Goal: Task Accomplishment & Management: Manage account settings

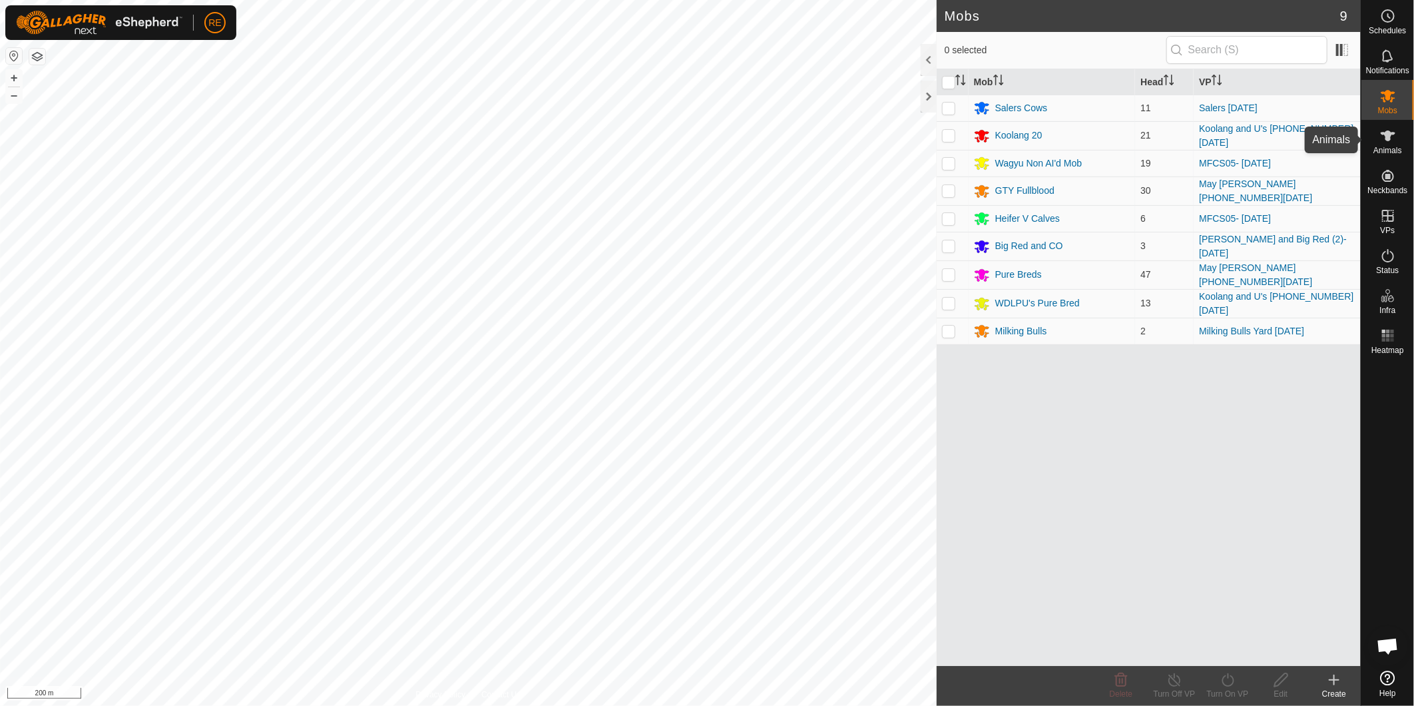
click at [1389, 140] on icon at bounding box center [1388, 136] width 15 height 11
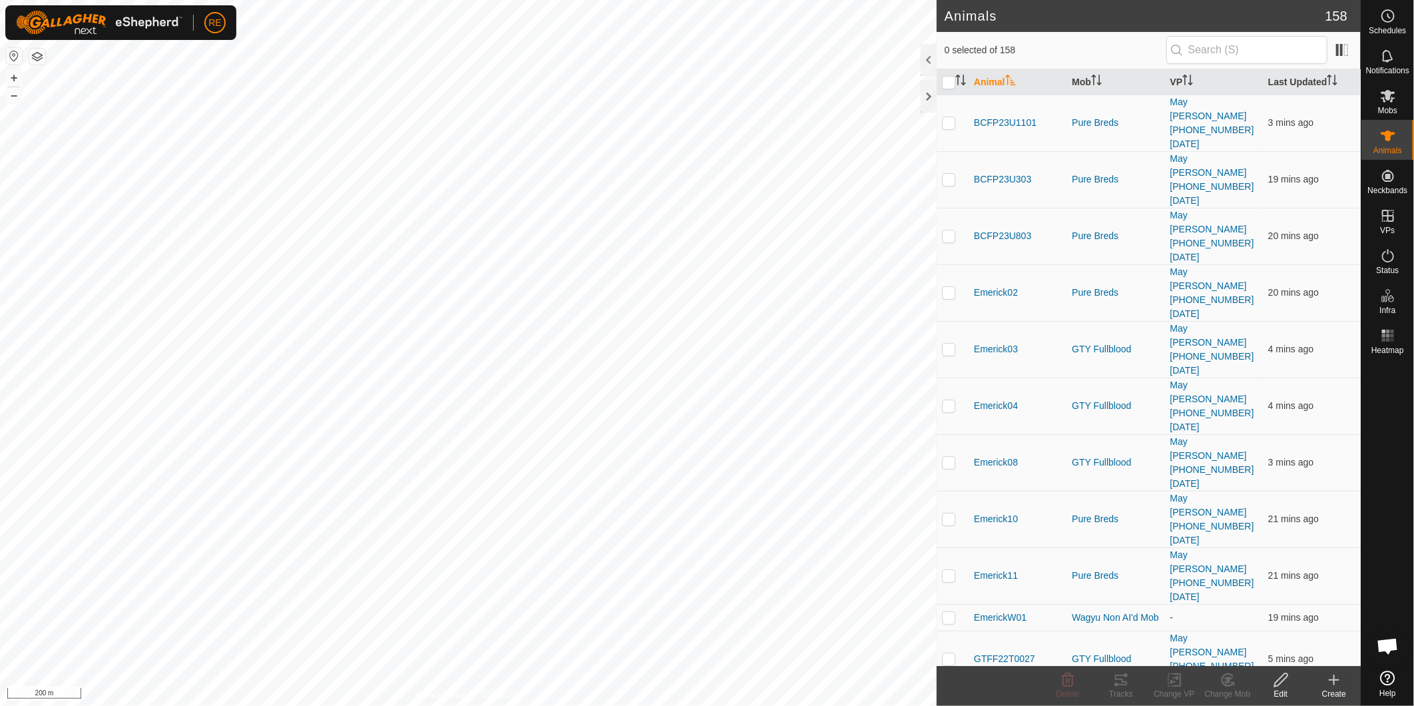
click at [1233, 49] on input "text" at bounding box center [1247, 50] width 161 height 28
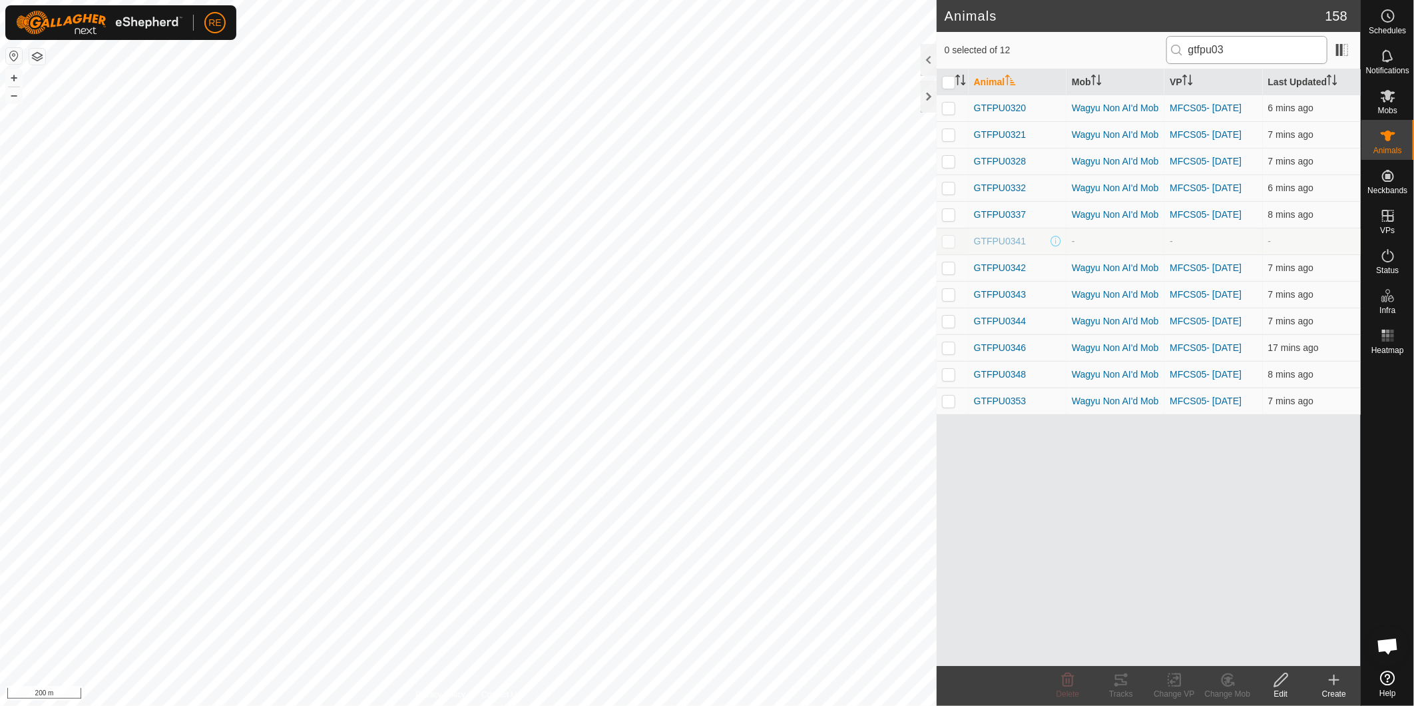
drag, startPoint x: 1270, startPoint y: 47, endPoint x: 1232, endPoint y: 42, distance: 38.3
click at [1232, 42] on input "gtfpu03" at bounding box center [1247, 50] width 161 height 28
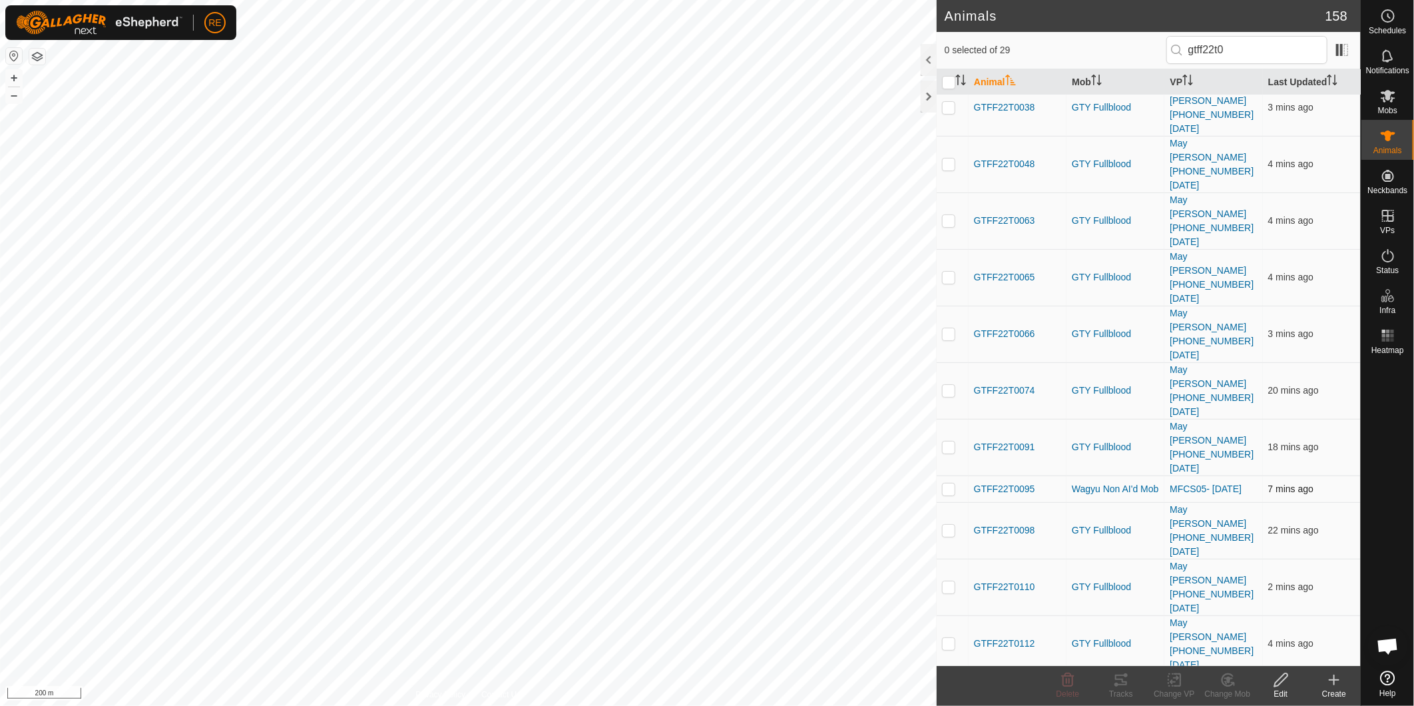
scroll to position [276, 0]
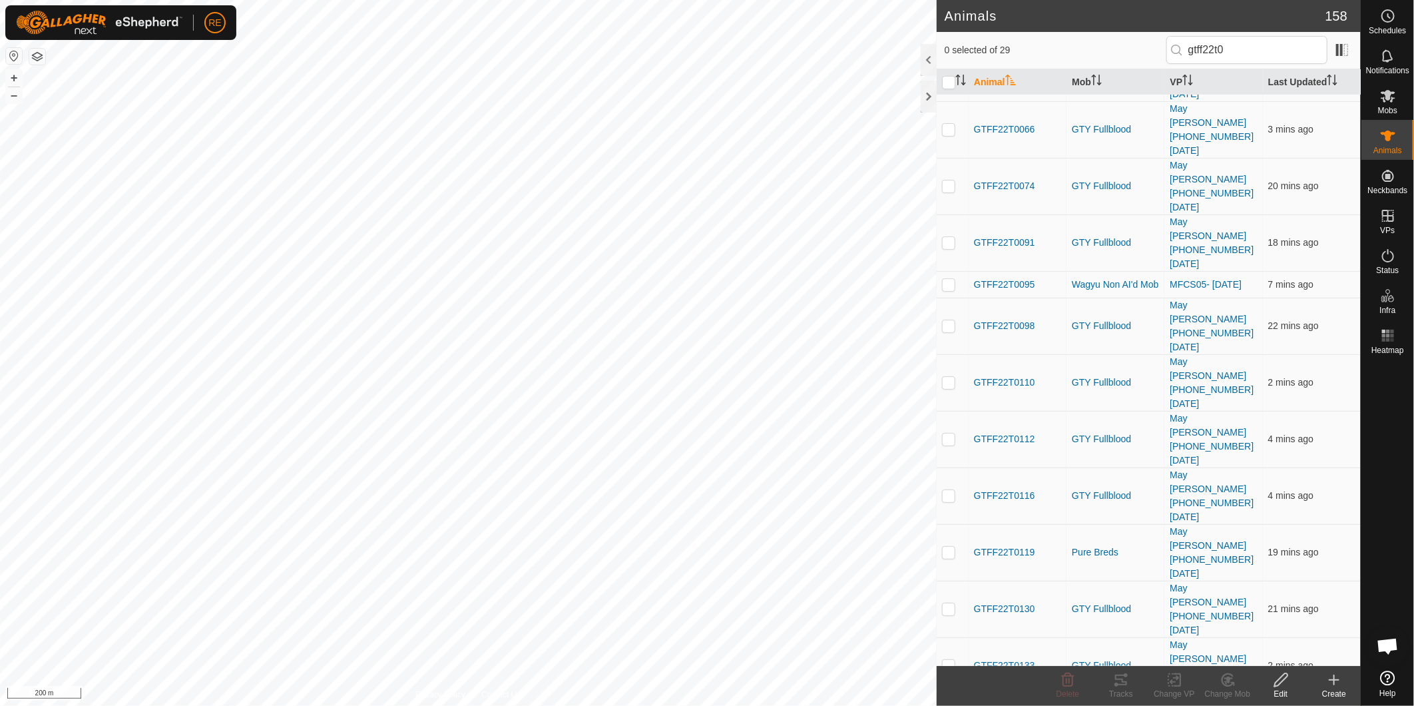
type input "gtff22t0"
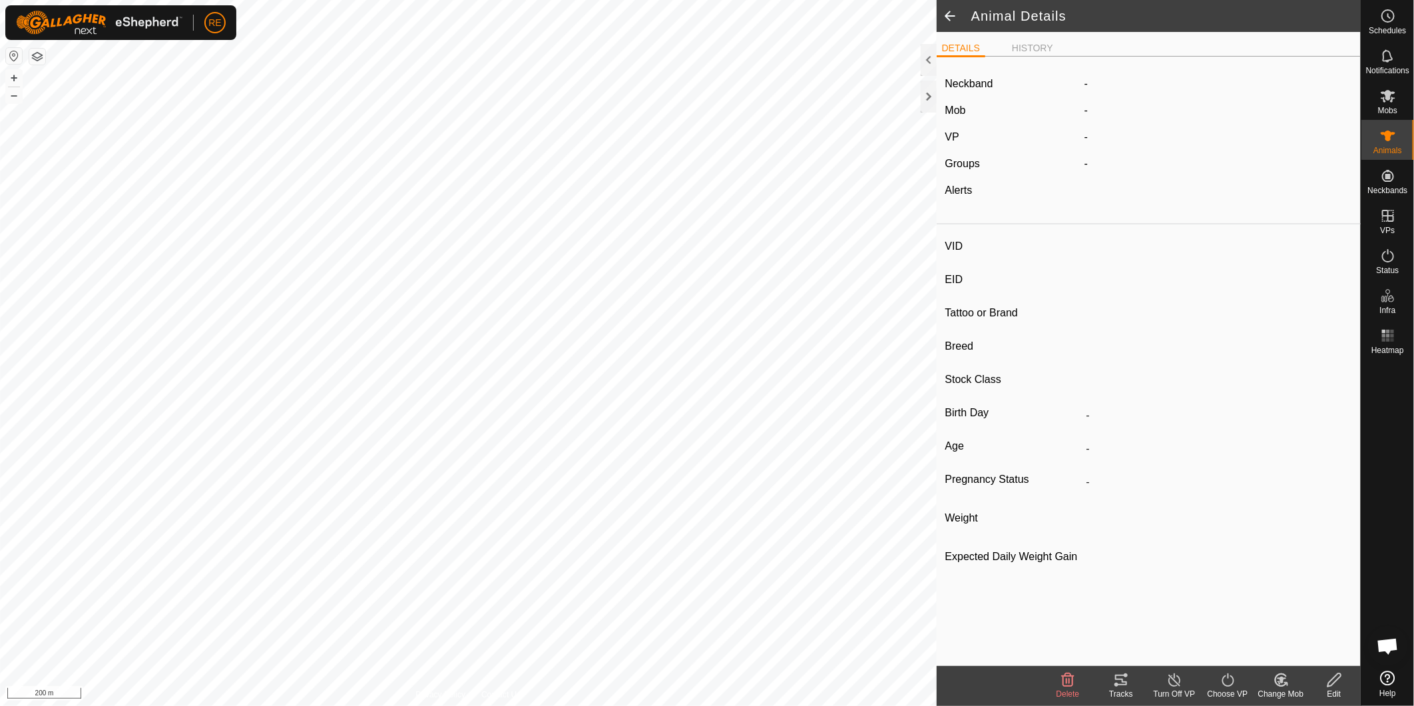
type input "GTFF22T0317"
type input "982123796135190"
type input "-"
type input "Wagyu"
type input "FB"
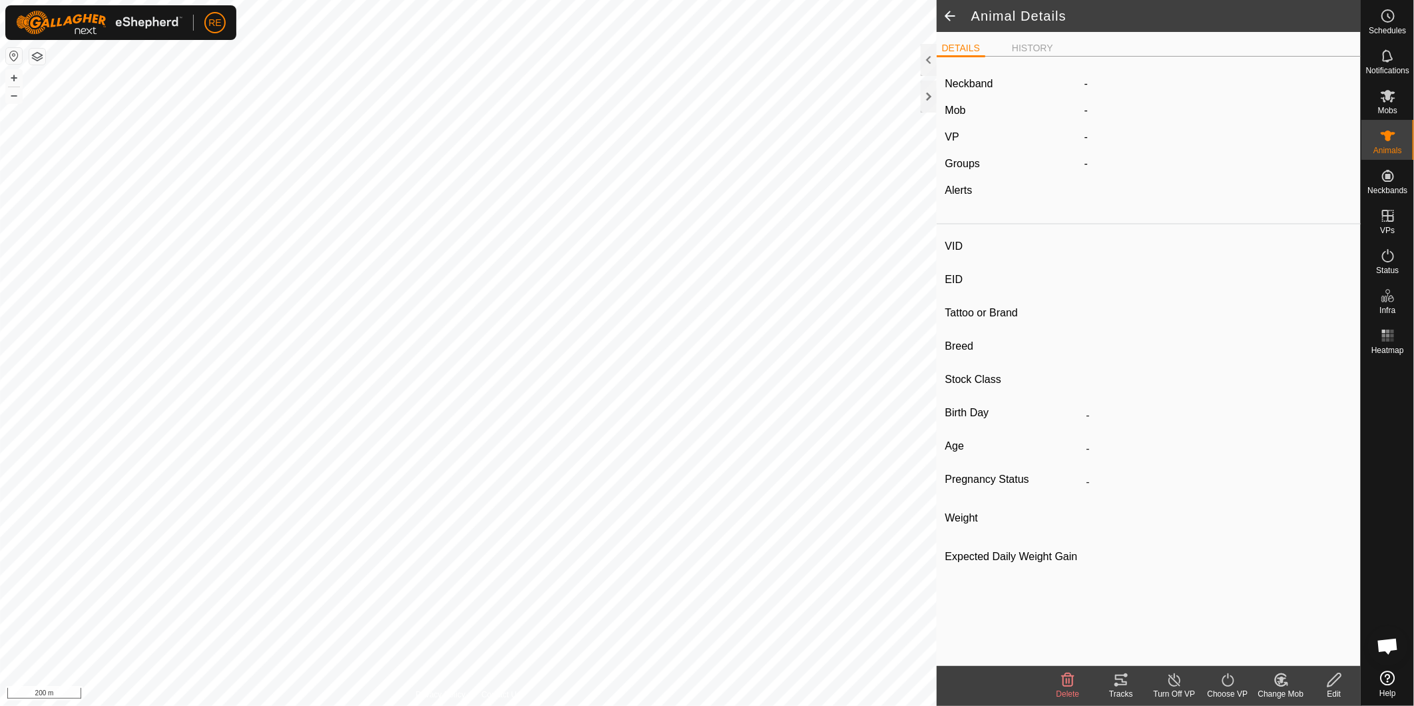
type input "11/2022"
type input "2 years 11 months"
type input "Pregnant"
type input "0 kg"
type input "-"
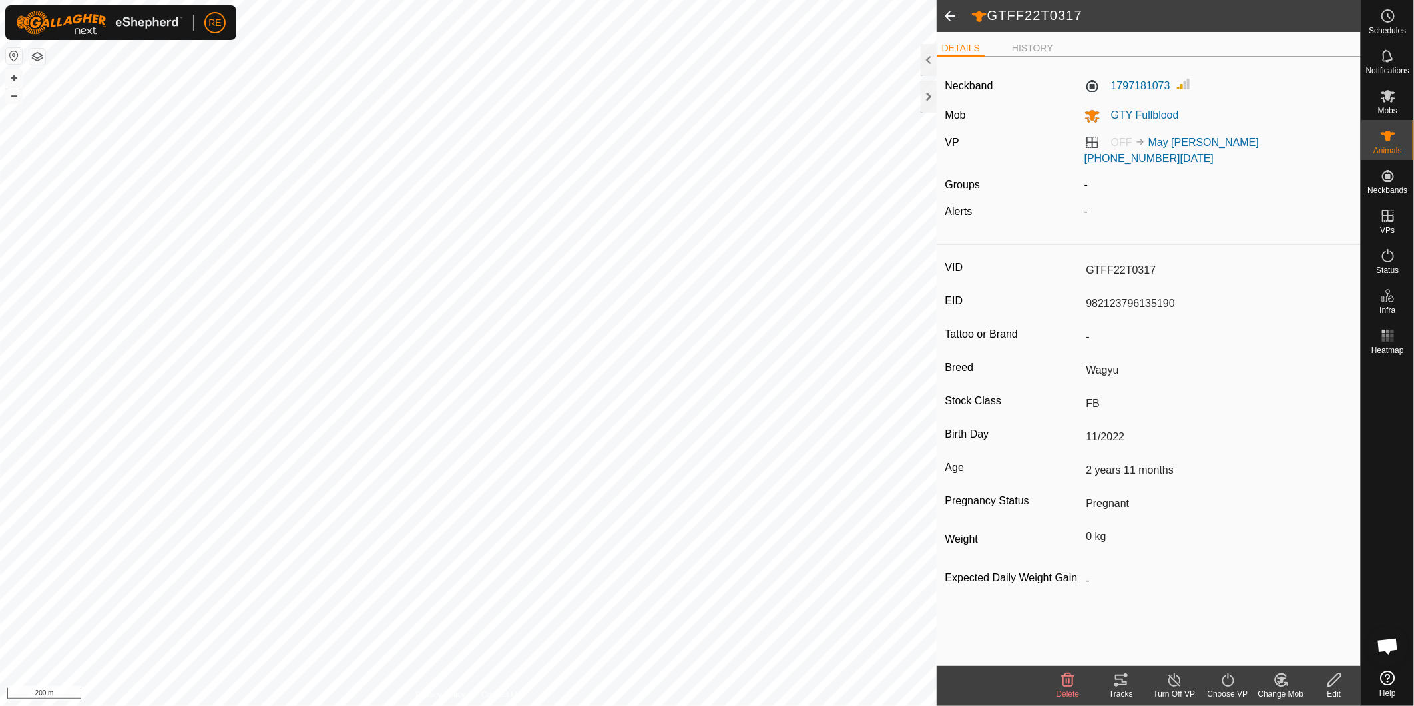
click at [1197, 141] on link "May [PERSON_NAME] [PHONE_NUMBER][DATE]" at bounding box center [1172, 150] width 174 height 27
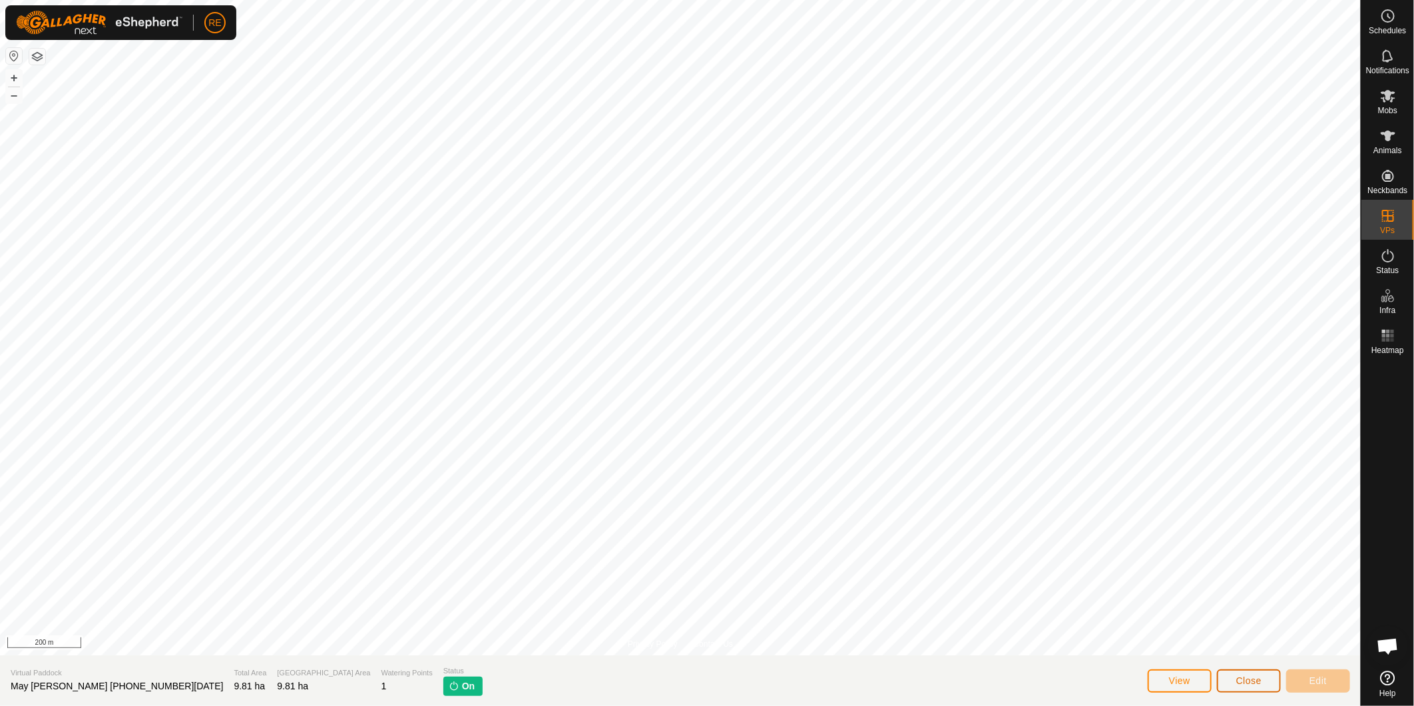
click at [1230, 680] on button "Close" at bounding box center [1249, 680] width 64 height 23
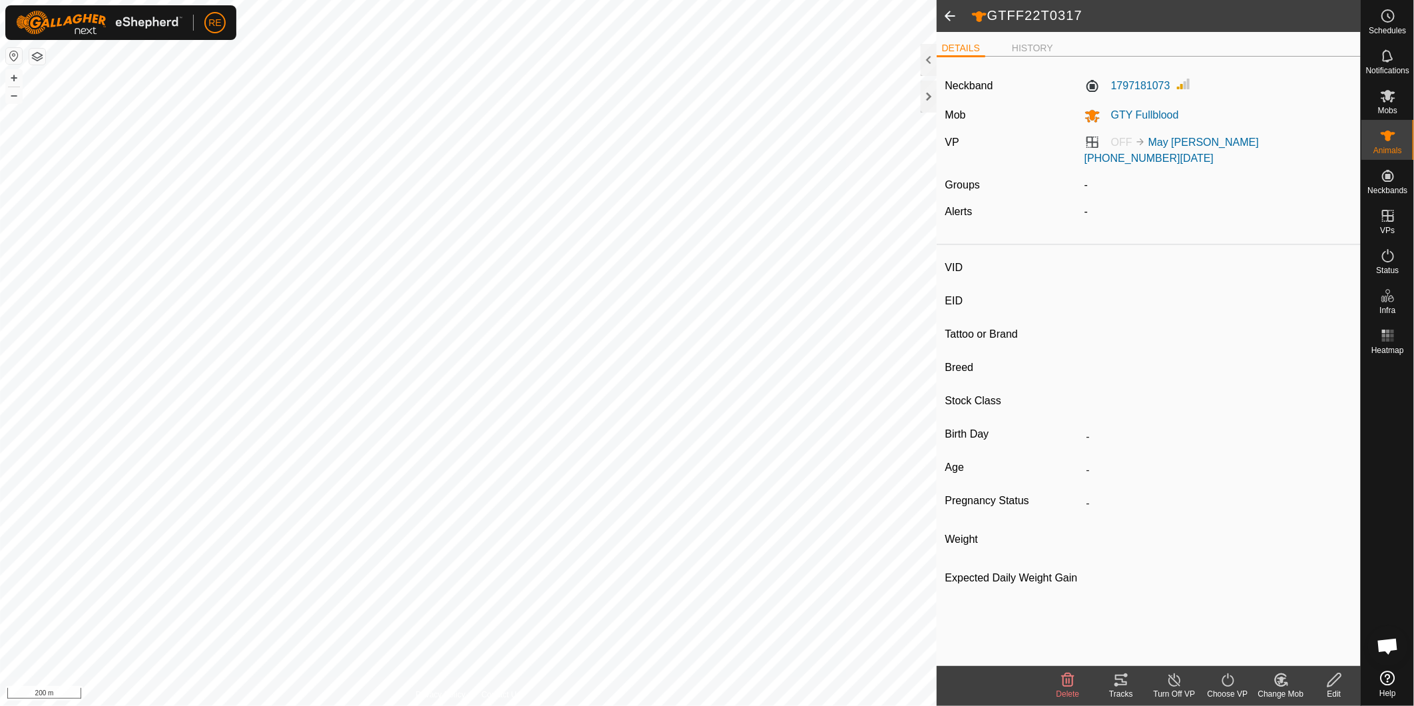
type input "GTFF22T0317"
type input "982123796135190"
type input "-"
type input "Wagyu"
type input "FB"
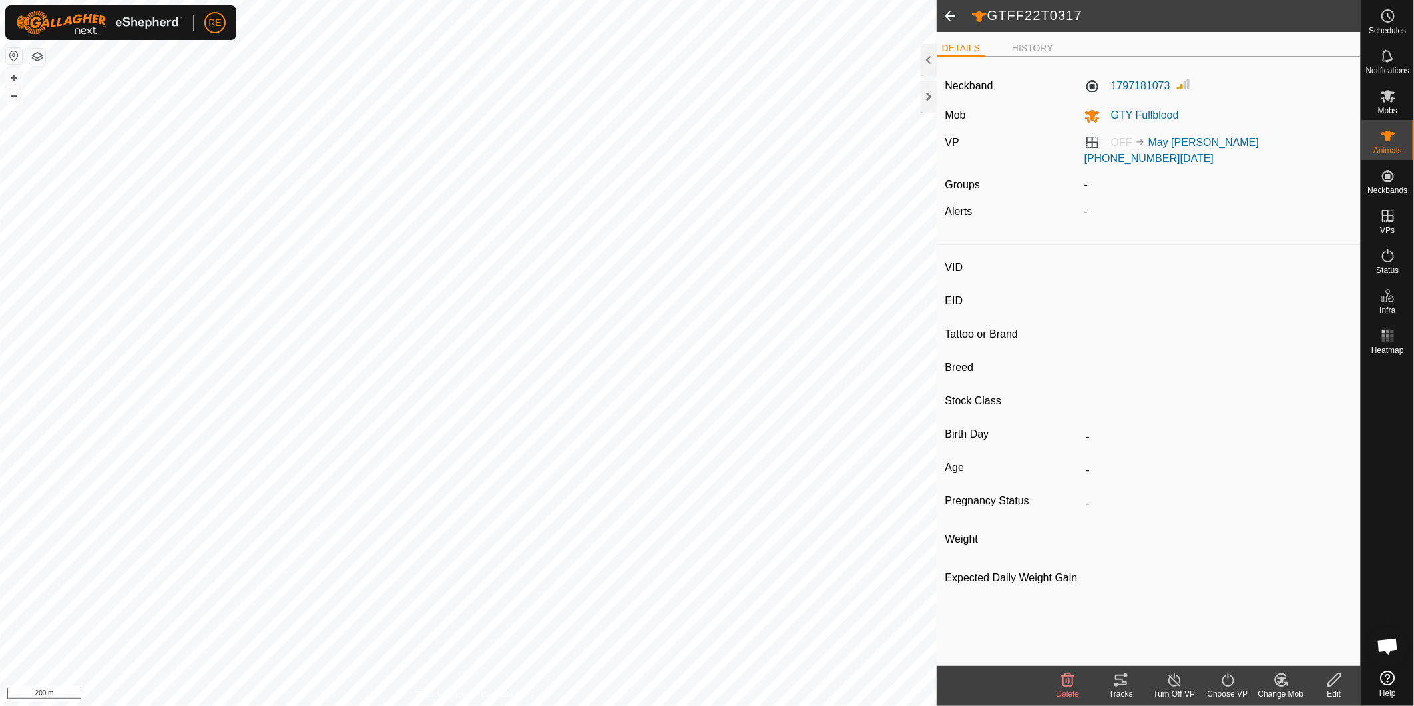
type input "11/2022"
type input "2 years 11 months"
type input "Pregnant"
type input "0 kg"
type input "-"
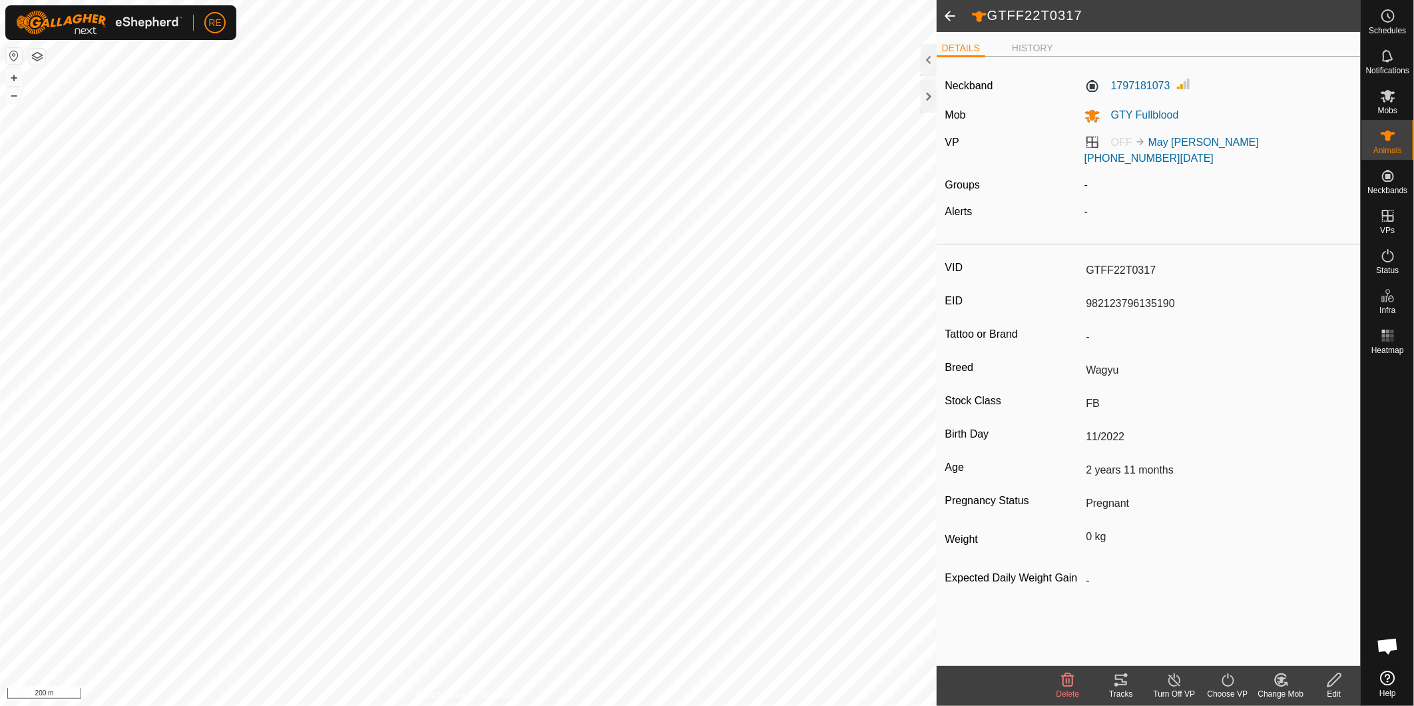
click at [960, 17] on span at bounding box center [950, 16] width 27 height 32
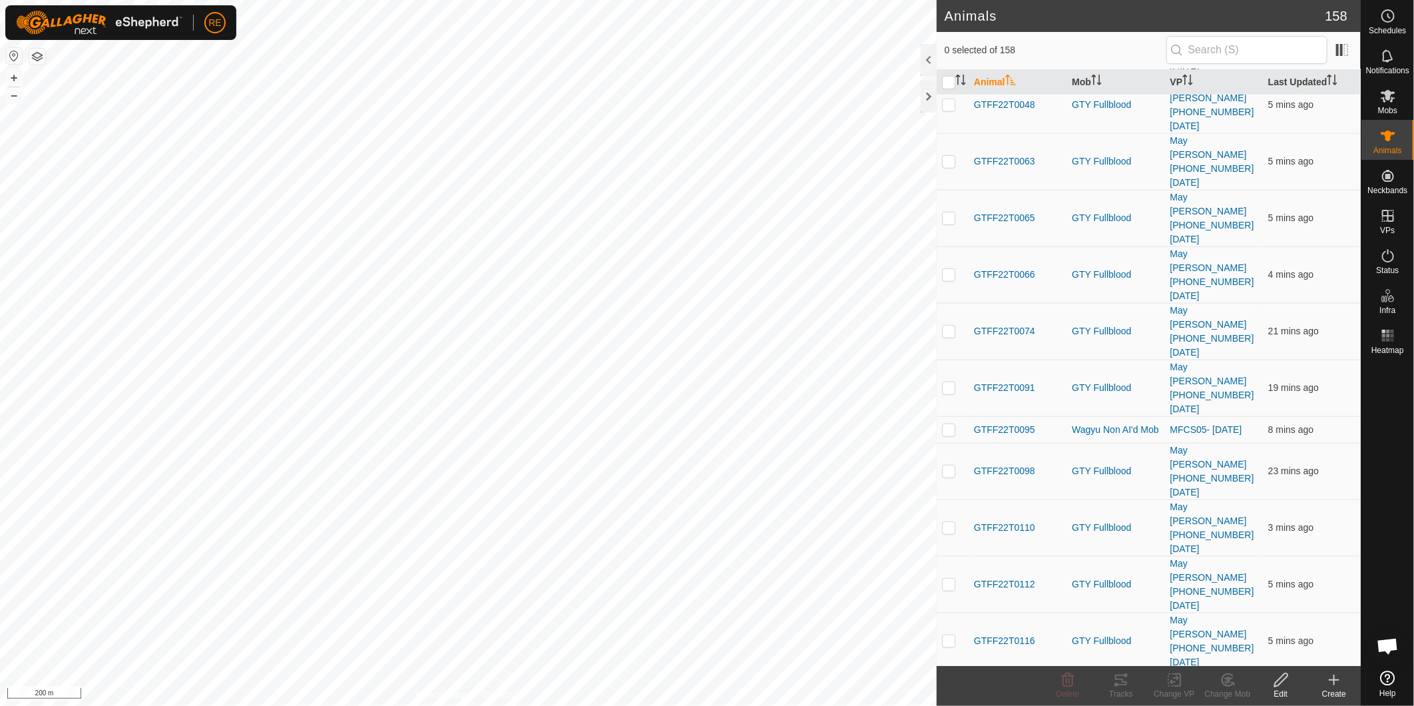
scroll to position [666, 0]
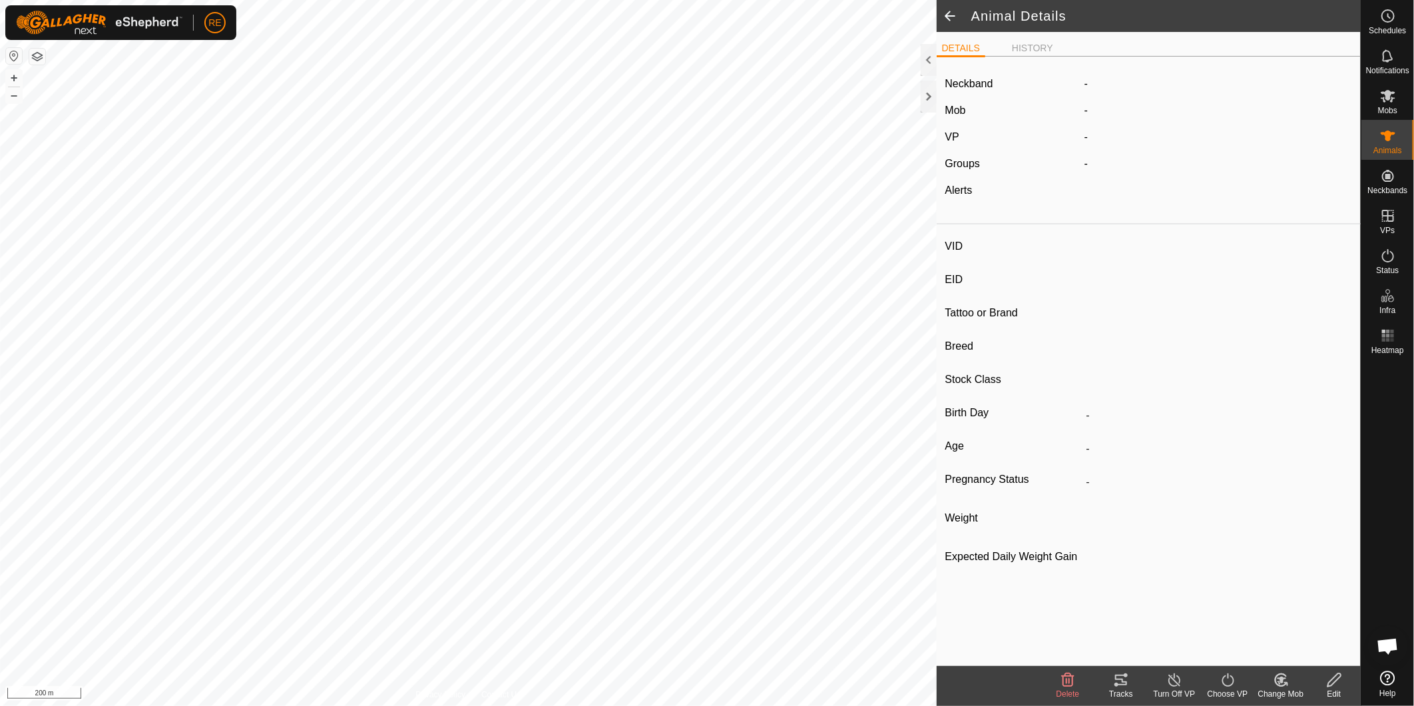
type input "GTFF22T0317"
type input "982123796135190"
type input "-"
type input "Wagyu"
type input "FB"
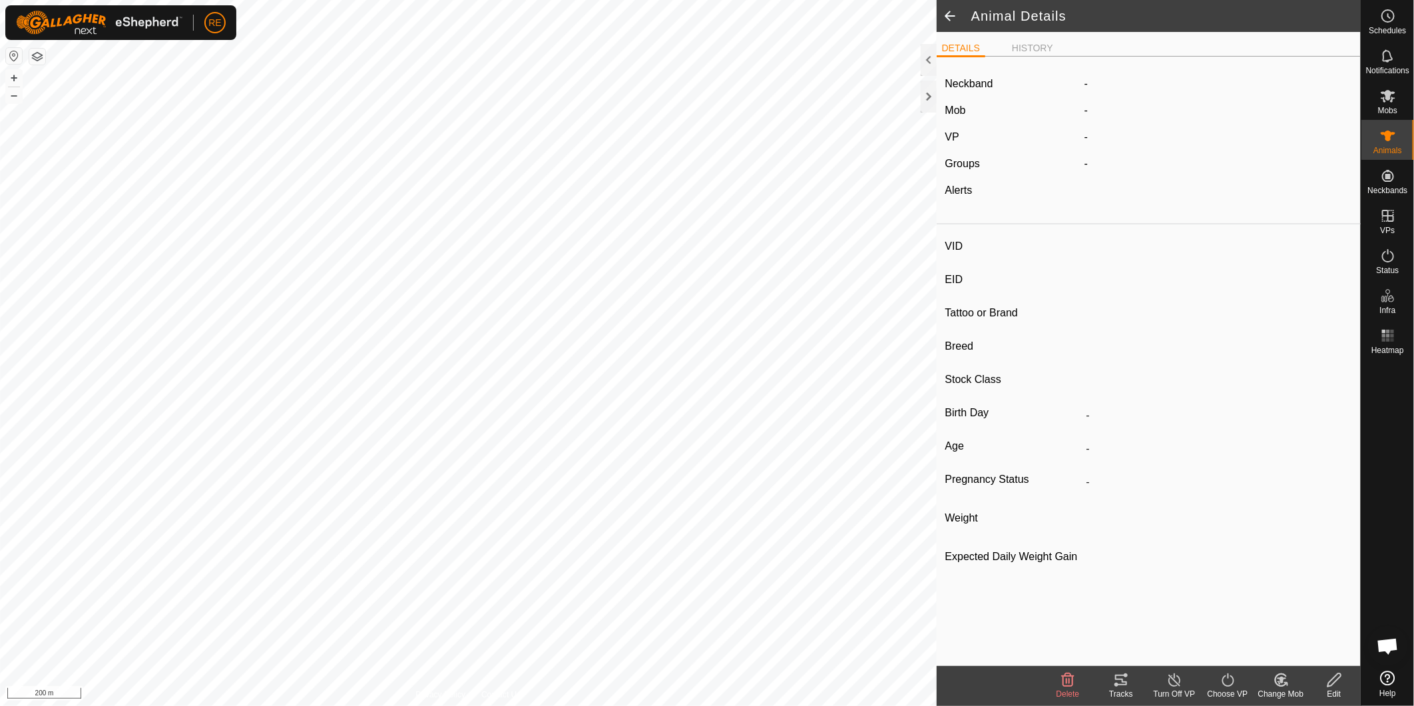
type input "11/2022"
type input "2 years 11 months"
type input "Pregnant"
type input "0 kg"
type input "-"
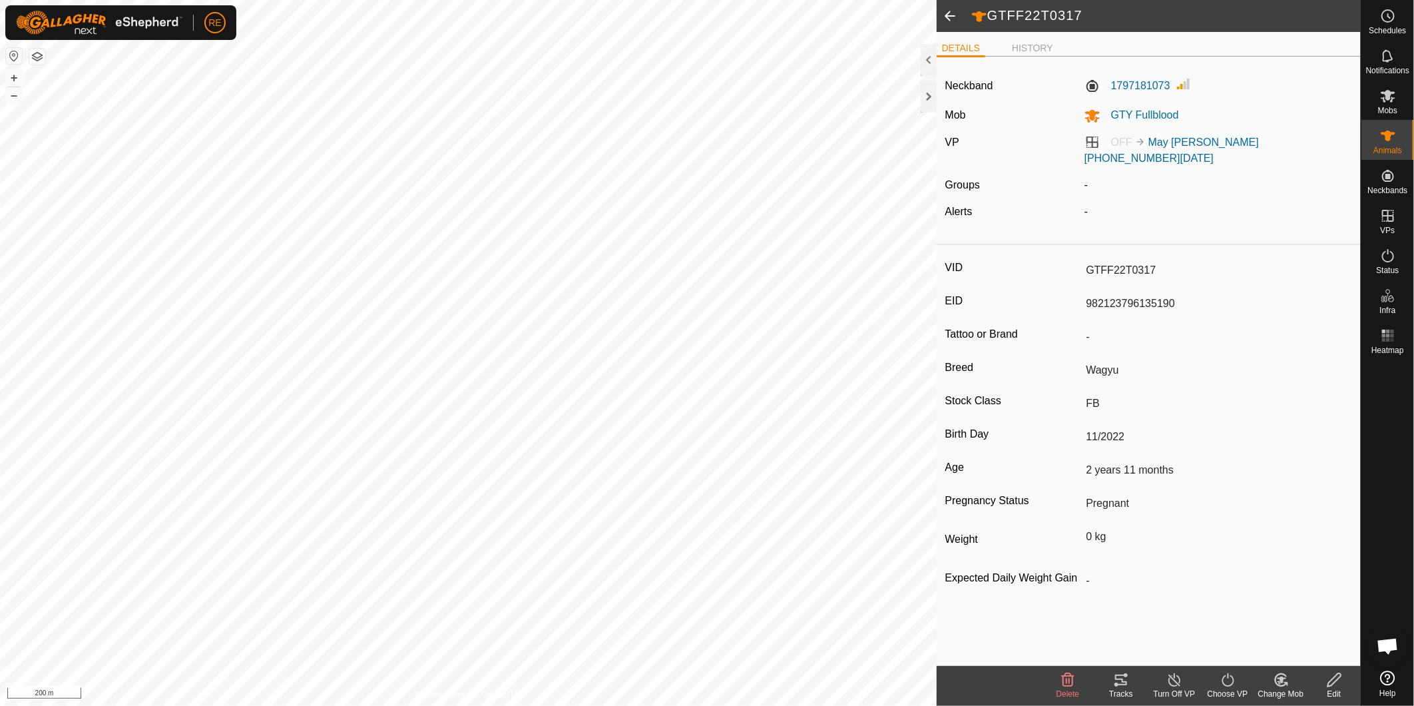
click at [1226, 688] on div "Choose VP" at bounding box center [1227, 694] width 53 height 12
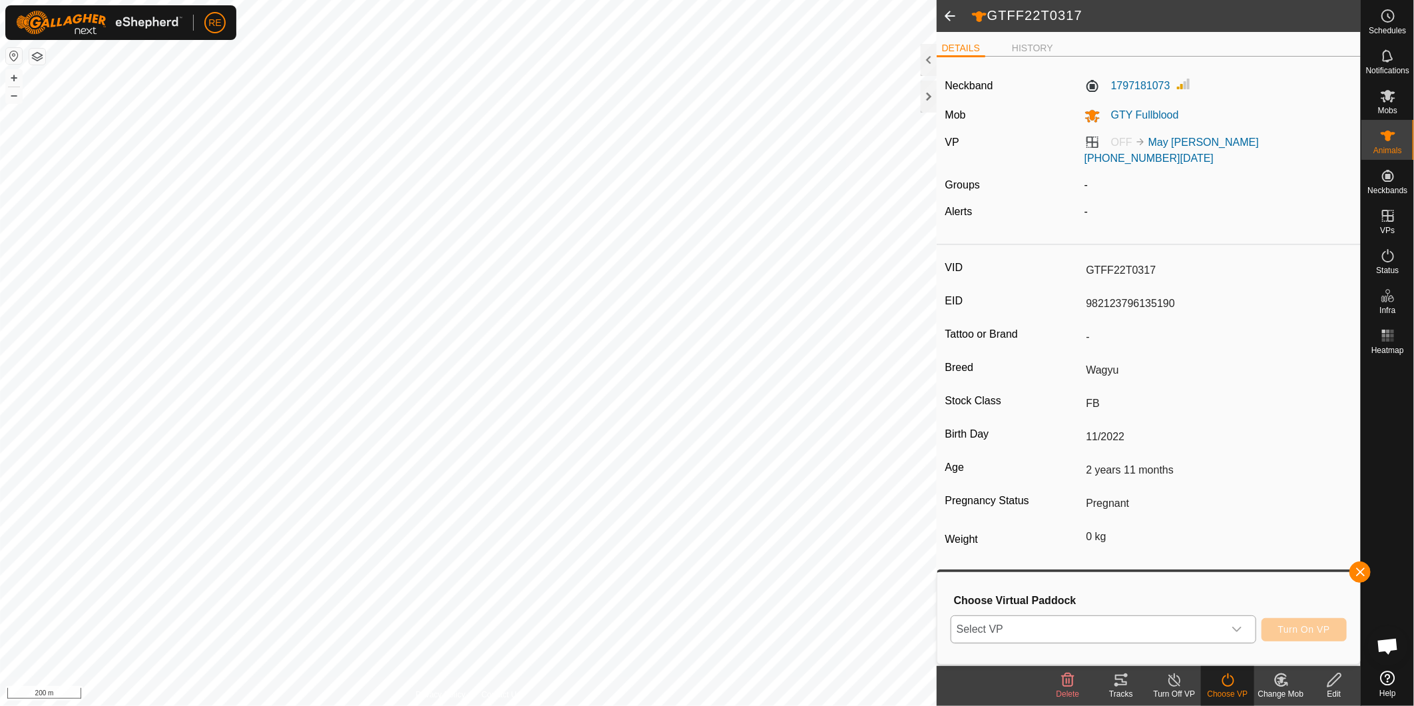
click at [1237, 628] on icon "dropdown trigger" at bounding box center [1237, 629] width 11 height 11
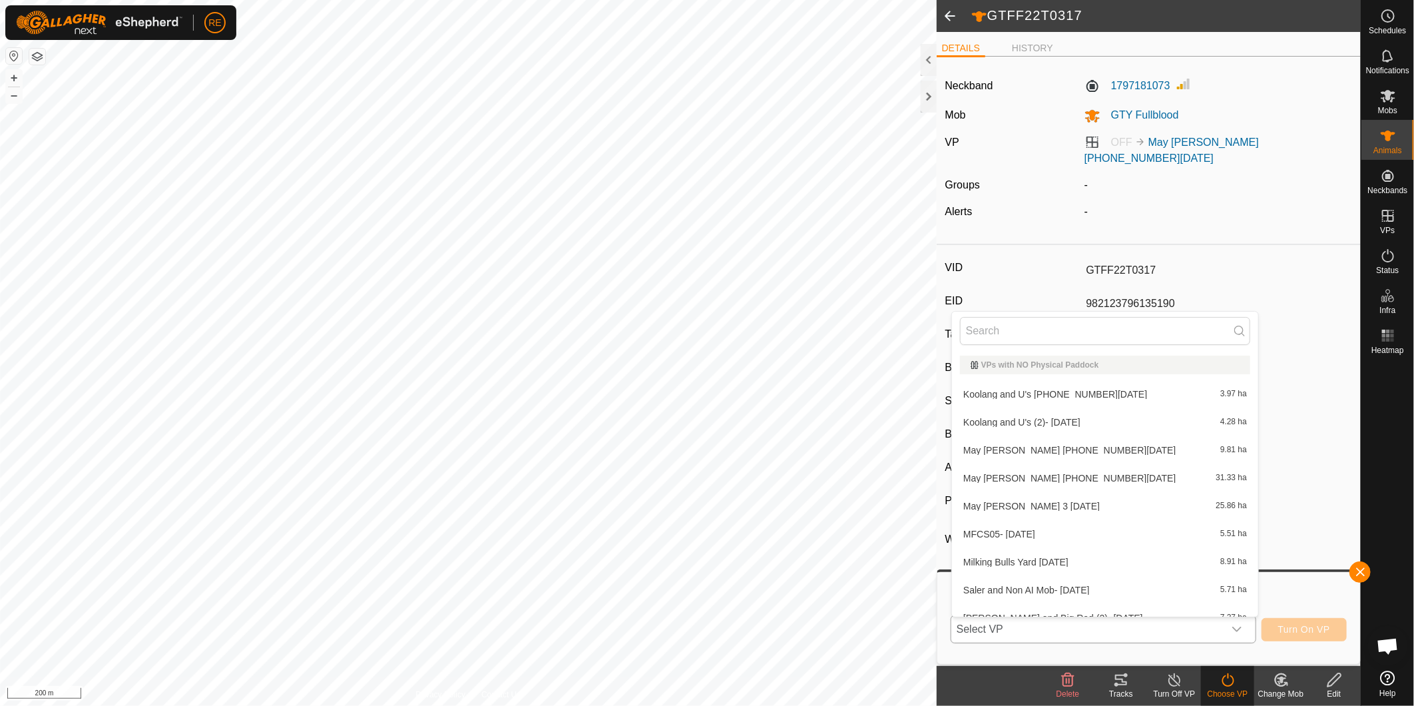
click at [1117, 444] on li "May AI Paddock (1) 08.10.2025 9.81 ha" at bounding box center [1105, 450] width 306 height 27
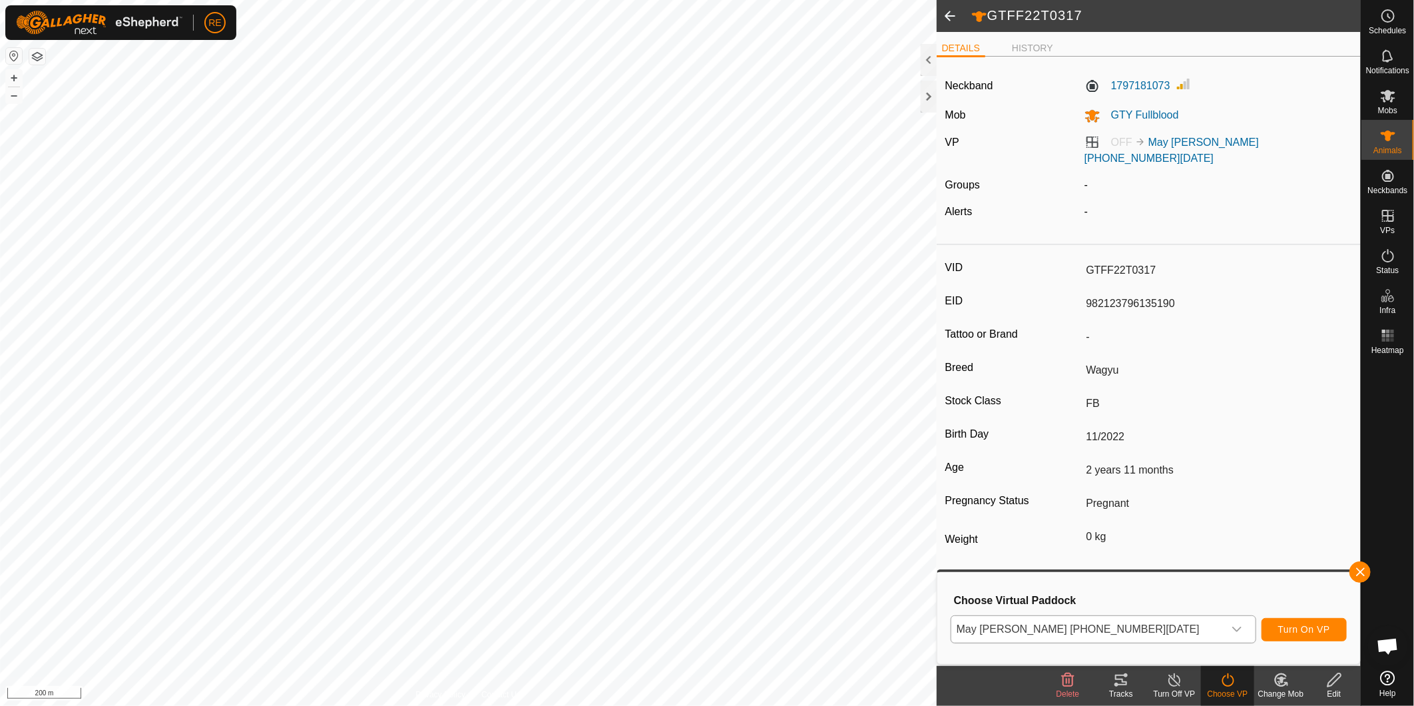
click at [1283, 342] on div "VID GTFF22T0317 EID 982123796135190 Tattoo or Brand - Breed Wagyu Stock Class F…" at bounding box center [1149, 430] width 424 height 361
click at [1359, 571] on button "button" at bounding box center [1360, 571] width 21 height 21
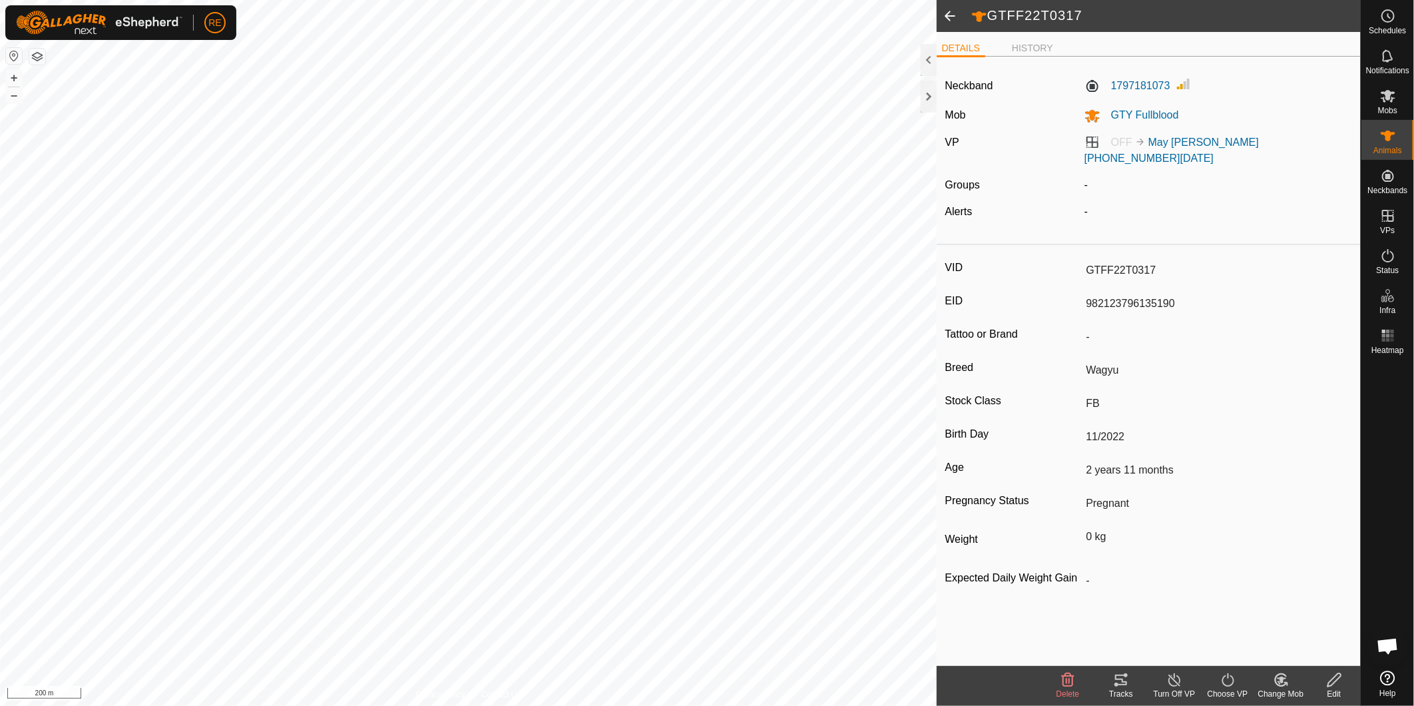
click at [946, 14] on span at bounding box center [950, 16] width 27 height 32
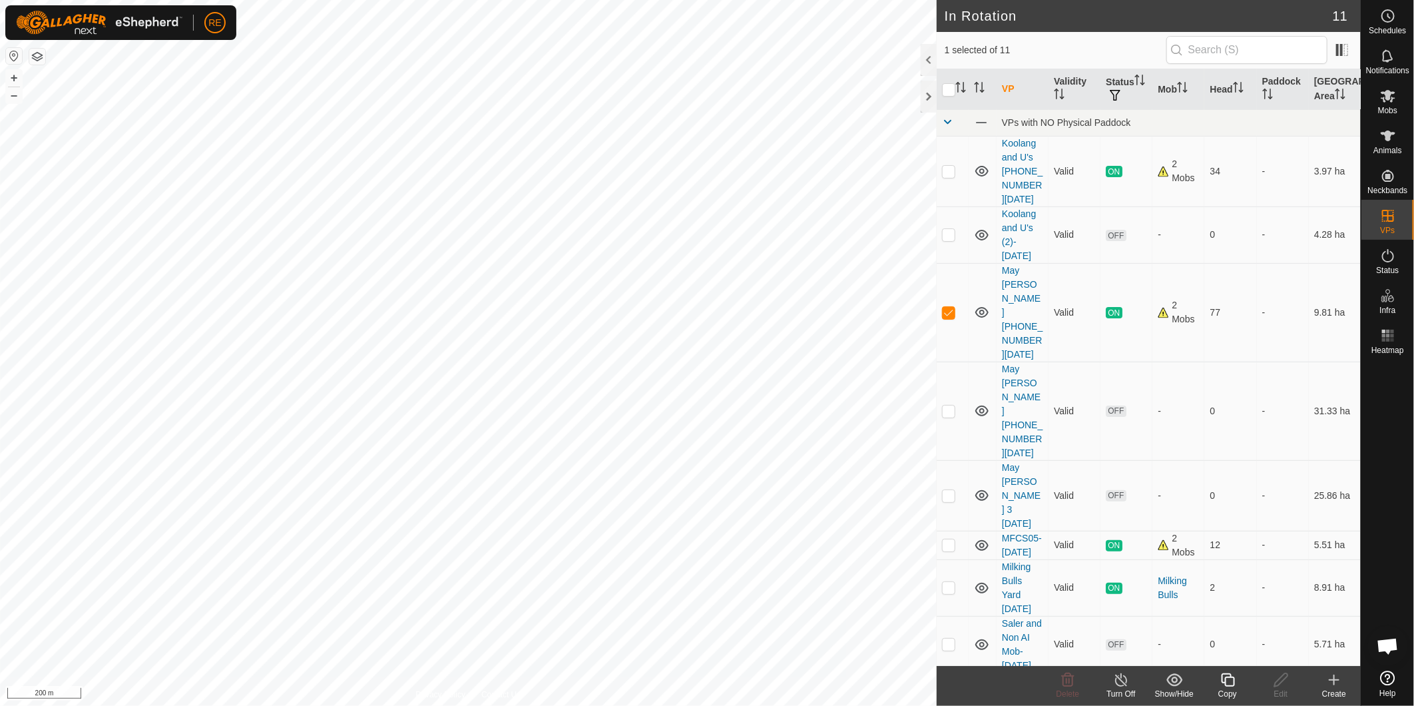
checkbox input "false"
checkbox input "true"
click at [1286, 679] on icon at bounding box center [1281, 680] width 17 height 16
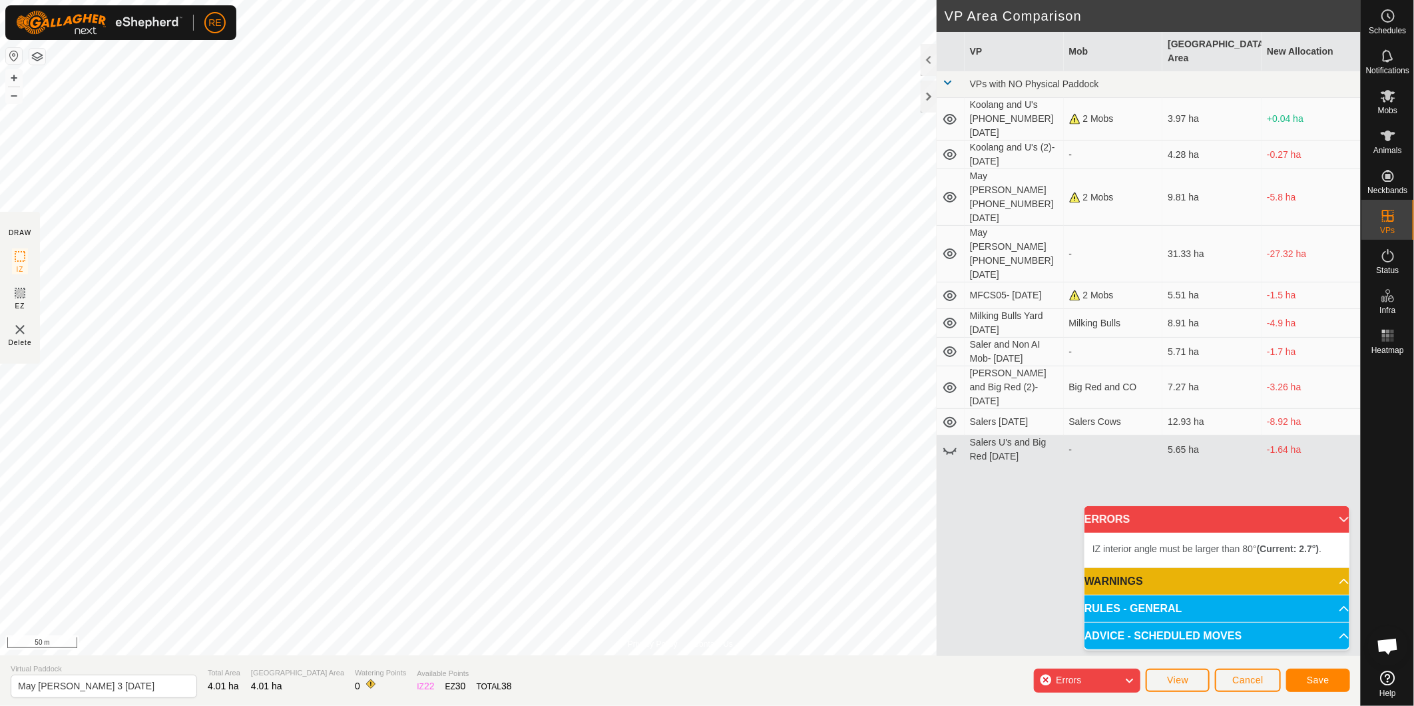
click at [937, 246] on div "Privacy Policy Contact Us Status: OFF Type: Inclusion Zone + – ⇧ i 50 m DRAW IZ…" at bounding box center [680, 353] width 1361 height 706
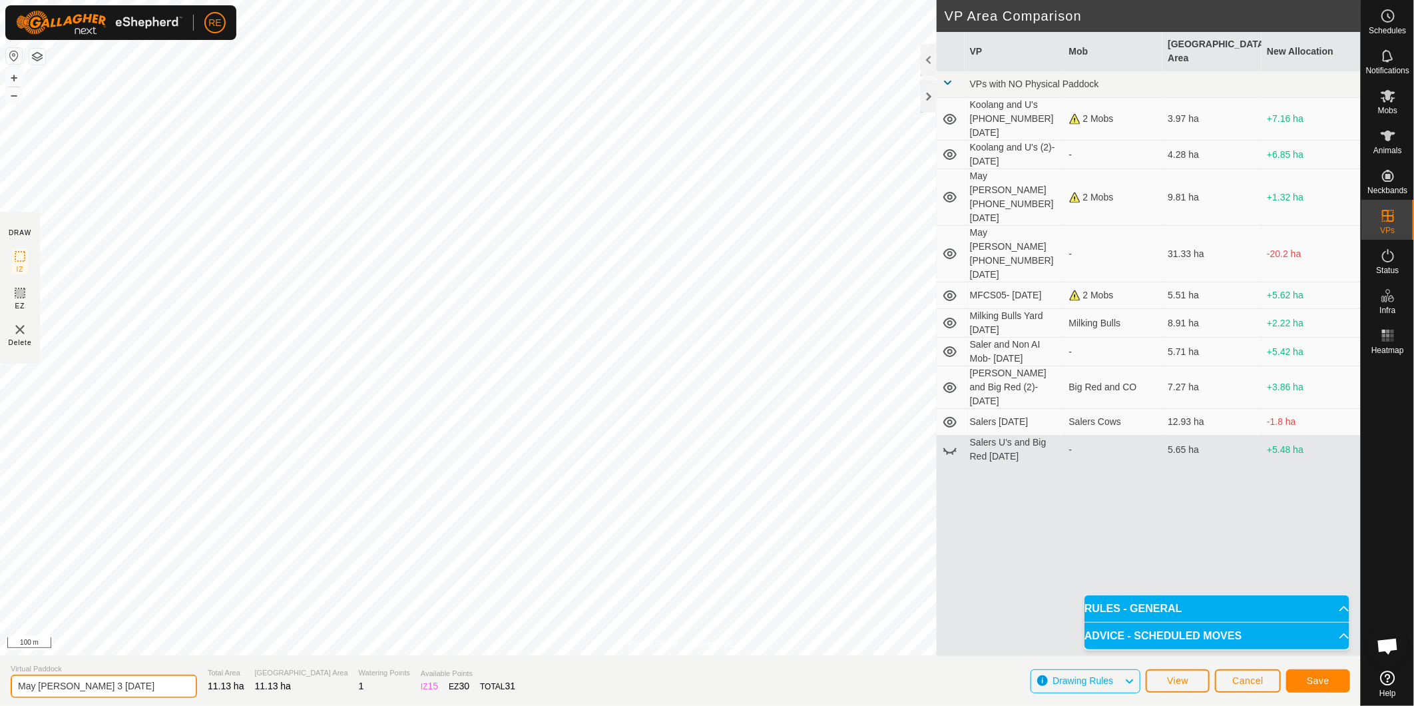
click at [87, 684] on input "May AI Paddock 3 28.09.25" at bounding box center [104, 686] width 186 height 23
type input "May [PERSON_NAME] [PHONE_NUMBER][DATE]"
click at [1329, 684] on button "Save" at bounding box center [1319, 680] width 64 height 23
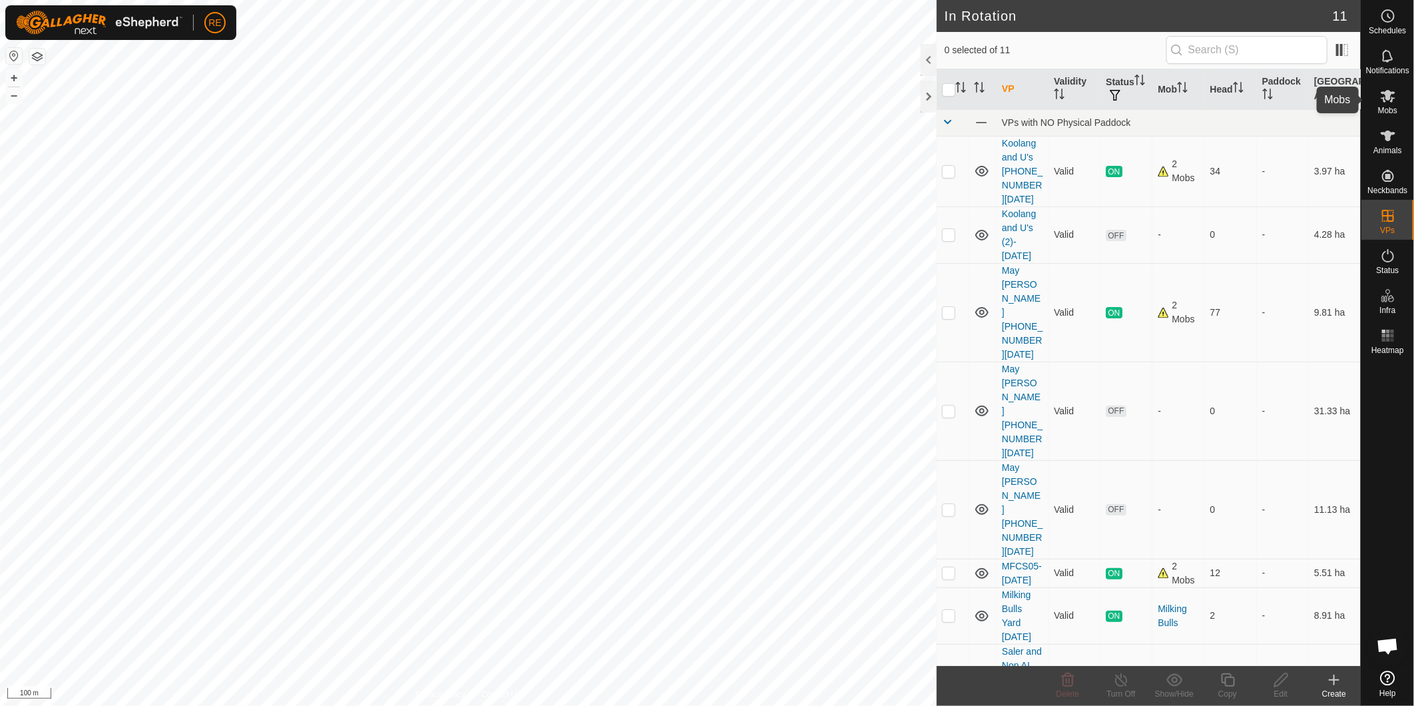
click at [1397, 97] on es-mob-svg-icon at bounding box center [1389, 95] width 24 height 21
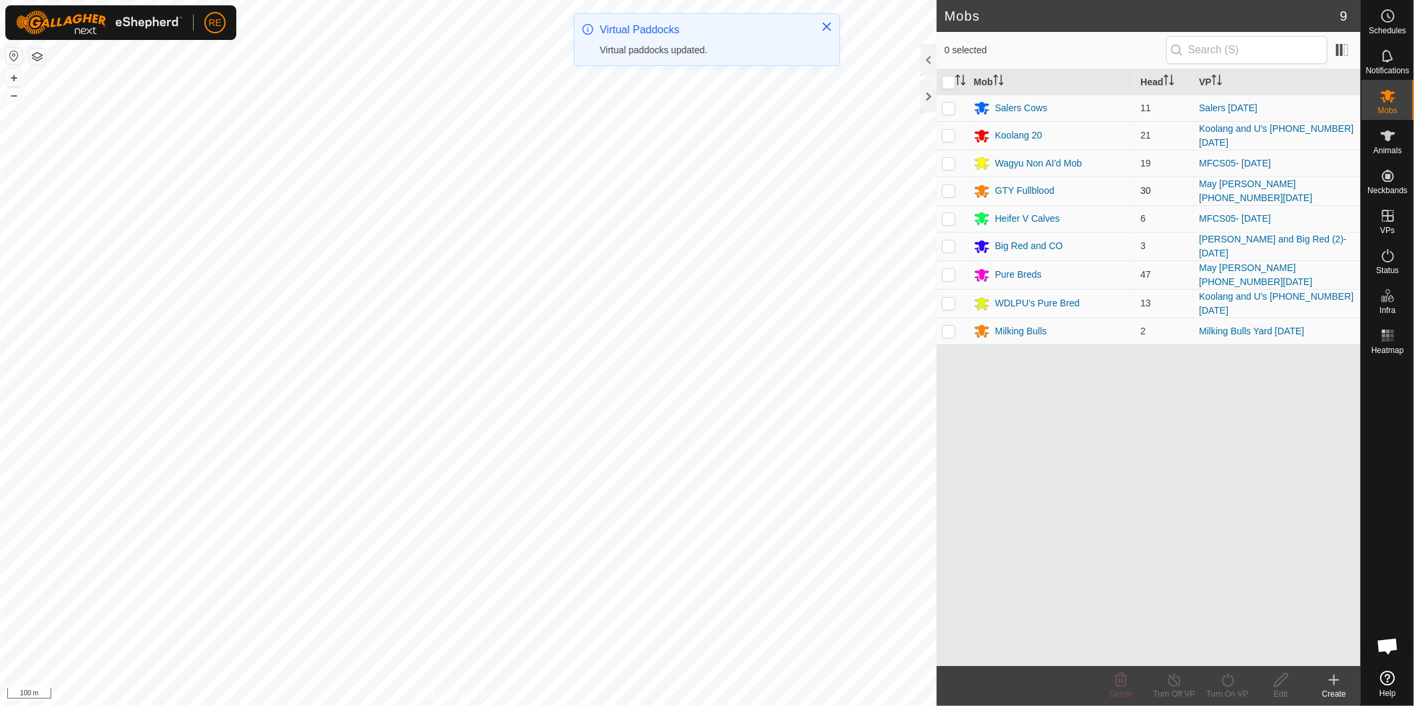
click at [952, 190] on p-checkbox at bounding box center [948, 190] width 13 height 11
checkbox input "true"
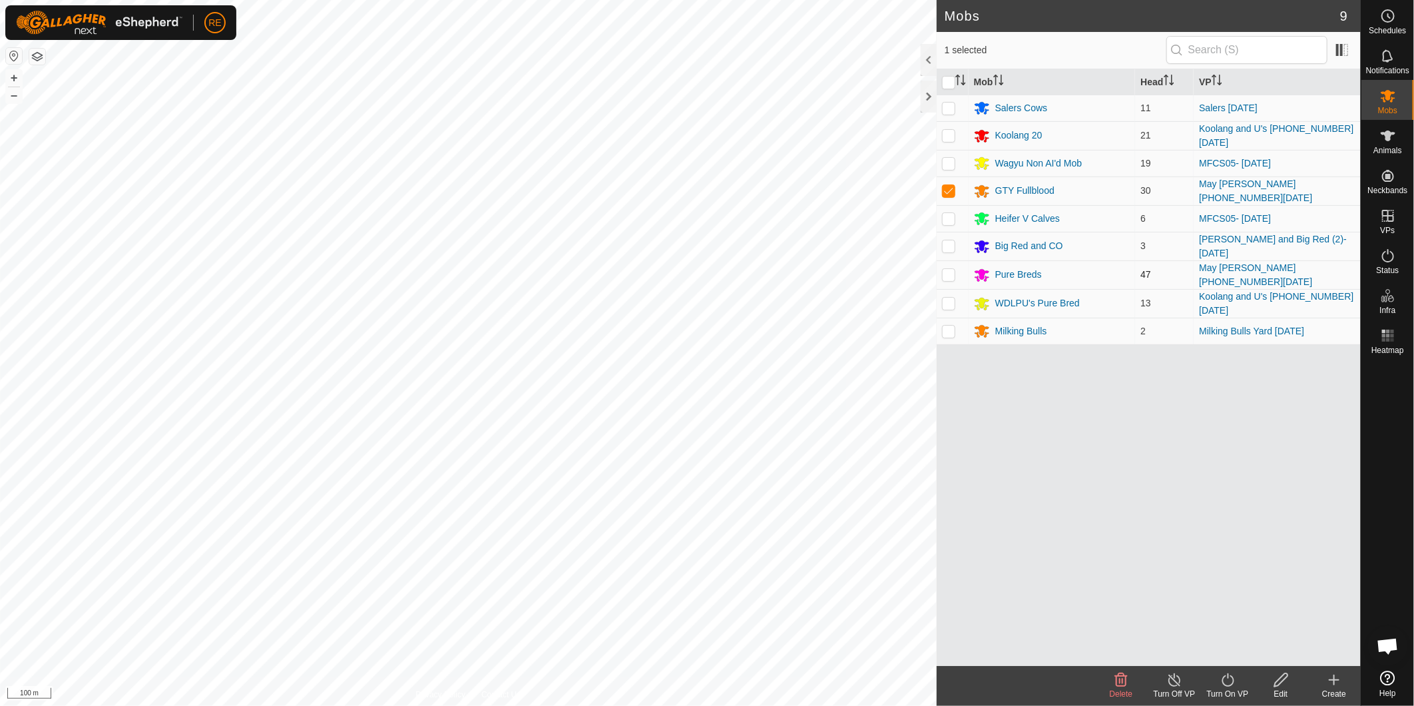
click at [949, 269] on p-checkbox at bounding box center [948, 274] width 13 height 11
checkbox input "true"
click at [1229, 678] on icon at bounding box center [1228, 680] width 17 height 16
click at [1271, 653] on link "Now" at bounding box center [1268, 650] width 132 height 27
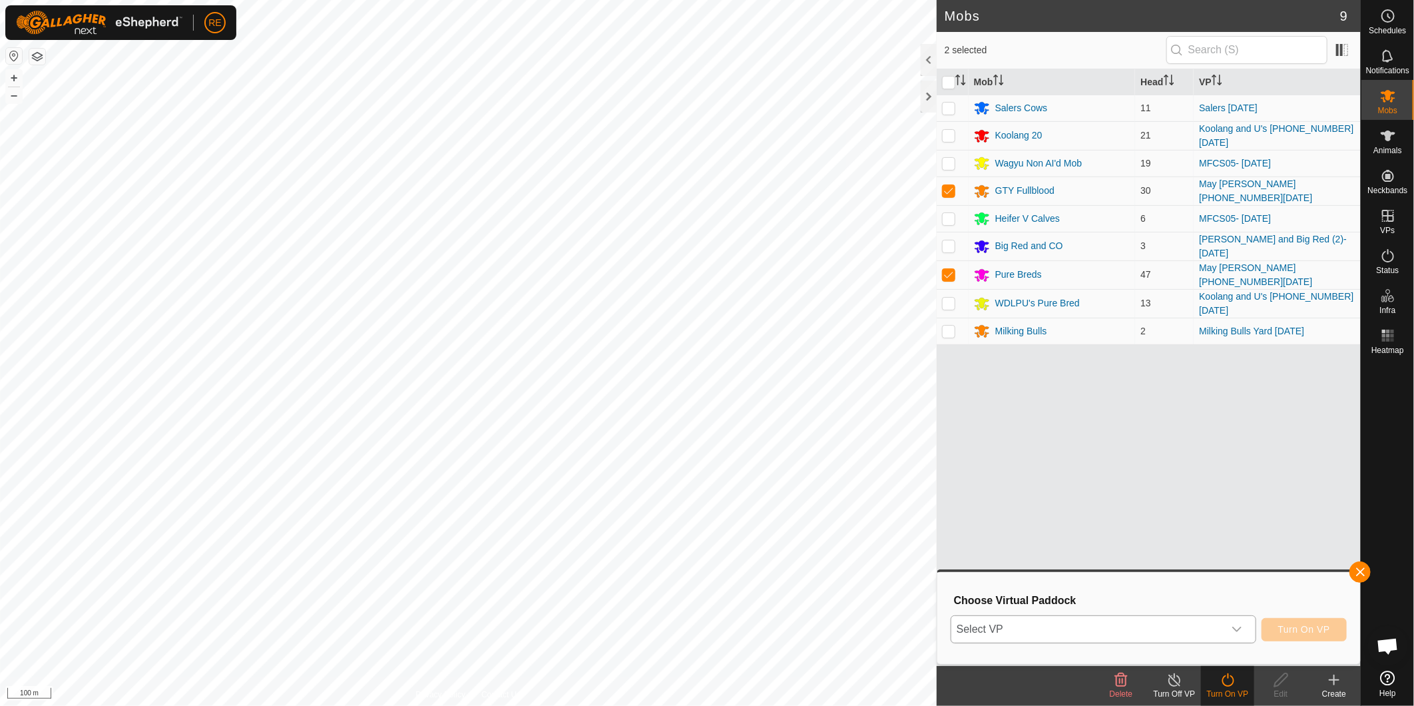
click at [1241, 627] on icon "dropdown trigger" at bounding box center [1237, 629] width 11 height 11
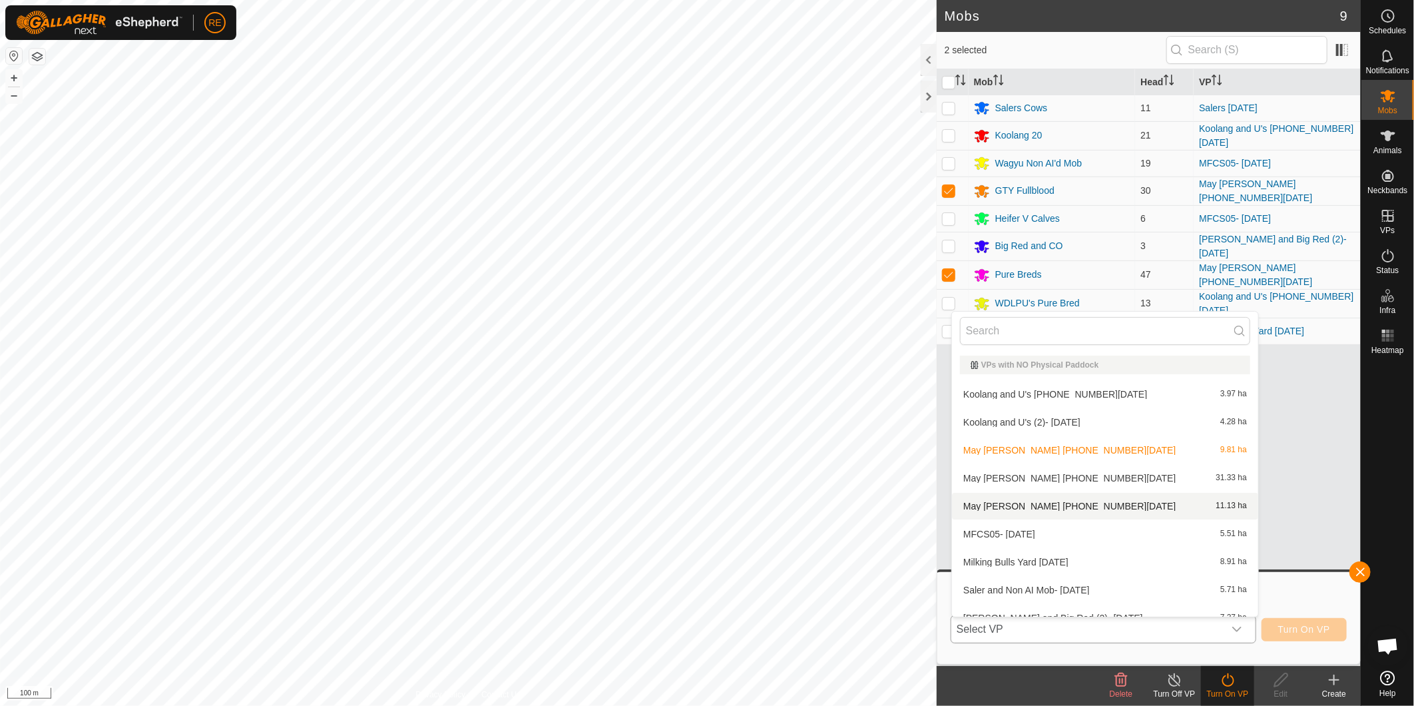
click at [1088, 501] on li "May AI Paddock (3) 13.10.2025 11.13 ha" at bounding box center [1105, 506] width 306 height 27
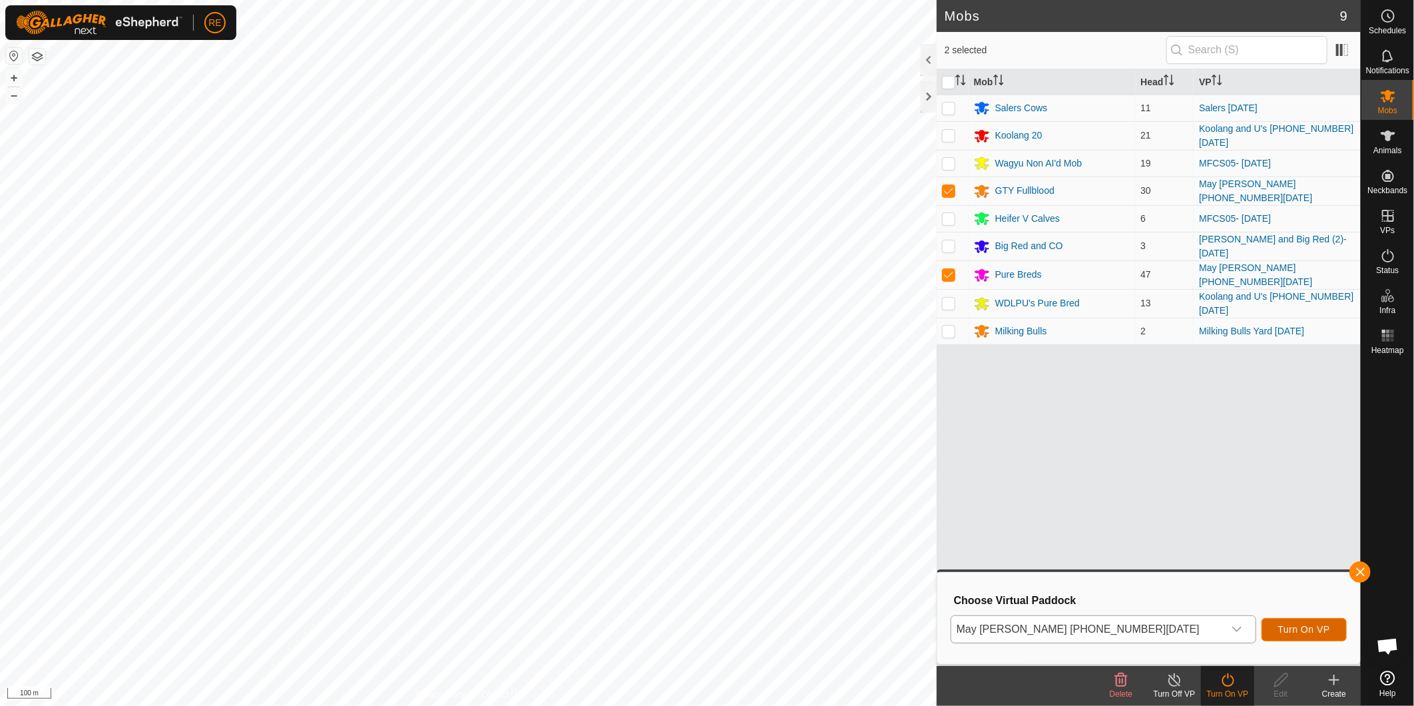
click at [1296, 631] on span "Turn On VP" at bounding box center [1305, 629] width 52 height 11
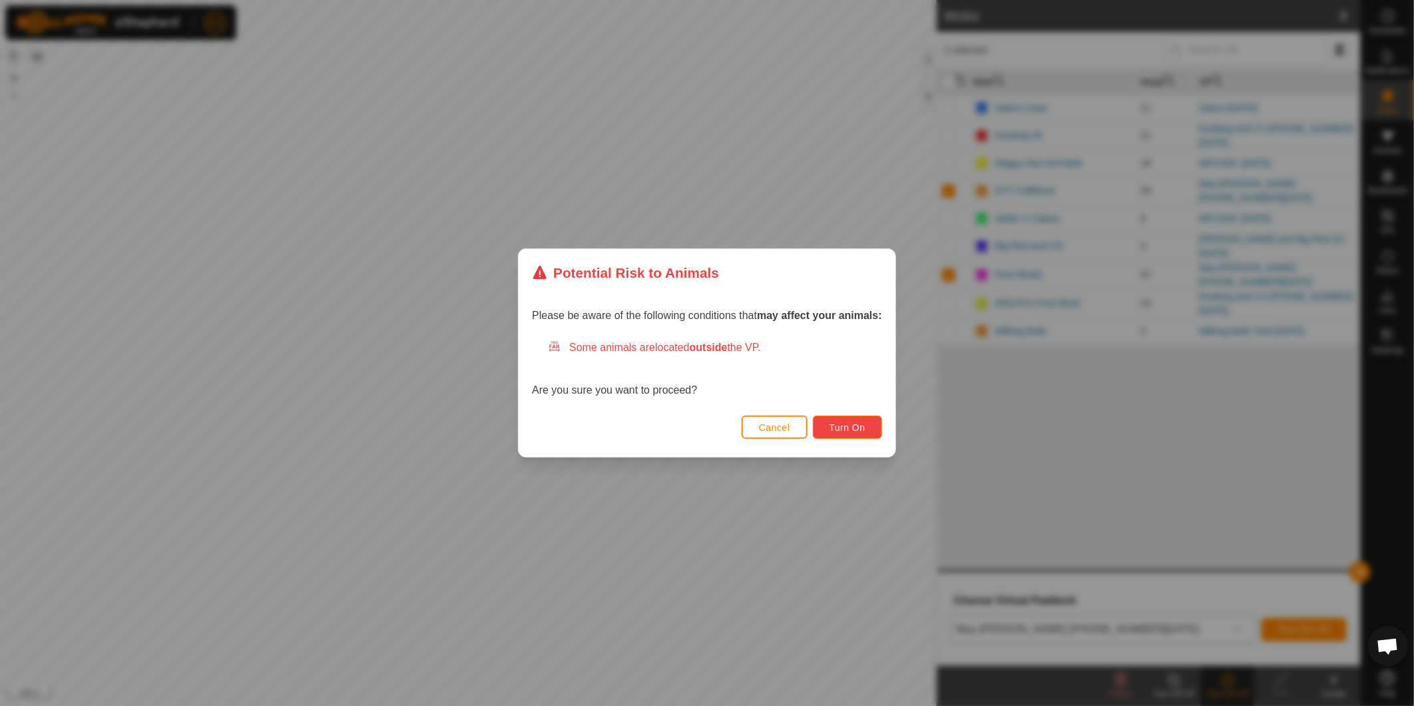
click at [858, 430] on span "Turn On" at bounding box center [848, 427] width 36 height 11
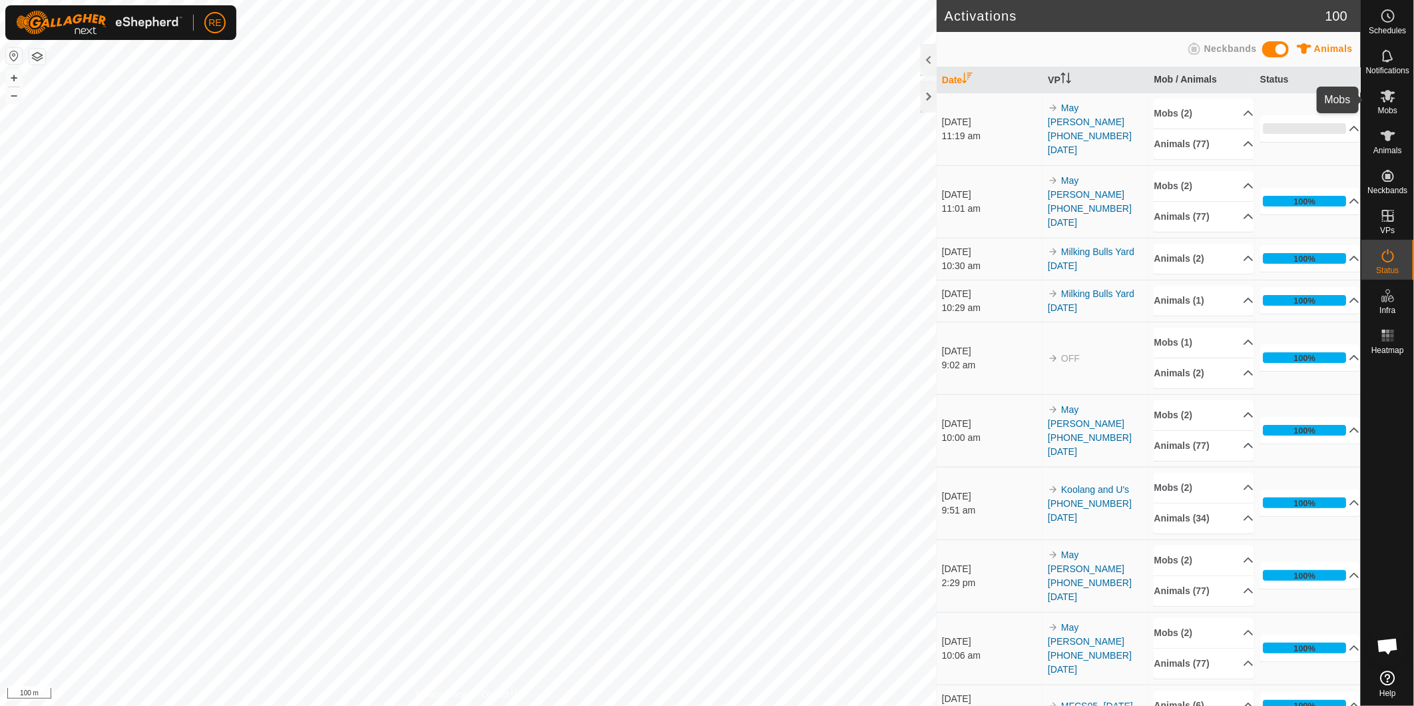
click at [1390, 107] on span "Mobs" at bounding box center [1388, 111] width 19 height 8
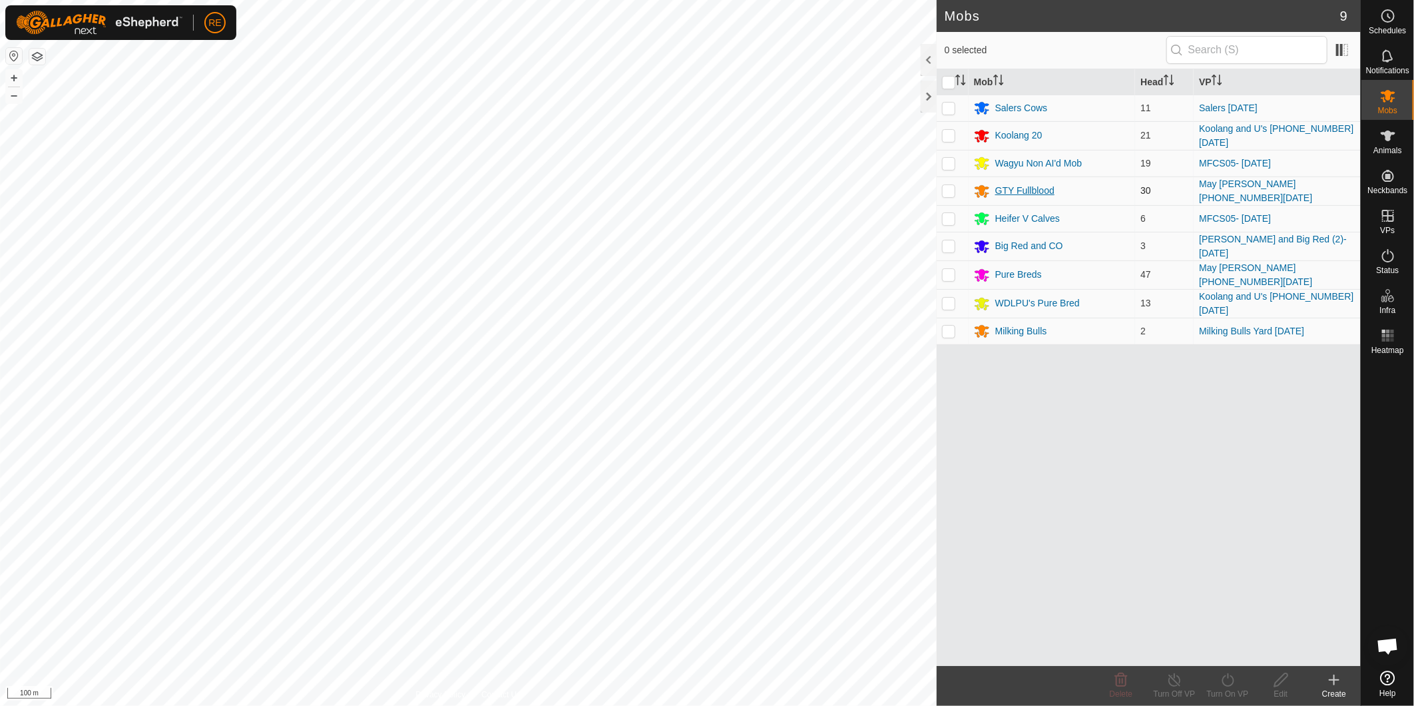
click at [1039, 188] on div "GTY Fullblood" at bounding box center [1025, 191] width 59 height 14
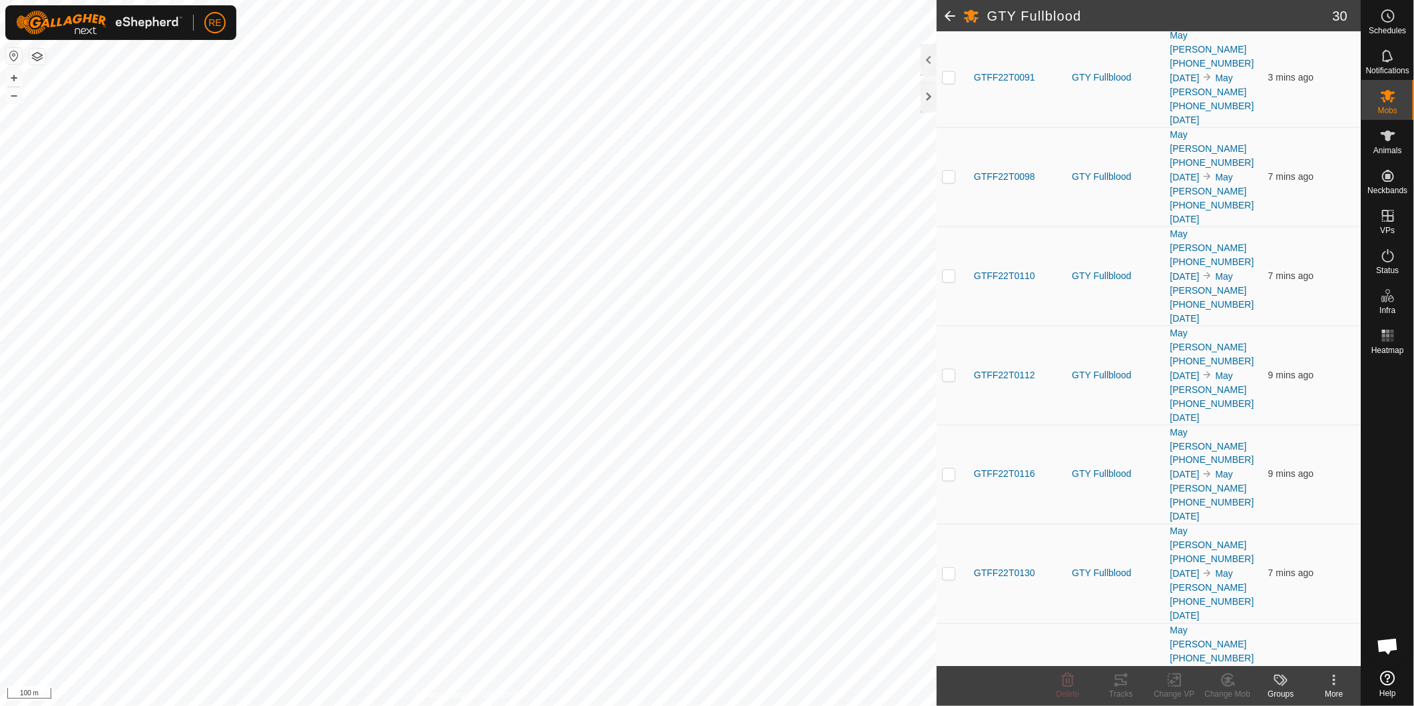
scroll to position [1250, 0]
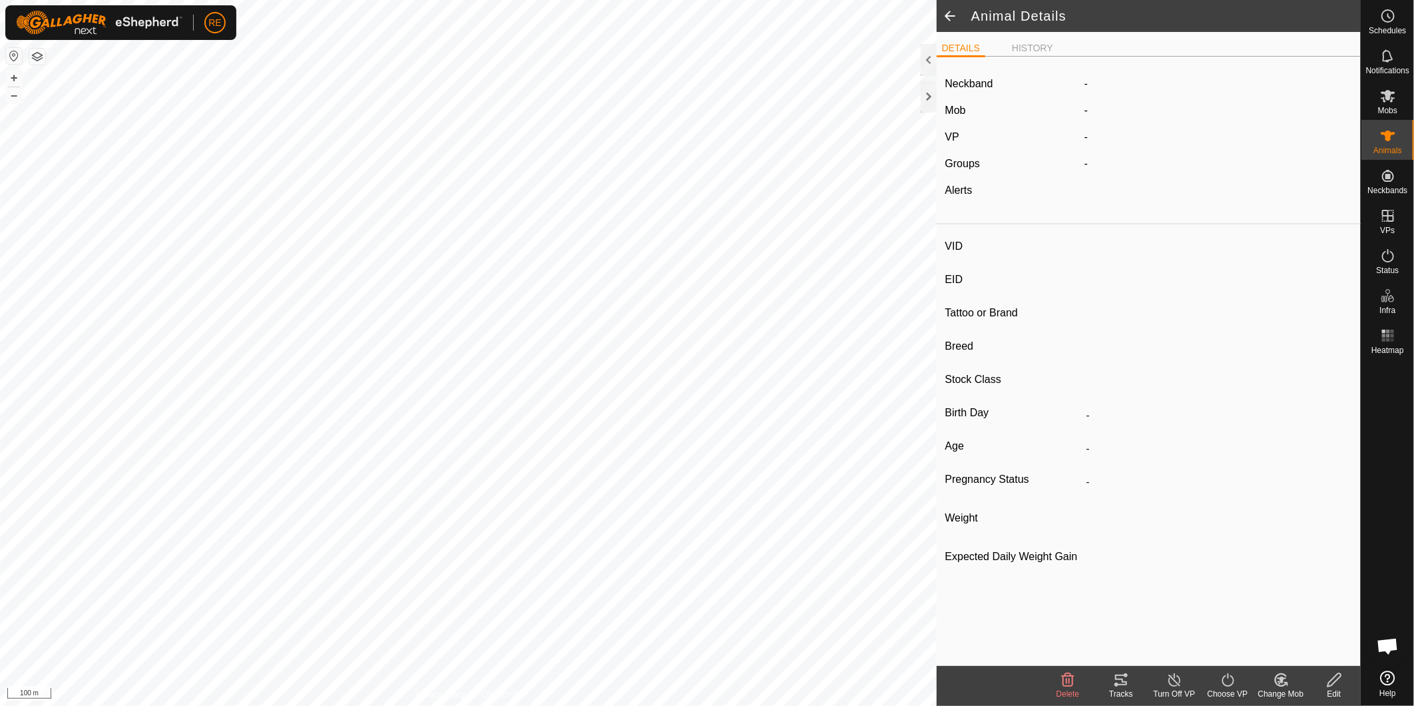
type input "GTFF22T0317"
type input "982123796135190"
type input "-"
type input "Wagyu"
type input "FB"
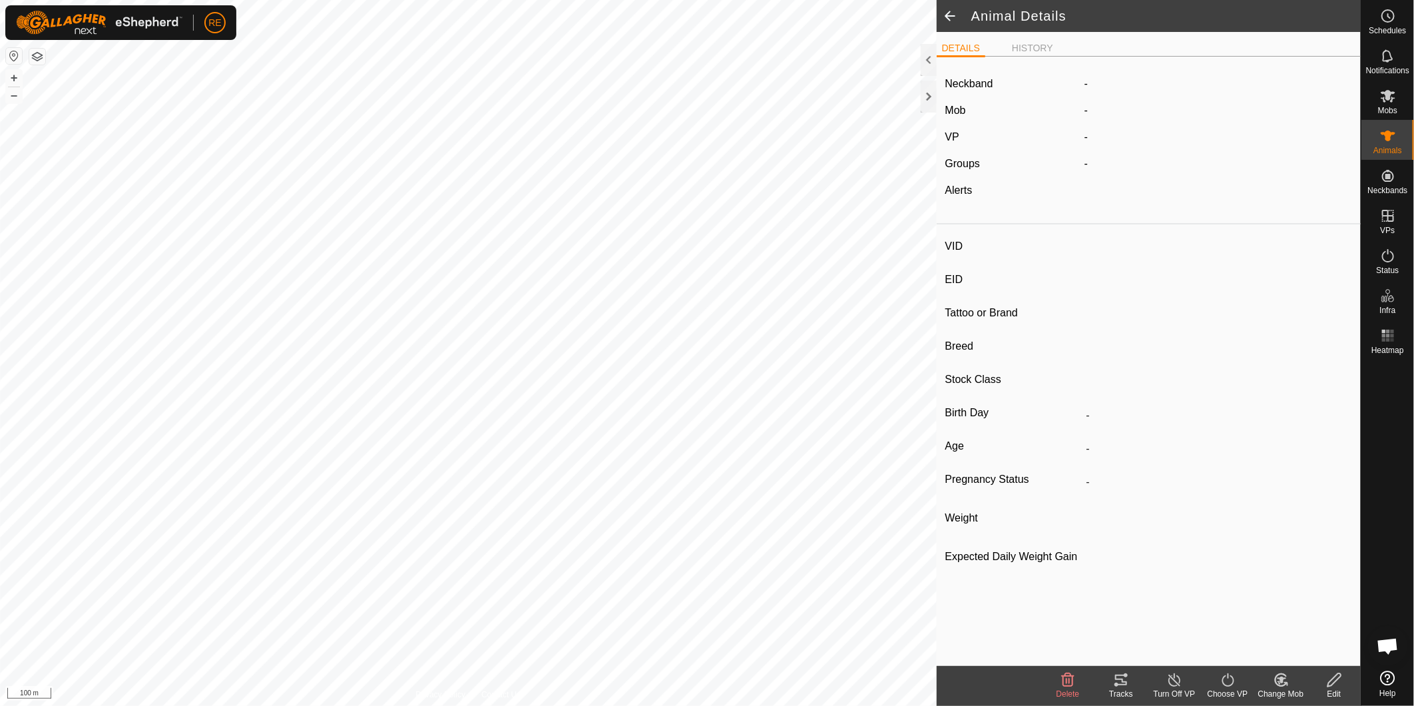
type input "11/2022"
type input "2 years 11 months"
type input "Pregnant"
type input "0 kg"
type input "-"
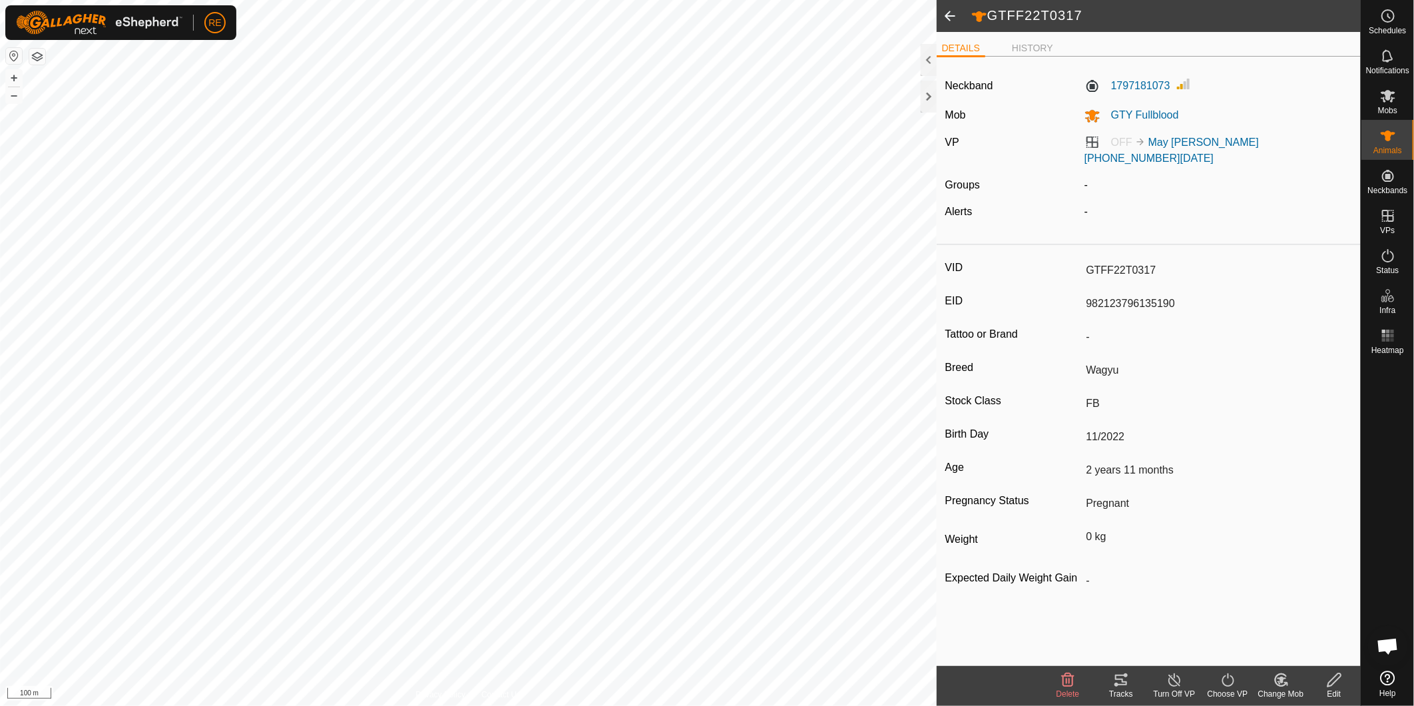
click at [1229, 685] on icon at bounding box center [1228, 680] width 17 height 16
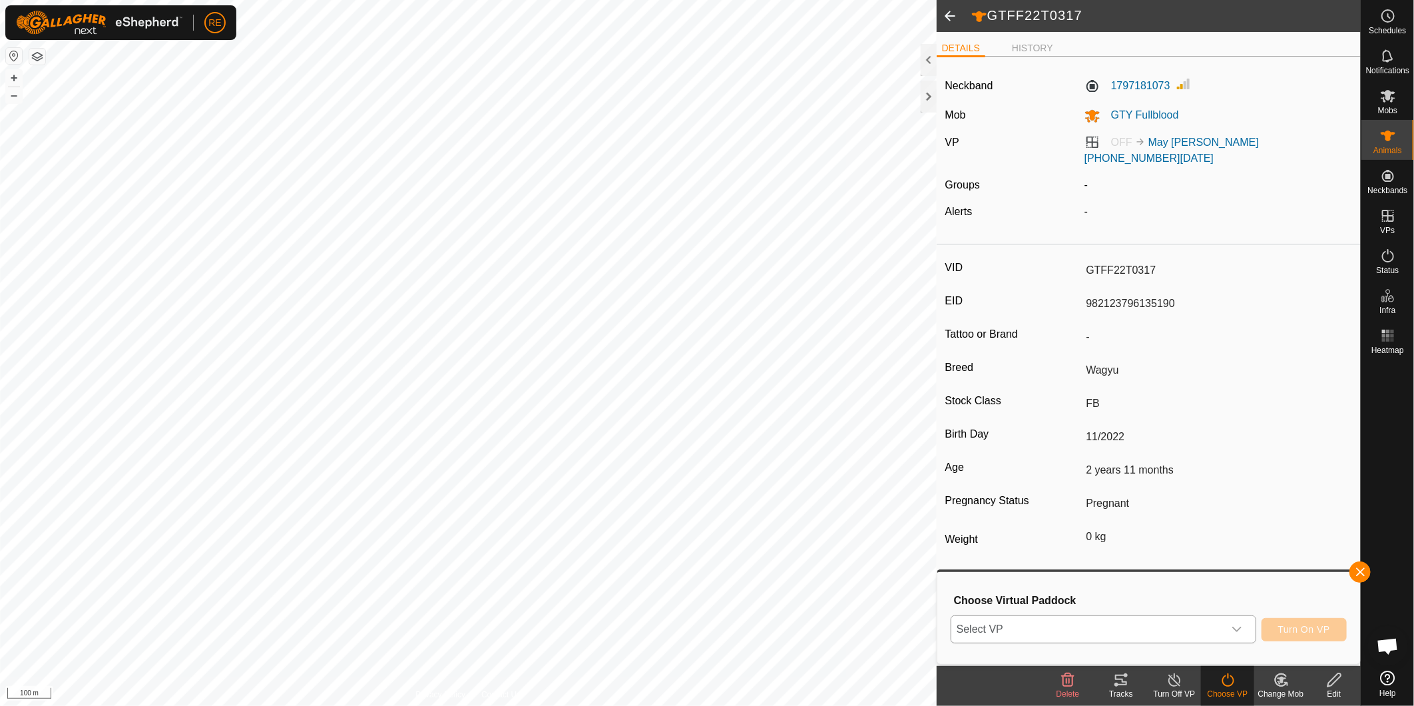
click at [1249, 636] on div "dropdown trigger" at bounding box center [1237, 629] width 27 height 27
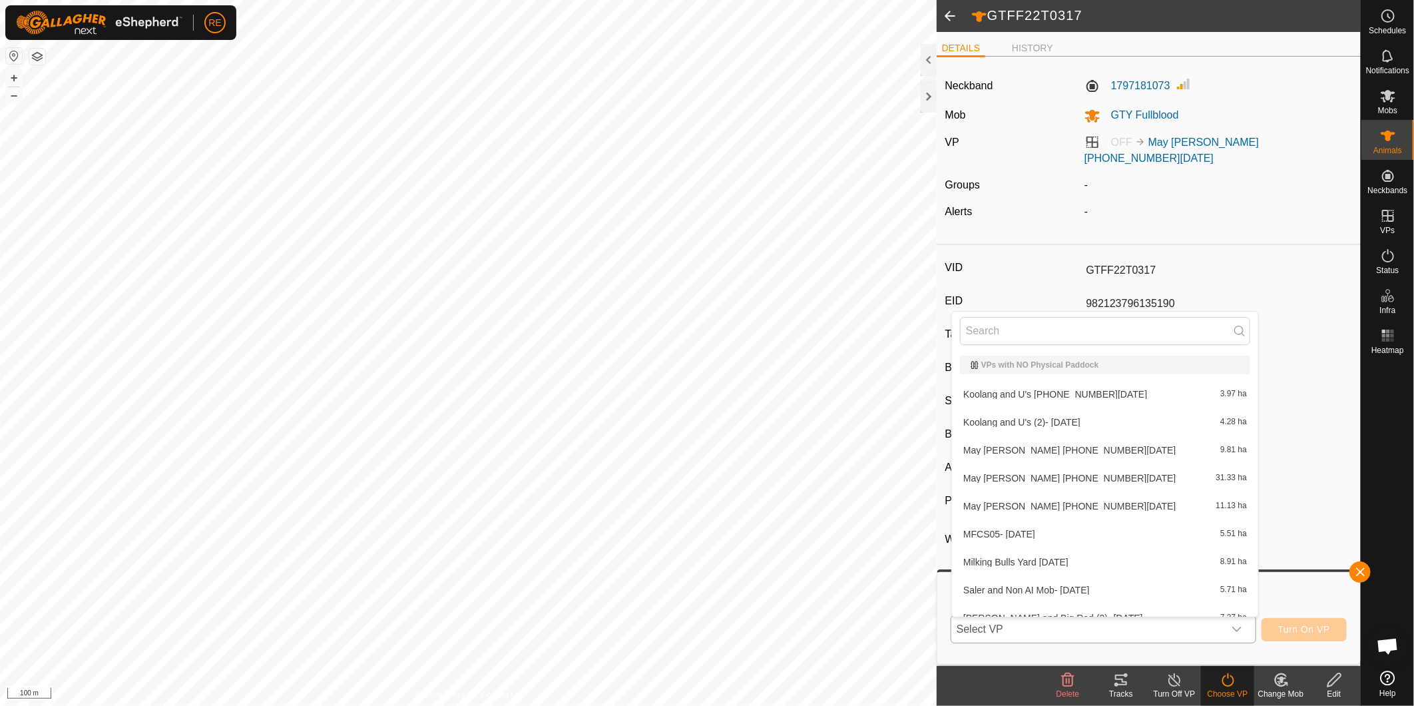
scroll to position [14, 0]
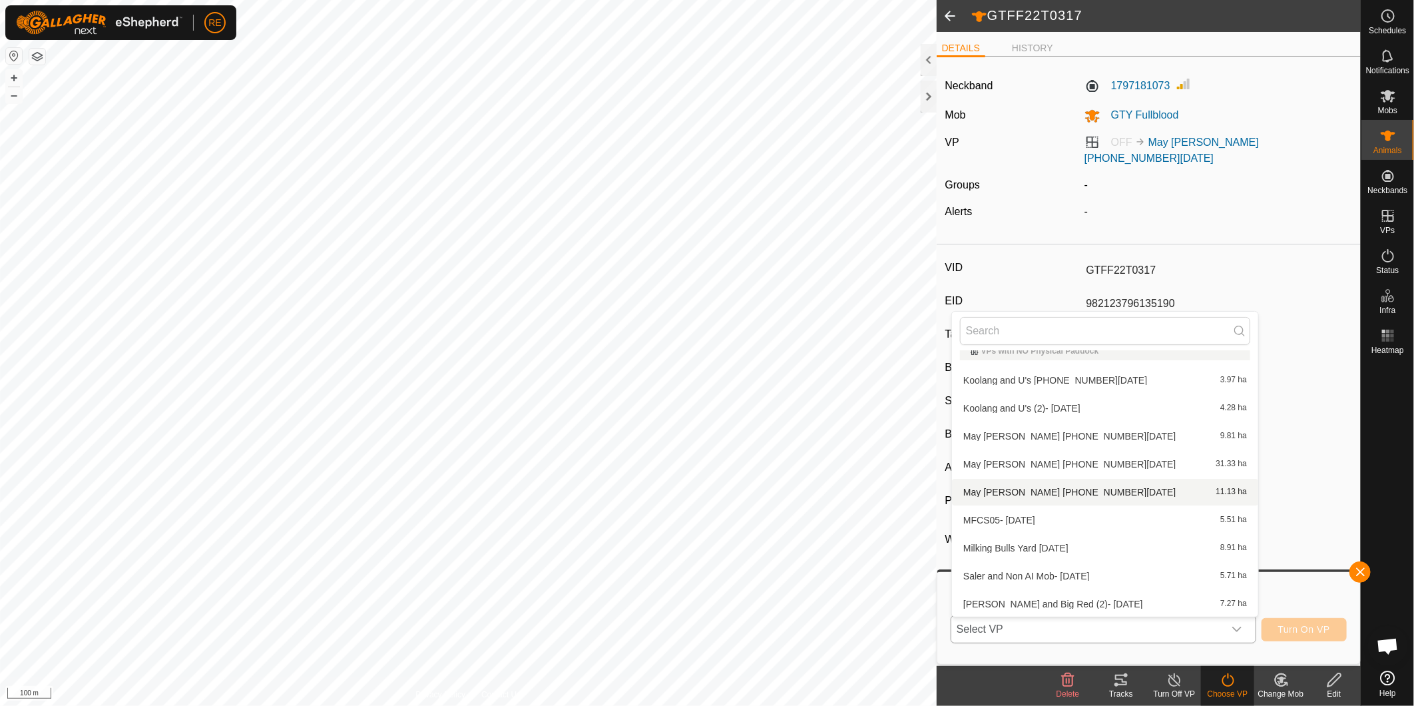
click at [1104, 489] on li "May AI Paddock (3) 13.10.2025 11.13 ha" at bounding box center [1105, 492] width 306 height 27
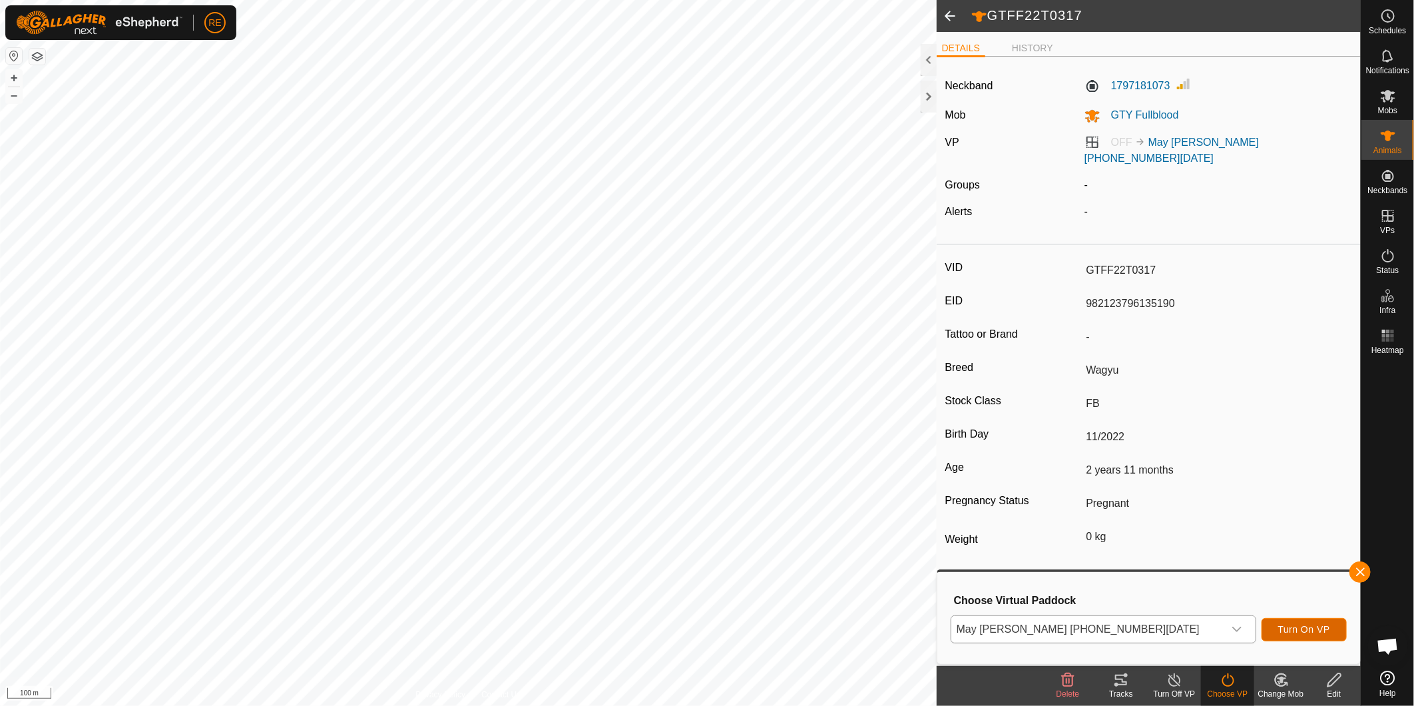
click at [1311, 628] on span "Turn On VP" at bounding box center [1305, 629] width 52 height 11
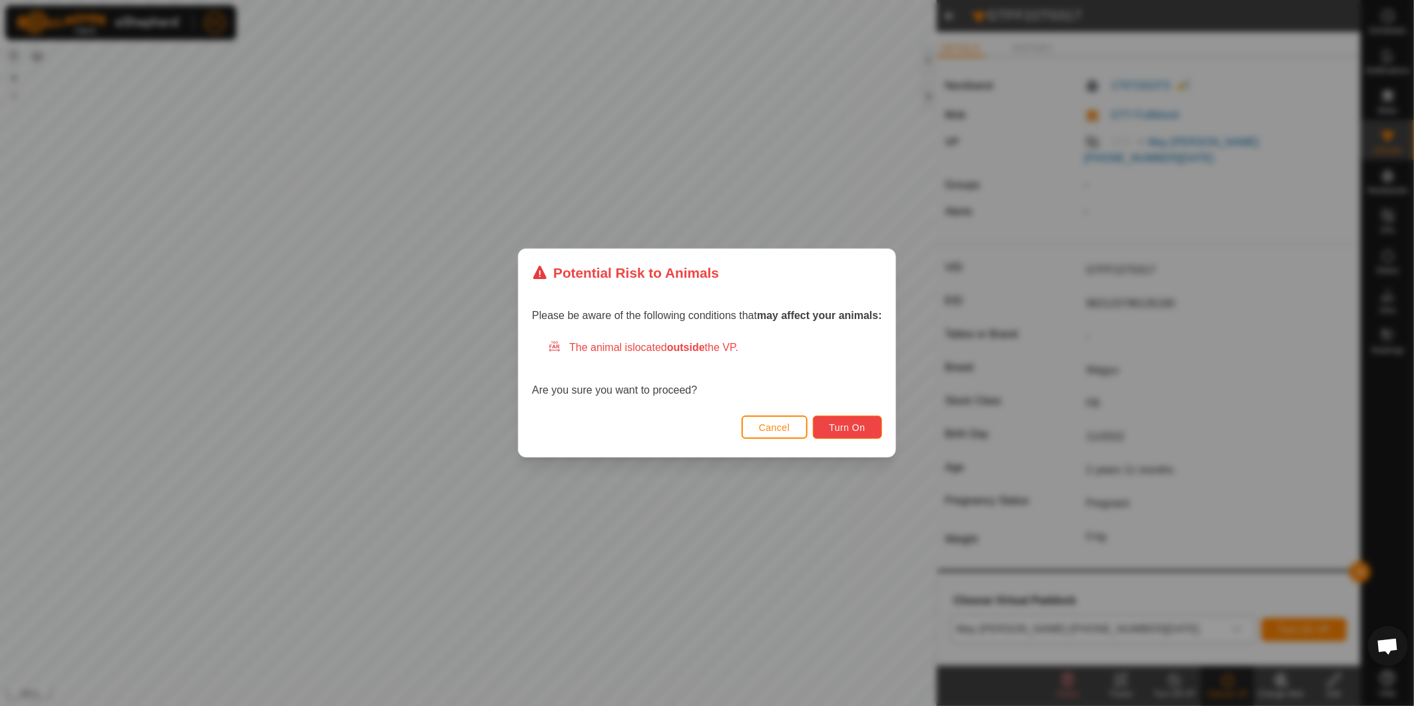
click at [853, 422] on span "Turn On" at bounding box center [848, 427] width 36 height 11
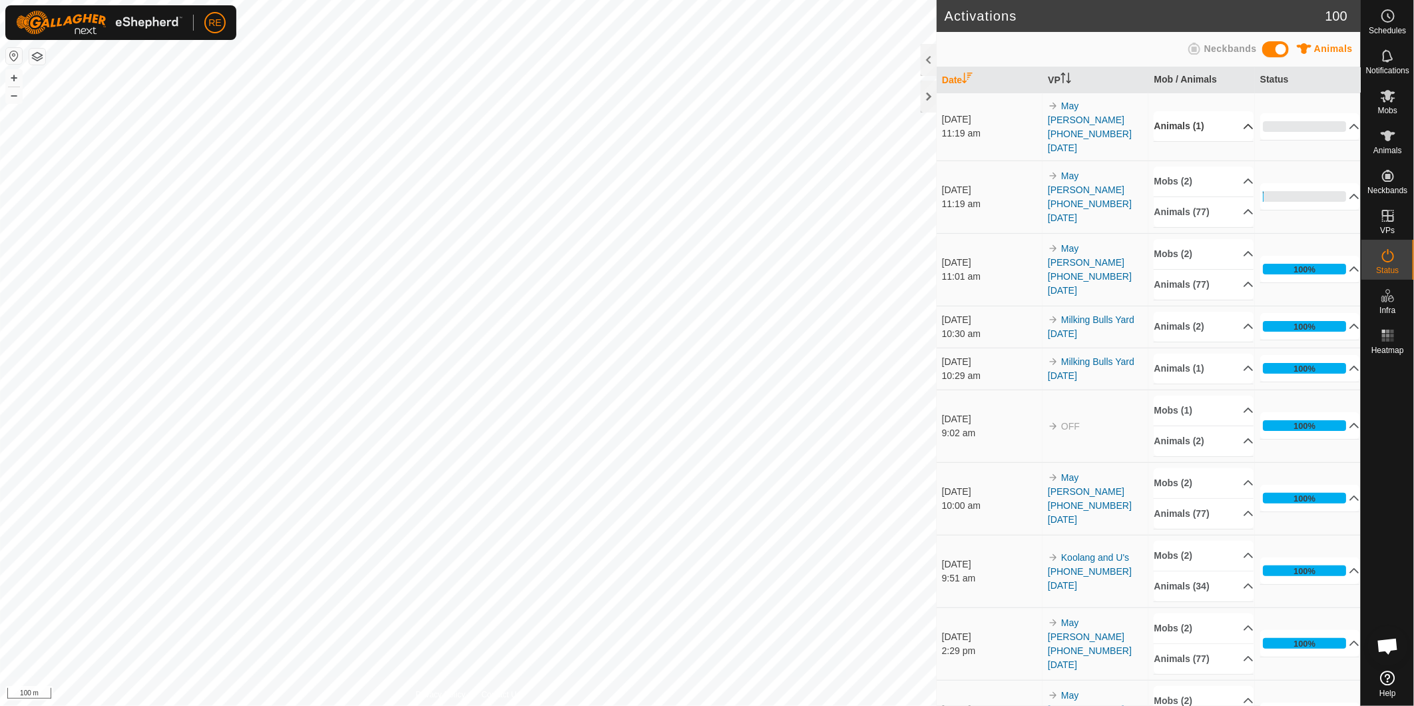
click at [1237, 117] on p-accordion-header "Animals (1)" at bounding box center [1204, 126] width 100 height 30
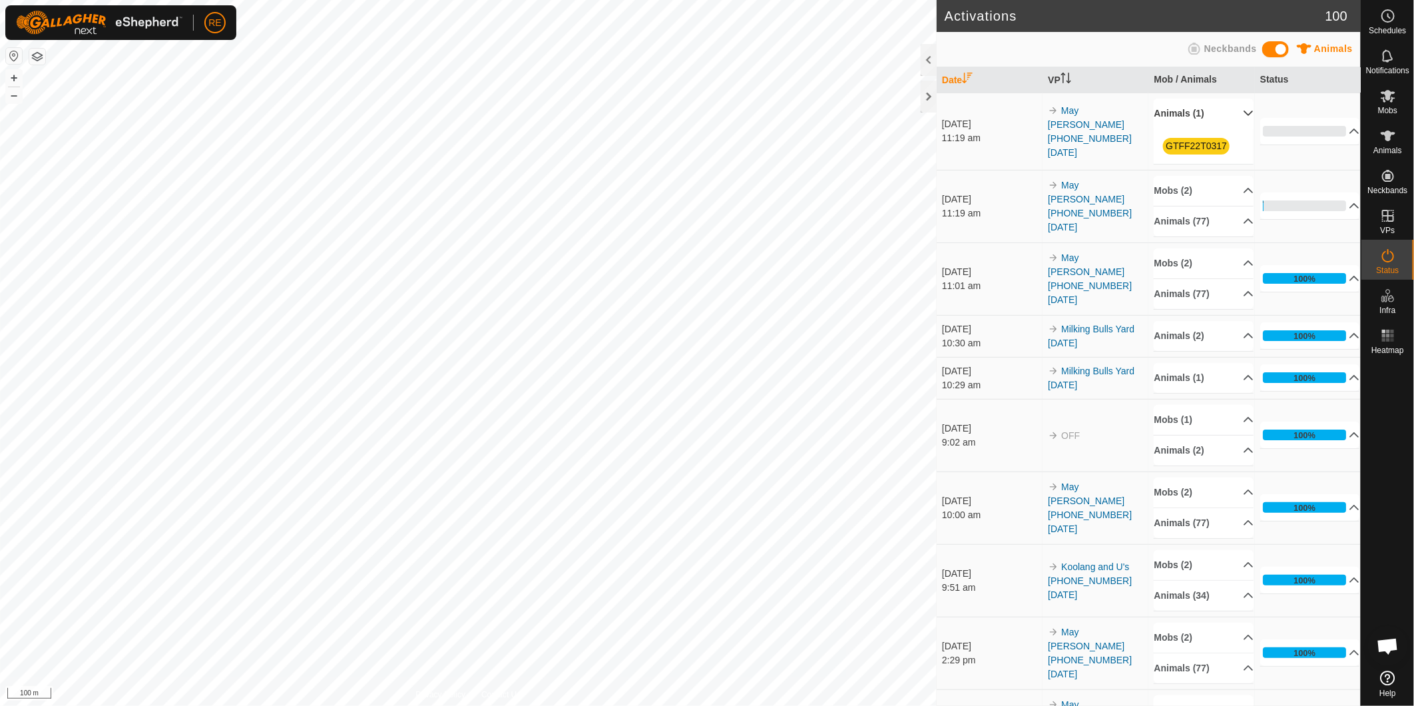
click at [1237, 117] on p-accordion-header "Animals (1)" at bounding box center [1204, 114] width 100 height 30
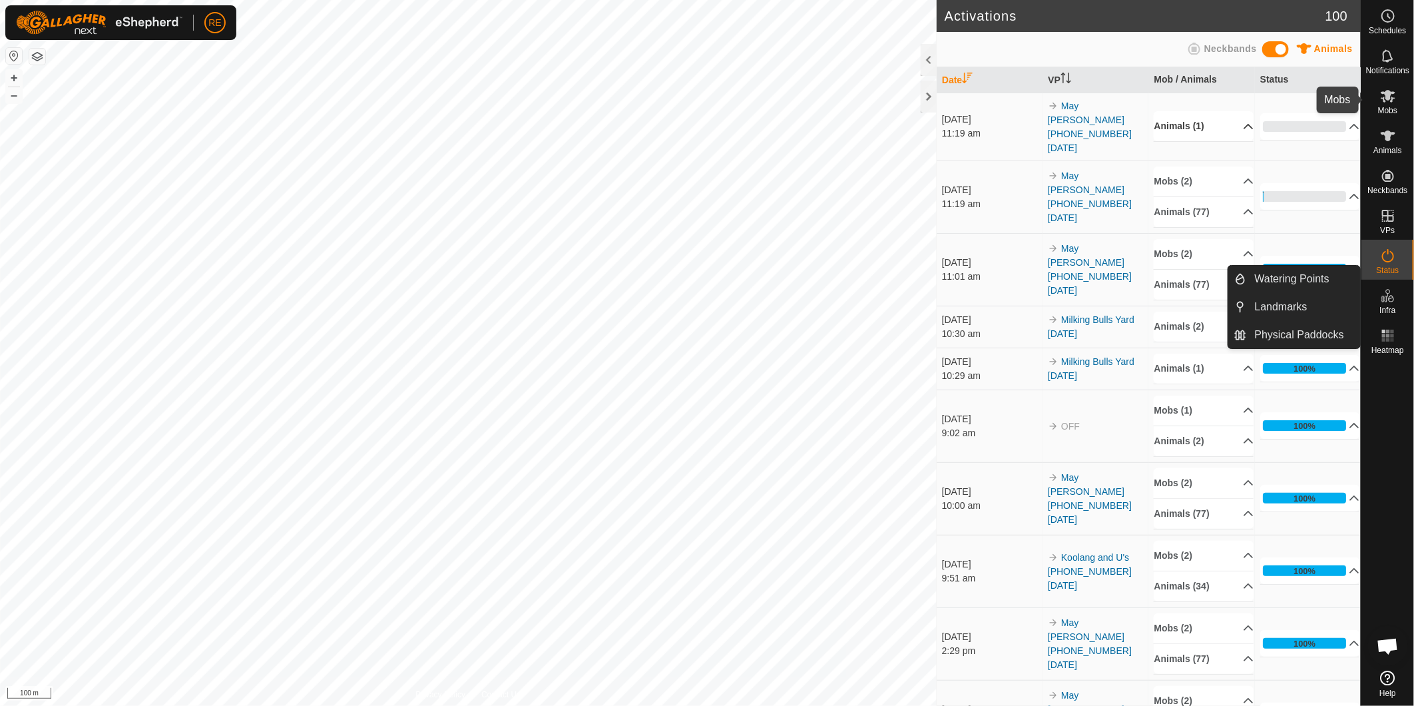
click at [1397, 101] on es-mob-svg-icon at bounding box center [1389, 95] width 24 height 21
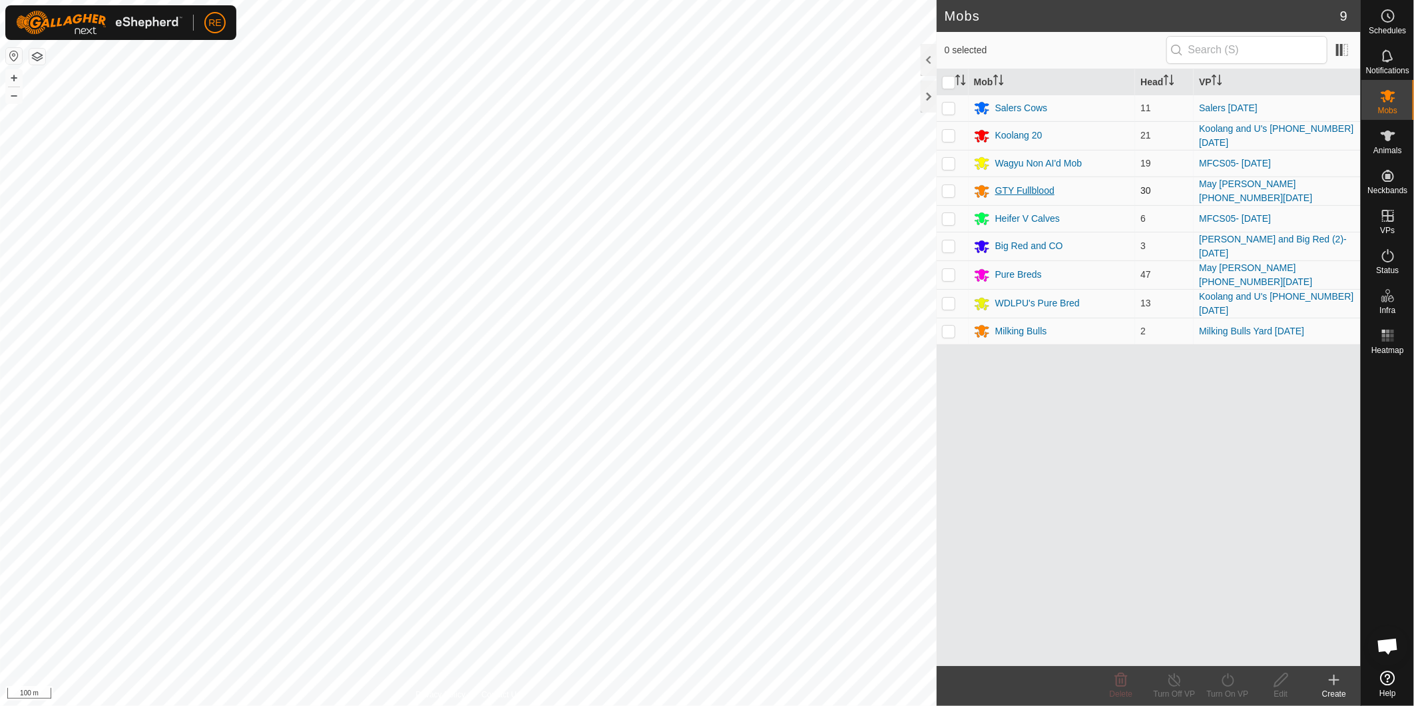
click at [1046, 189] on div "GTY Fullblood" at bounding box center [1025, 191] width 59 height 14
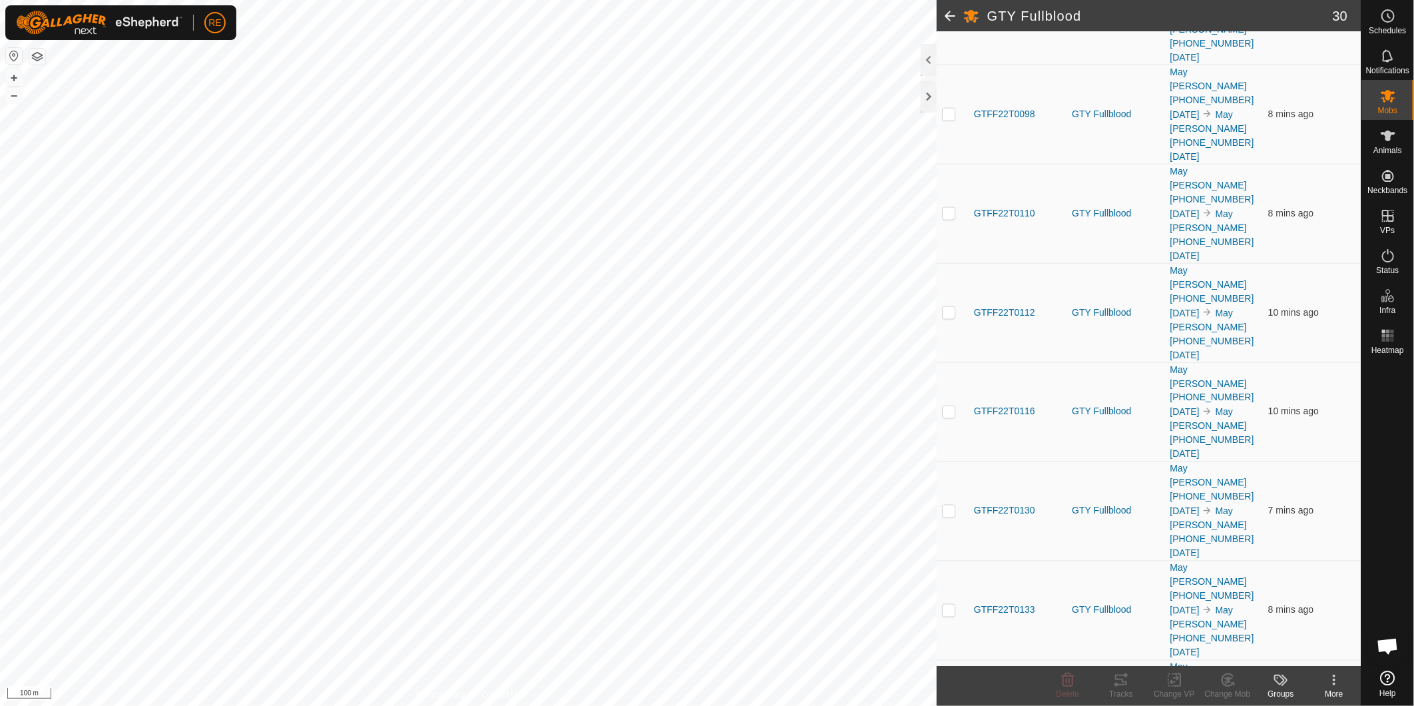
scroll to position [1250, 0]
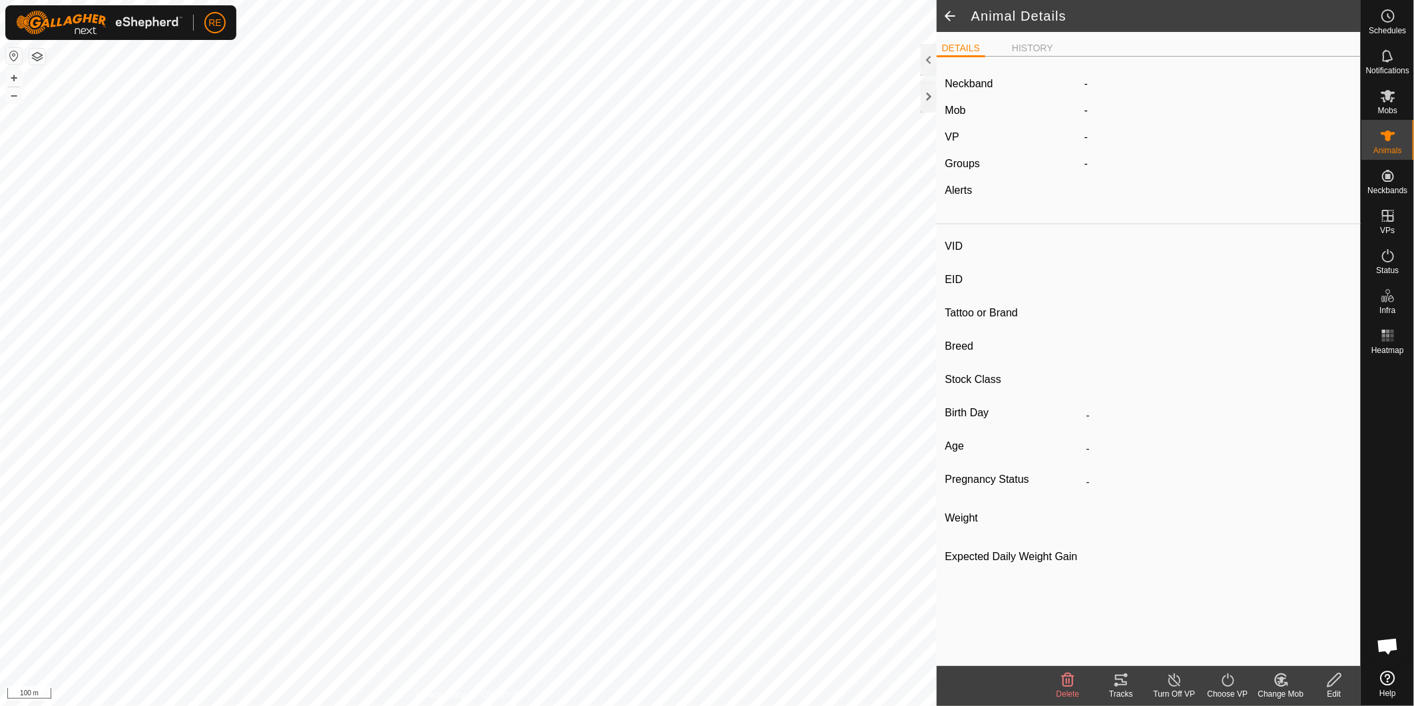
type input "GTFF22T0317"
type input "982123796135190"
type input "-"
type input "Wagyu"
type input "FB"
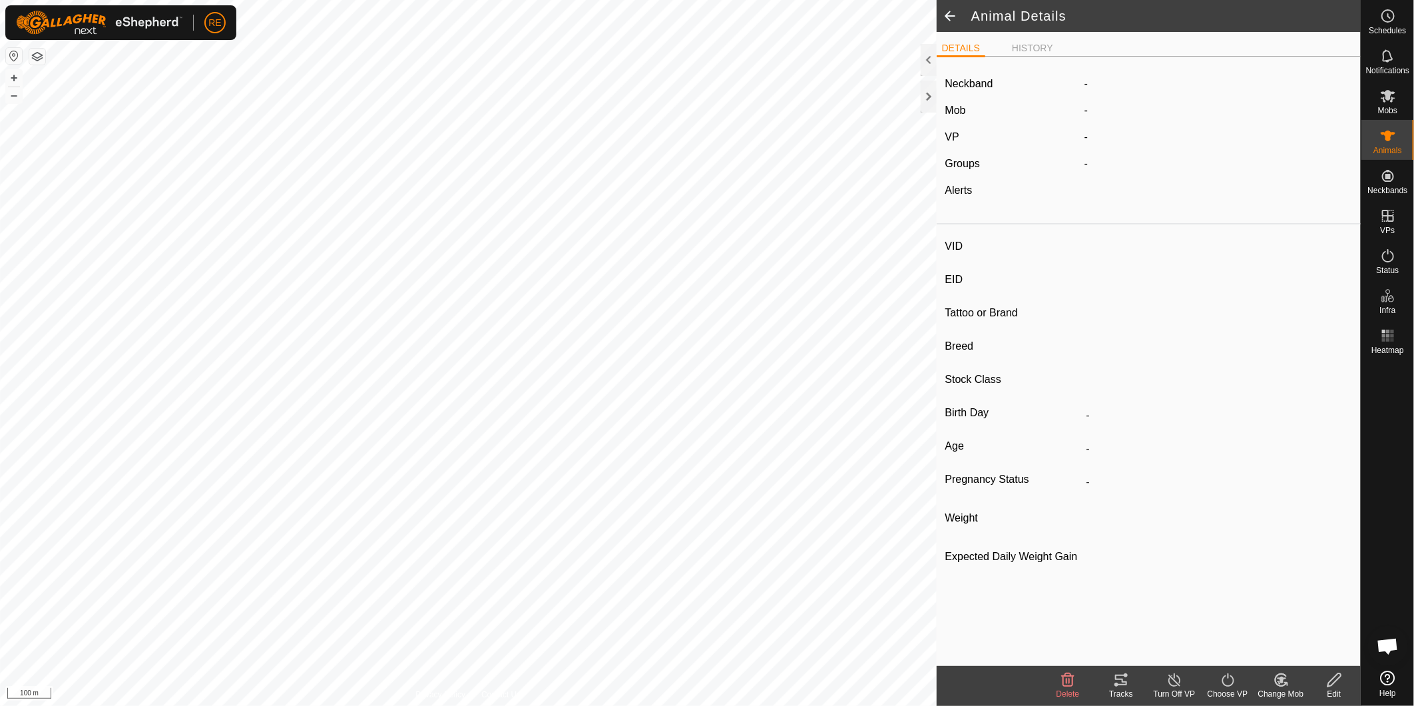
type input "11/2022"
type input "2 years 11 months"
type input "Pregnant"
type input "0 kg"
type input "-"
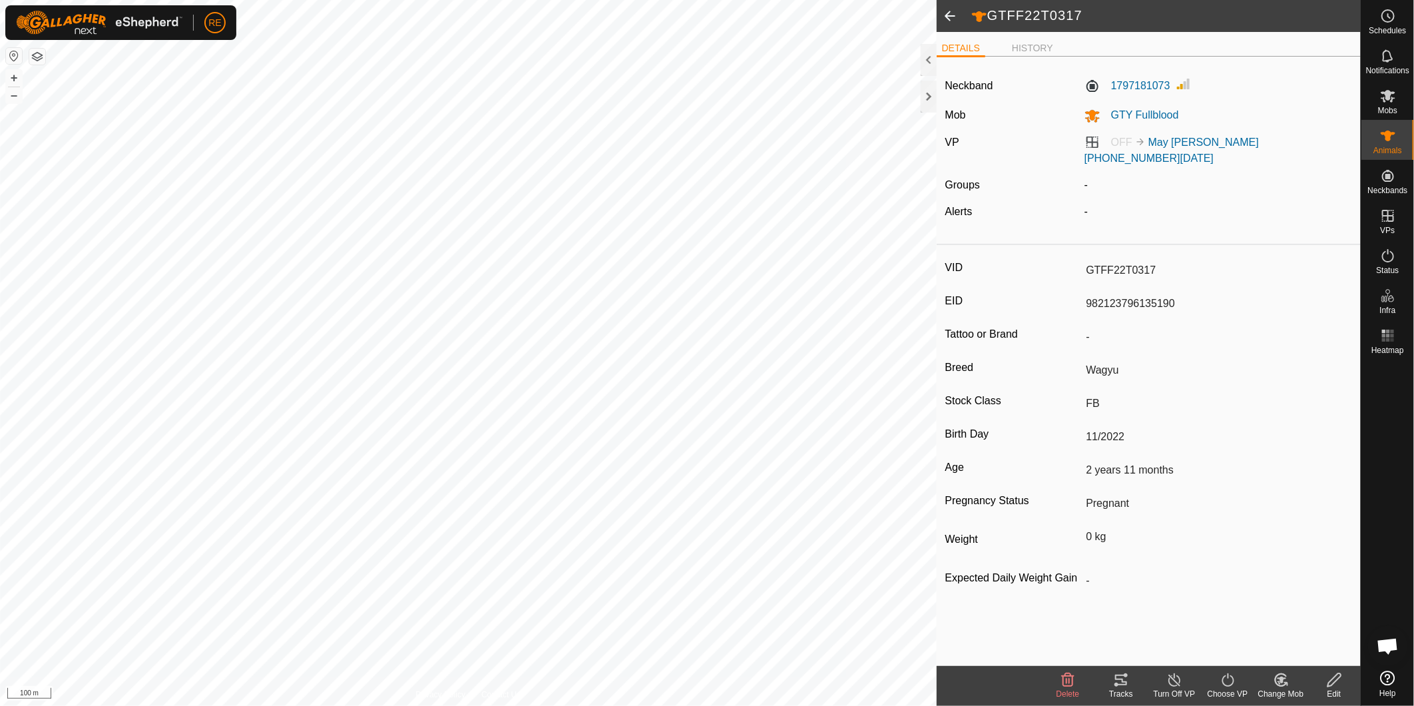
click at [957, 15] on span at bounding box center [950, 16] width 27 height 32
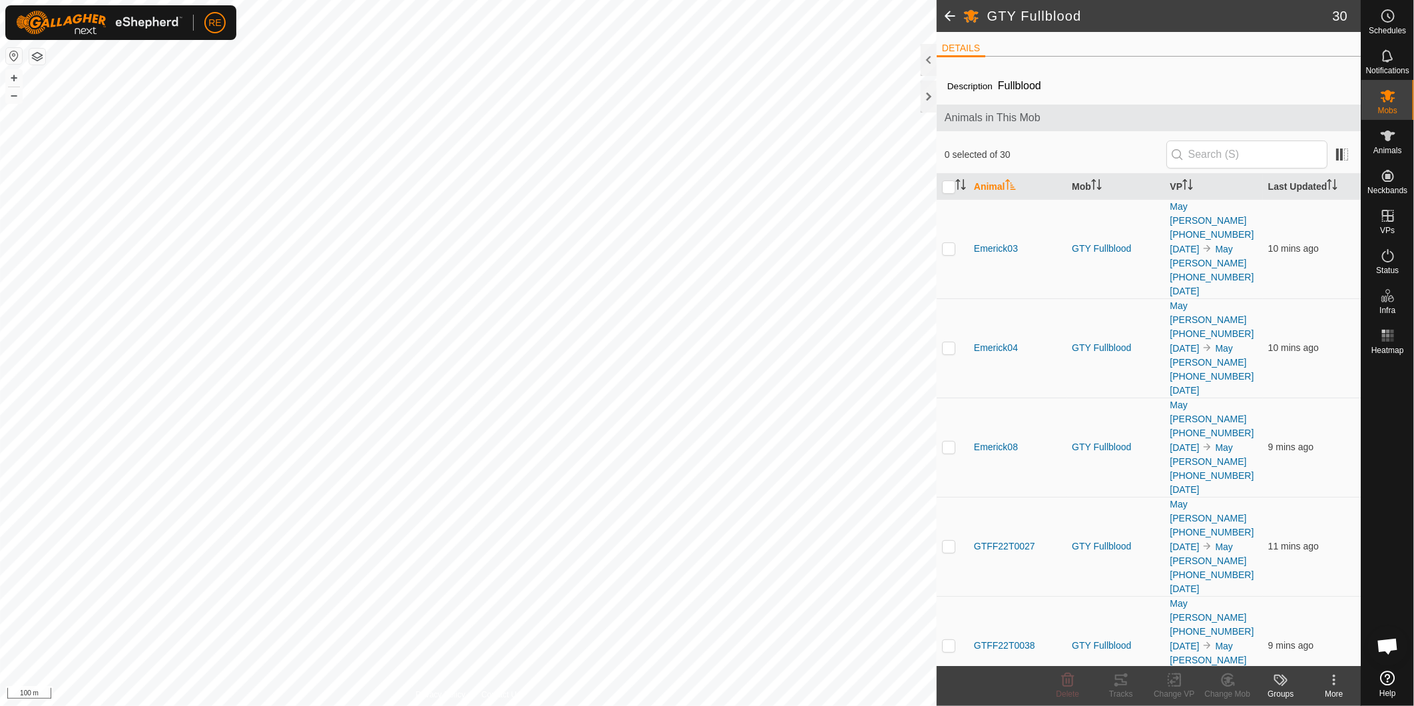
click at [956, 14] on span at bounding box center [950, 16] width 27 height 32
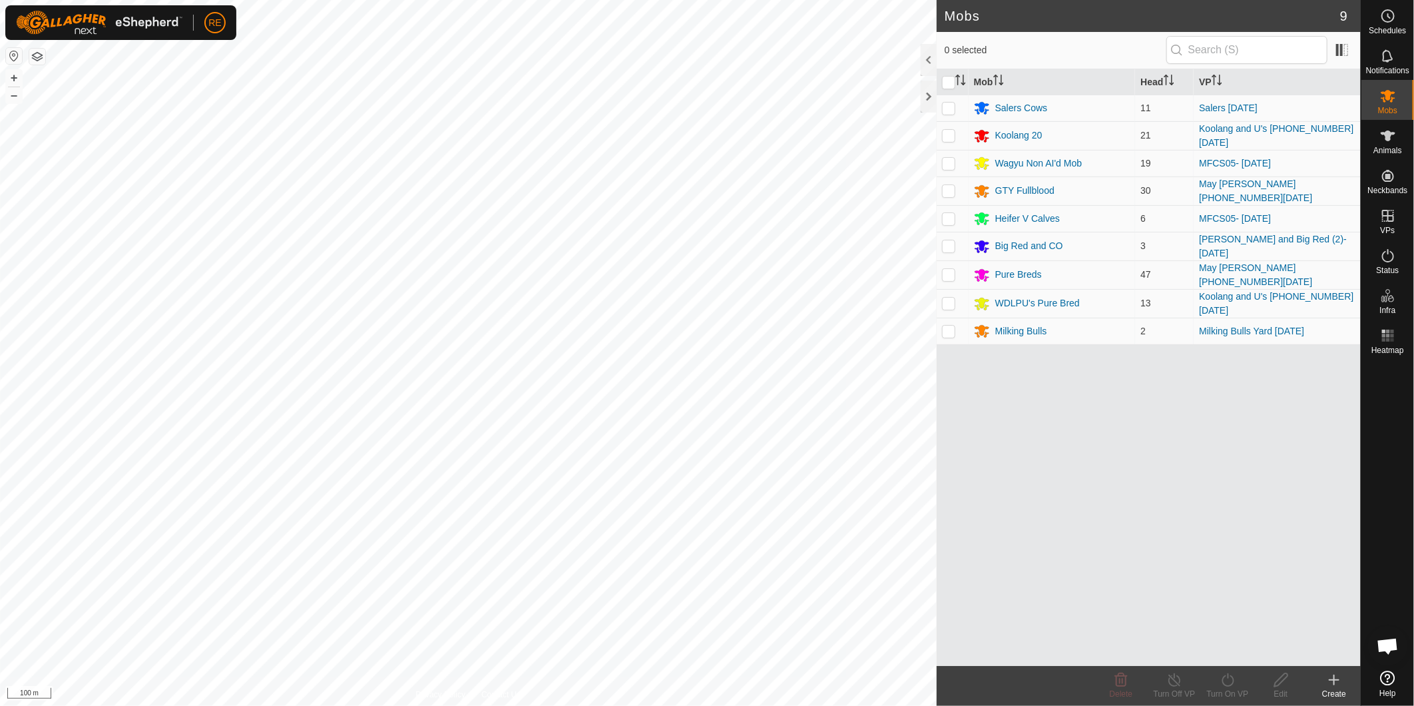
click at [1413, 477] on div at bounding box center [1388, 513] width 53 height 306
click at [1066, 456] on div "Mob Head VP Salers Cows 11 Salers 26.09.2025 Koolang 20 21 Koolang and U's (1) …" at bounding box center [1149, 367] width 424 height 597
click at [1048, 188] on div "GTY Fullblood" at bounding box center [1025, 191] width 59 height 14
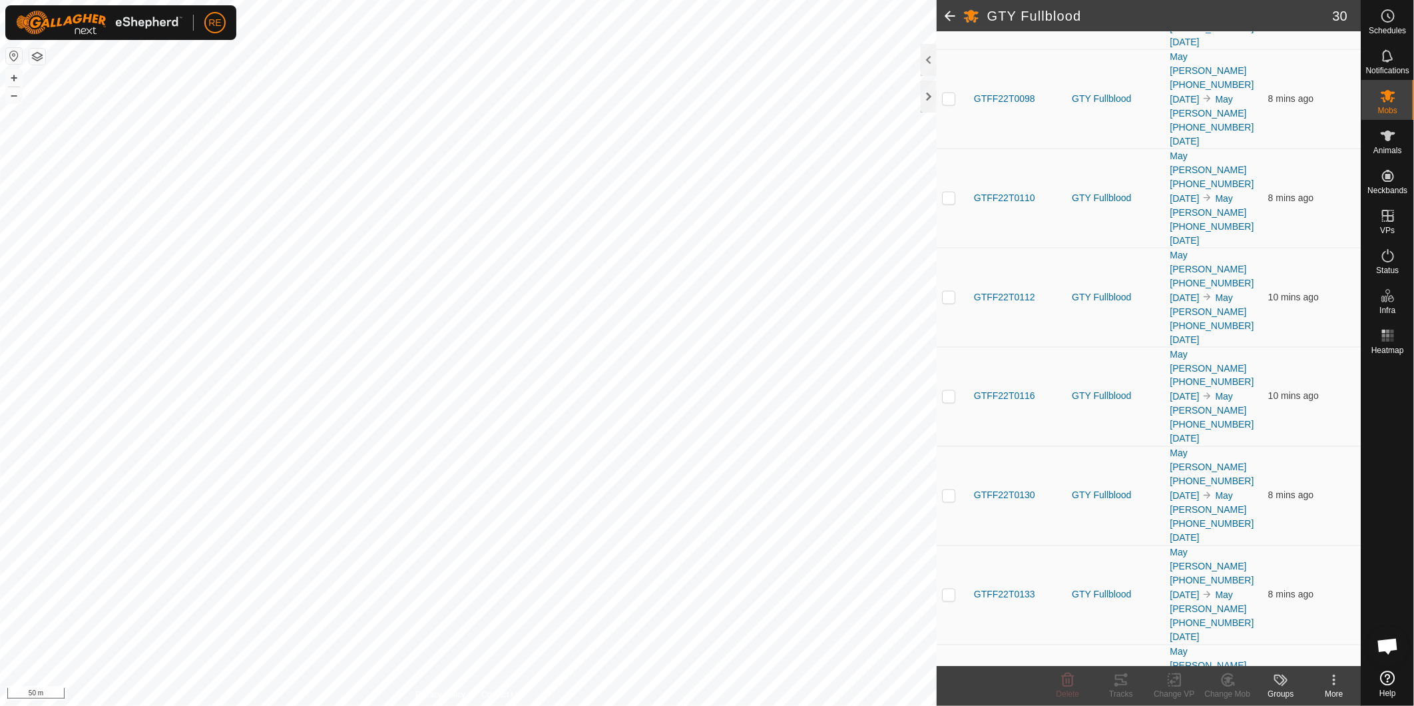
scroll to position [1250, 0]
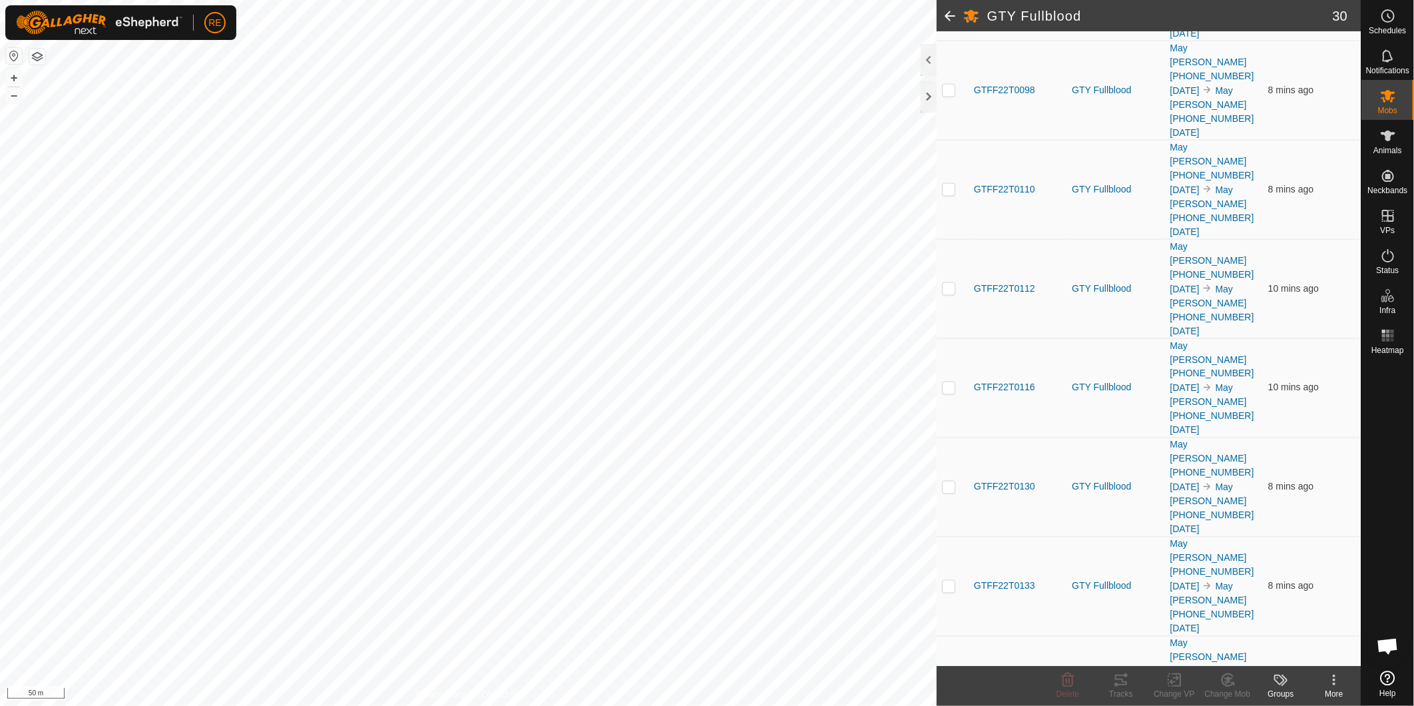
click at [1410, 501] on div at bounding box center [1388, 513] width 53 height 306
click at [1377, 485] on div at bounding box center [1388, 513] width 53 height 306
click at [982, 693] on footer "Delete Tracks Change VP Change Mob Groups More" at bounding box center [1149, 686] width 424 height 40
click at [941, 13] on span at bounding box center [950, 16] width 27 height 32
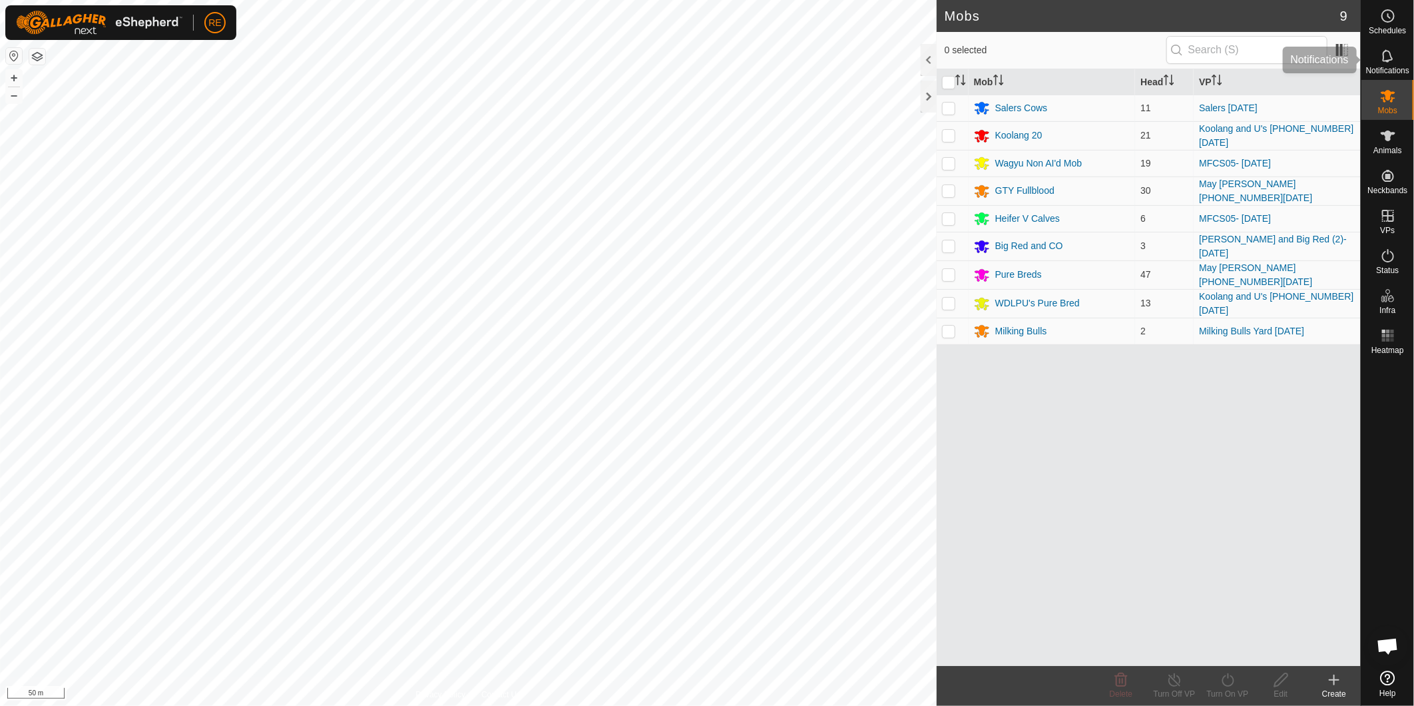
click at [1403, 63] on div "Notifications" at bounding box center [1388, 60] width 53 height 40
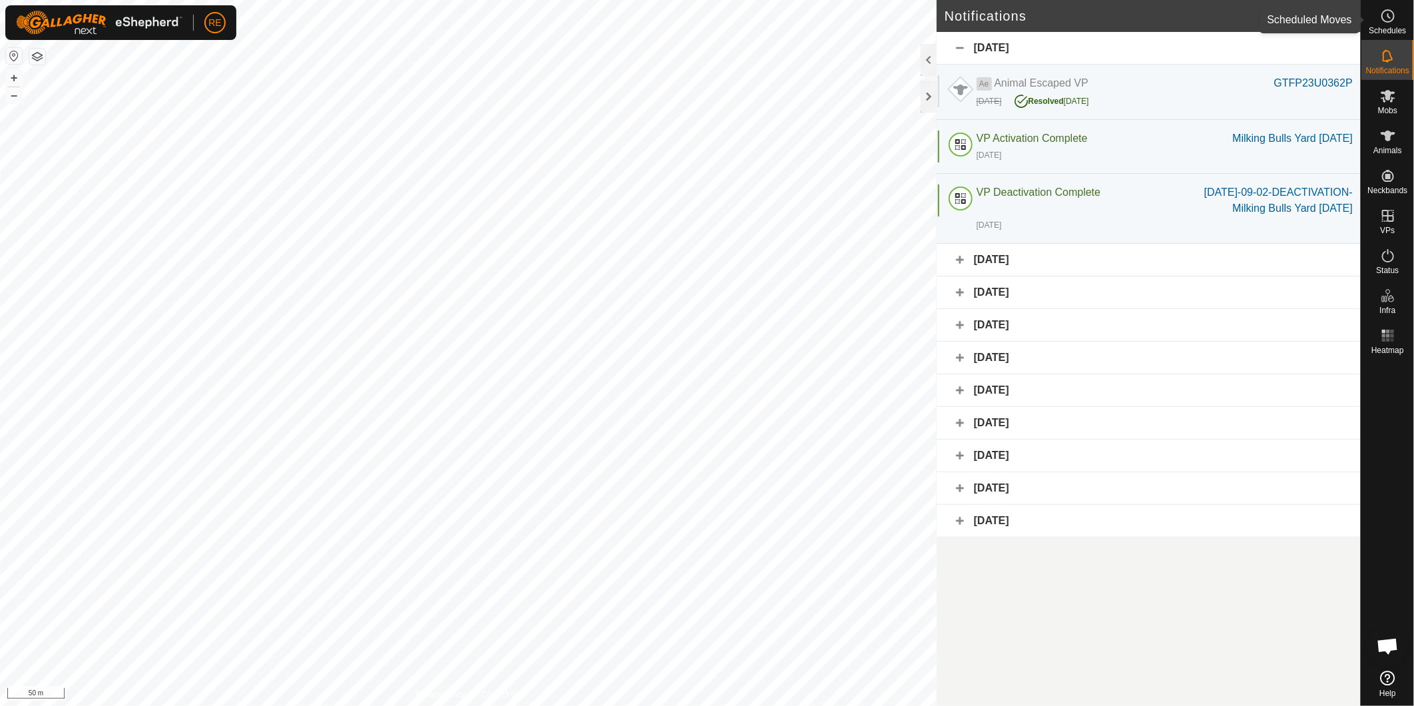
click at [1403, 27] on span "Schedules" at bounding box center [1387, 31] width 37 height 8
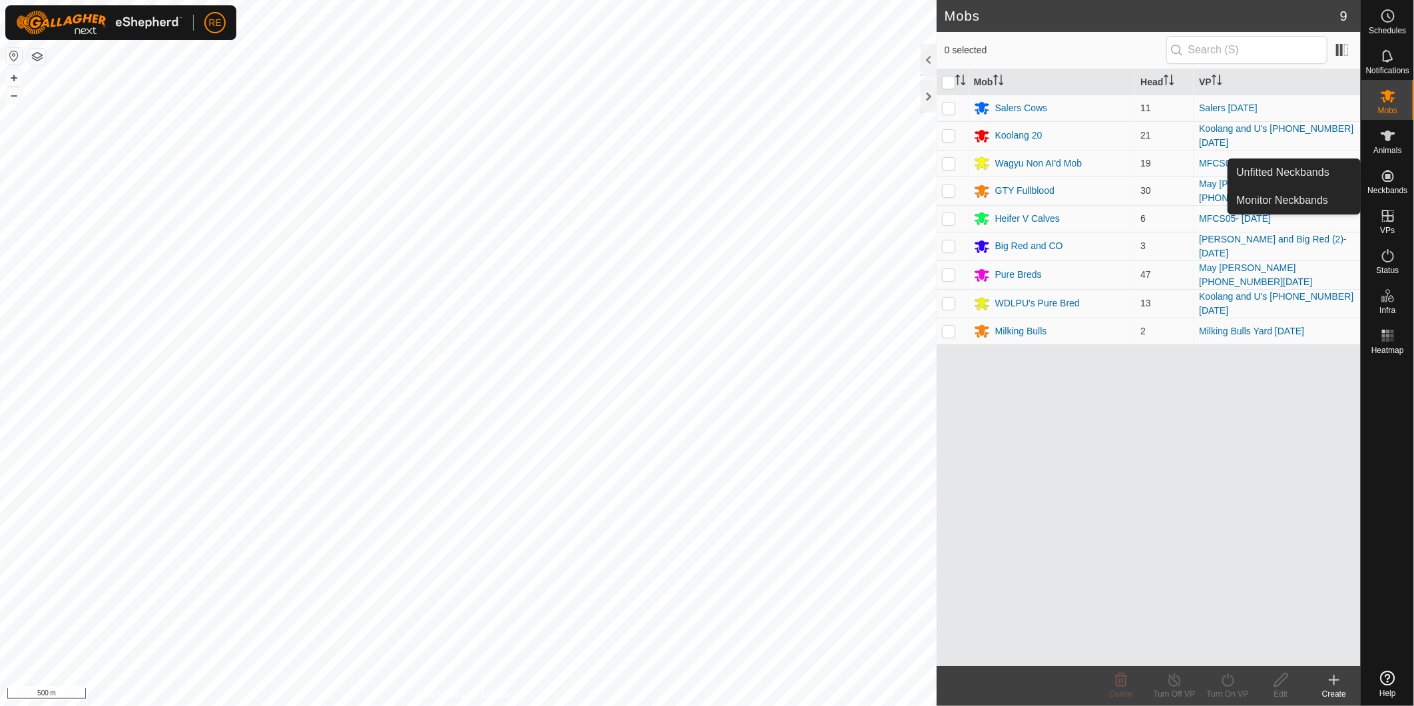
click at [1400, 182] on es-neckbands-svg-icon at bounding box center [1389, 175] width 24 height 21
click at [1264, 200] on link "Monitor Neckbands" at bounding box center [1295, 200] width 132 height 27
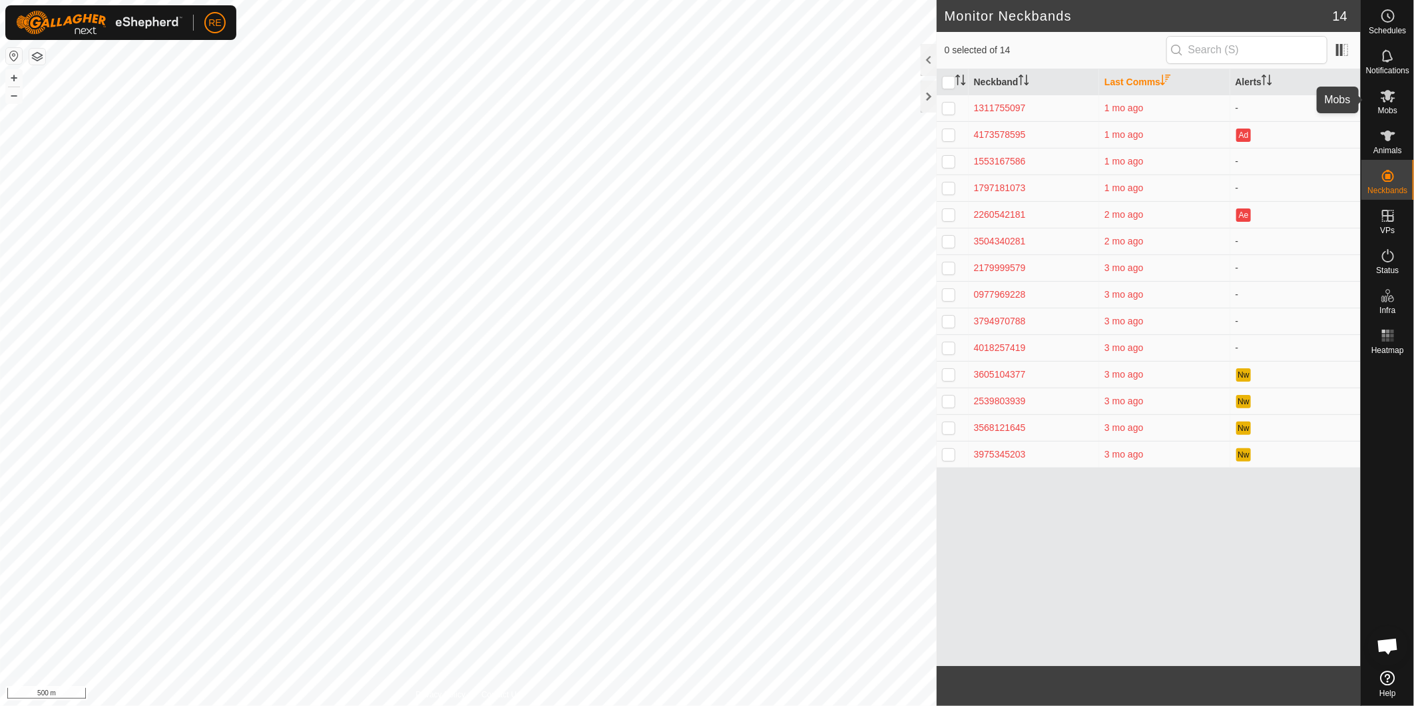
click at [1389, 97] on icon at bounding box center [1388, 96] width 15 height 13
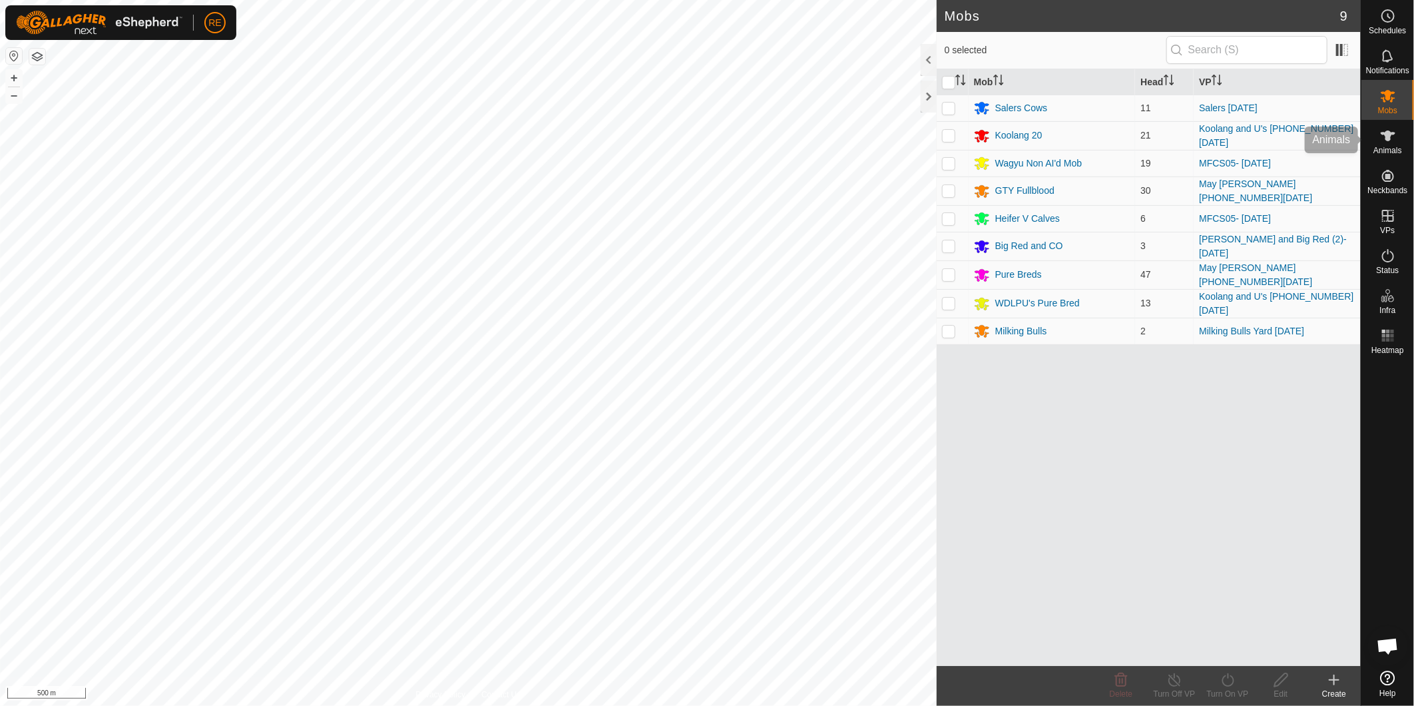
click at [1390, 141] on icon at bounding box center [1389, 136] width 16 height 16
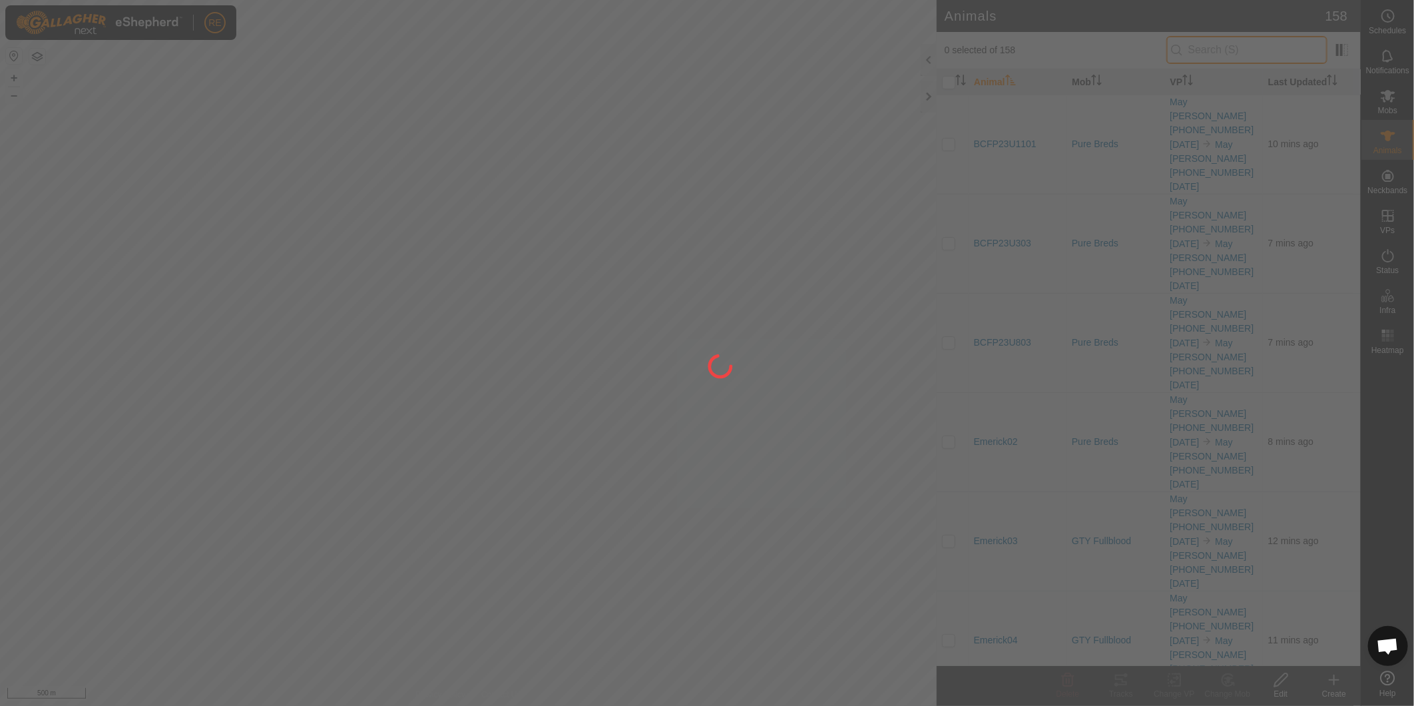
click at [1237, 57] on input "text" at bounding box center [1247, 50] width 161 height 28
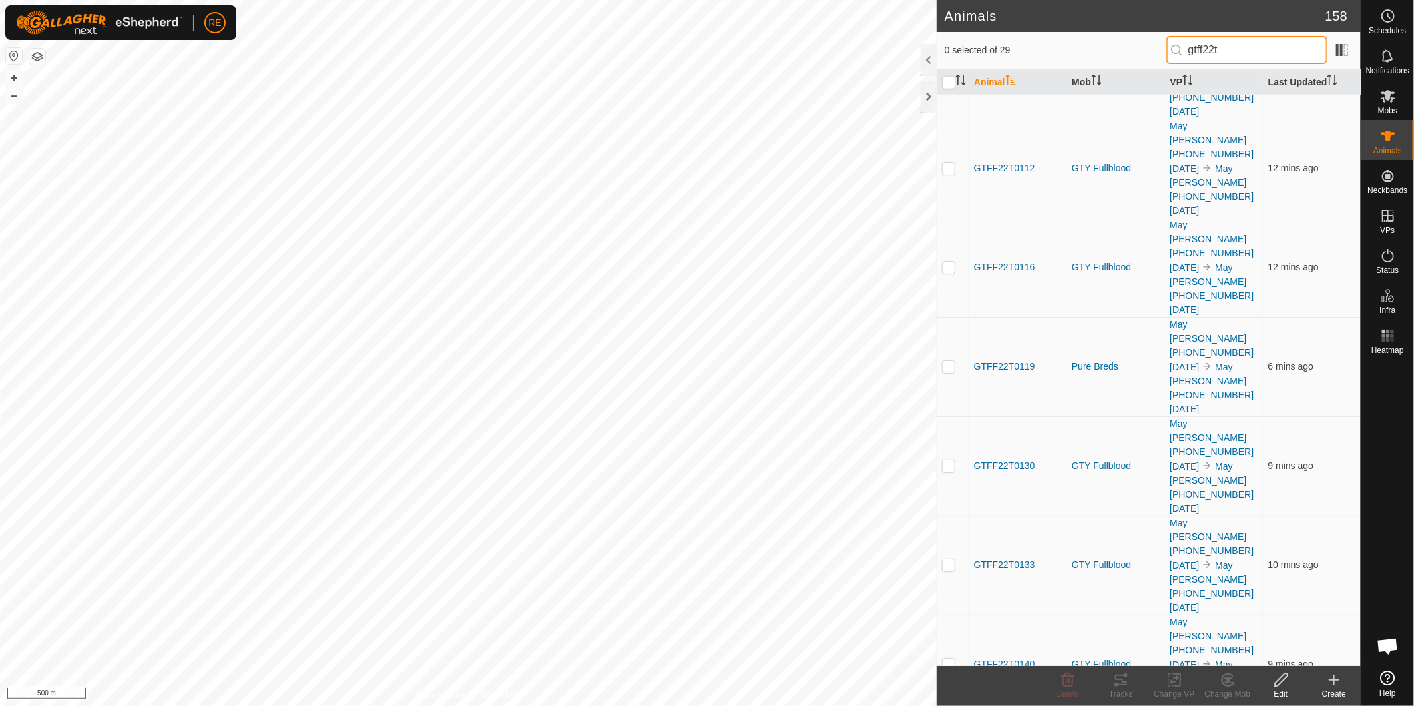
scroll to position [1060, 0]
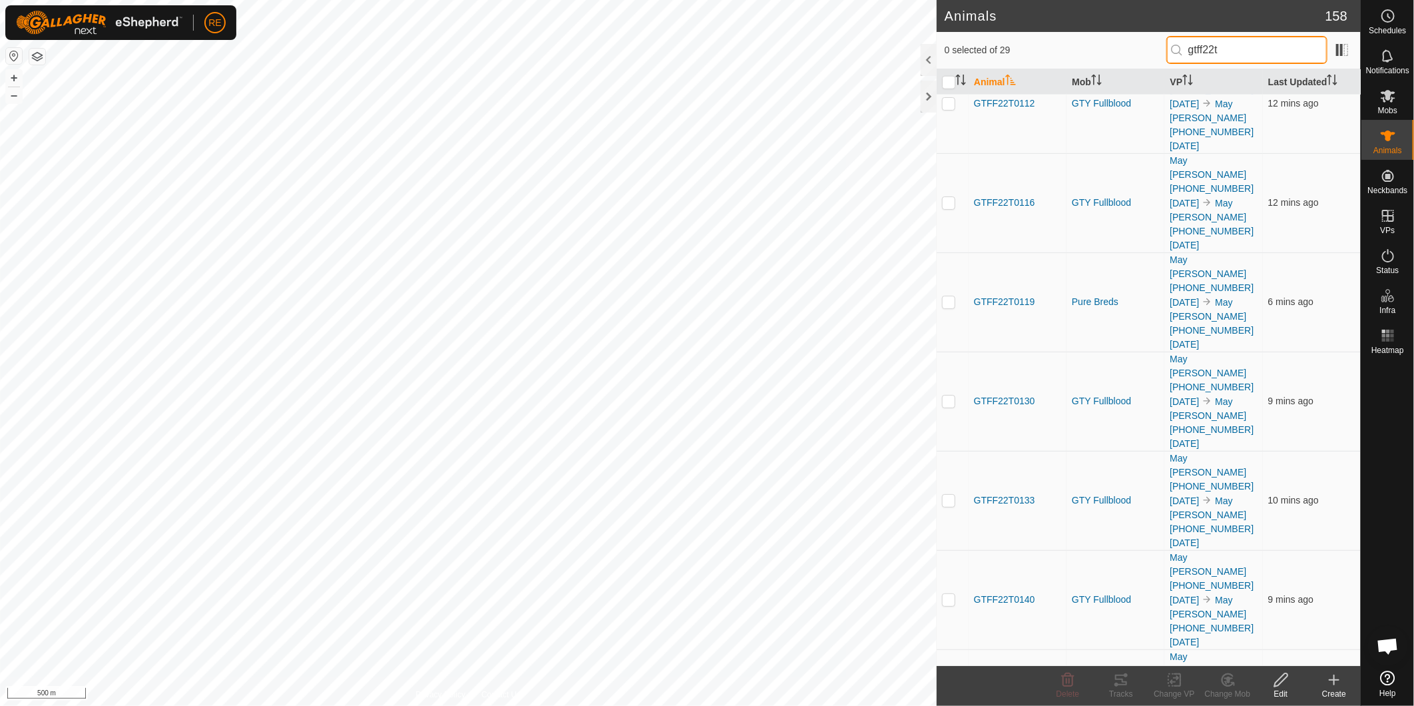
type input "gtff22t"
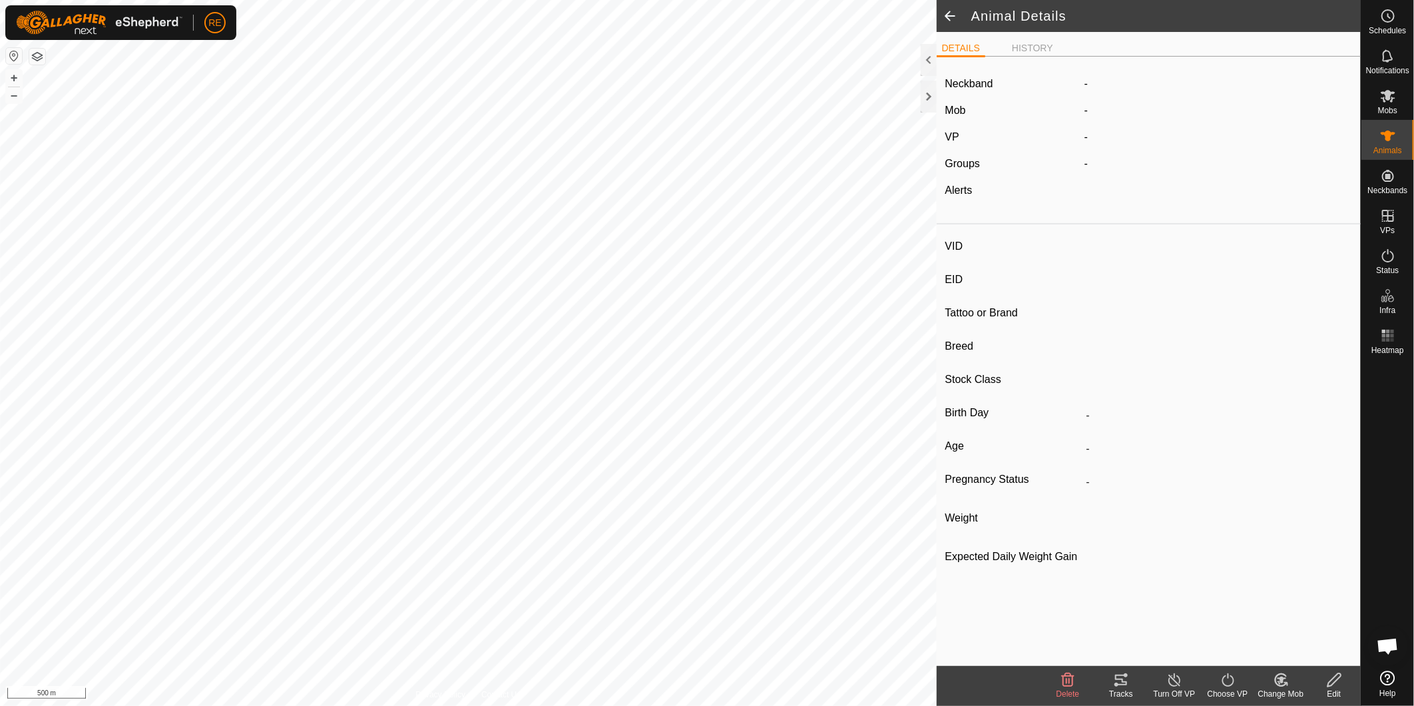
type input "GTFF22T0317"
type input "982123796135190"
type input "-"
type input "Wagyu"
type input "FB"
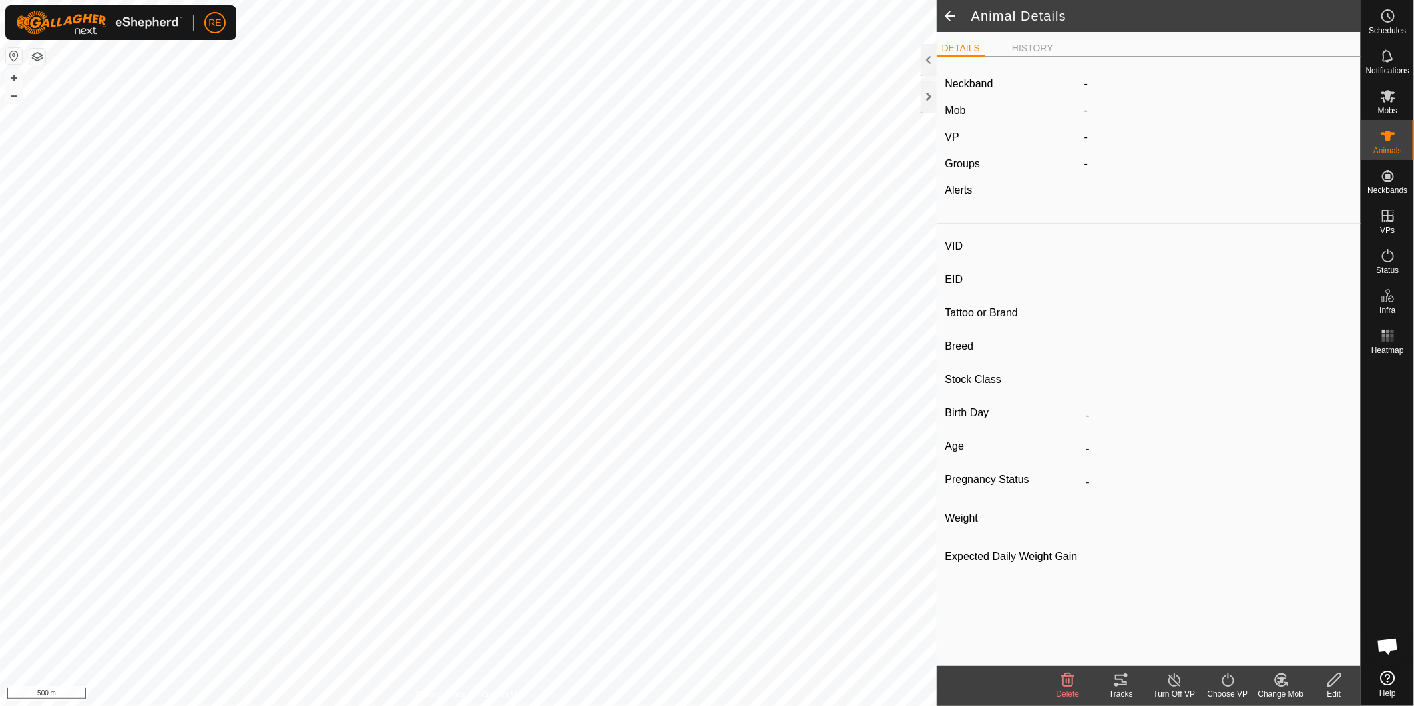
type input "11/2022"
type input "2 years 11 months"
type input "Pregnant"
type input "0 kg"
type input "-"
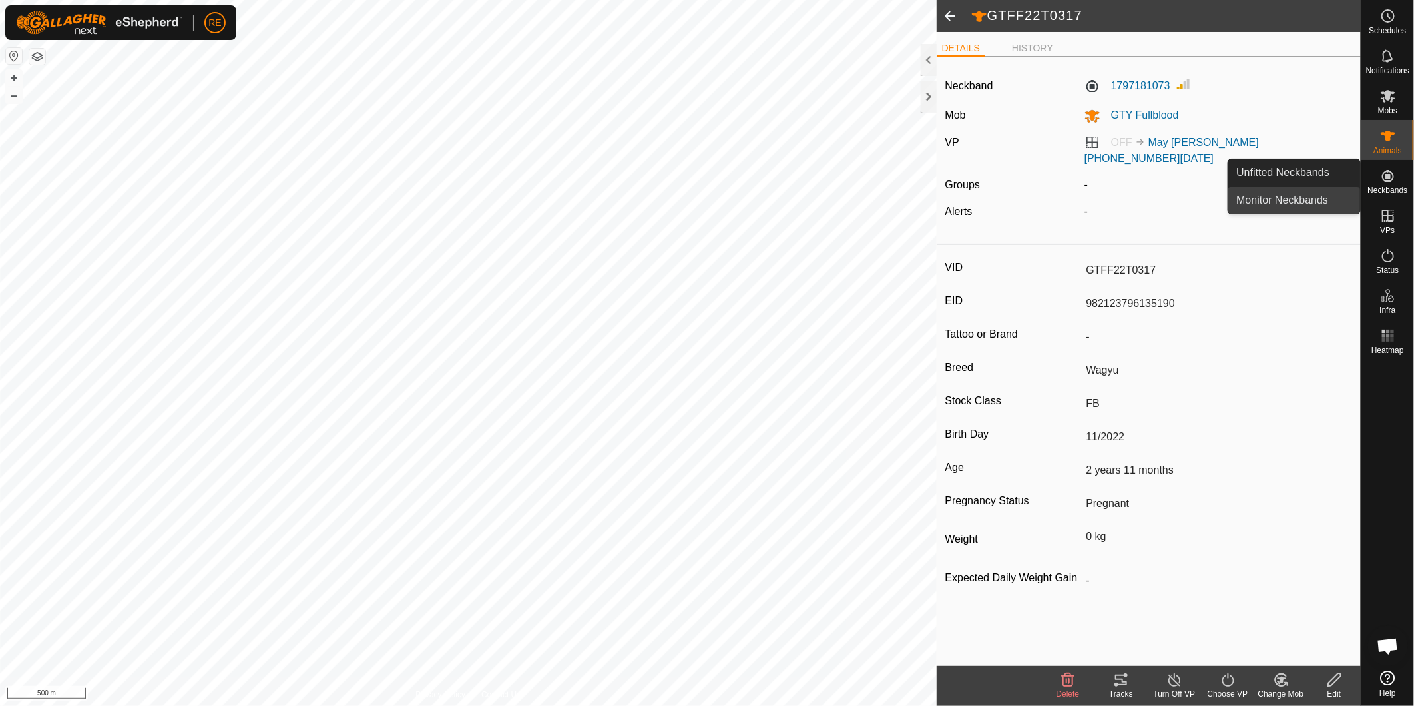
click at [1283, 201] on link "Monitor Neckbands" at bounding box center [1295, 200] width 132 height 27
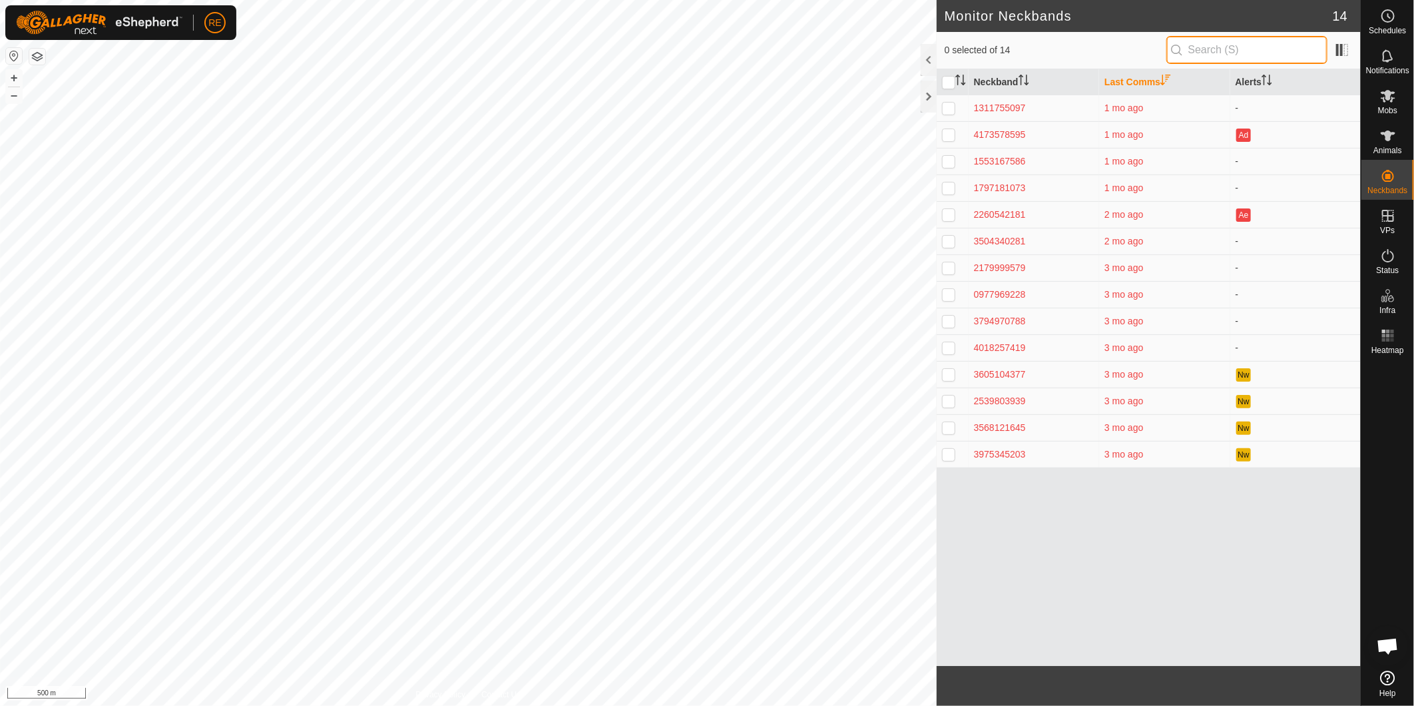
click at [1279, 49] on input "text" at bounding box center [1247, 50] width 161 height 28
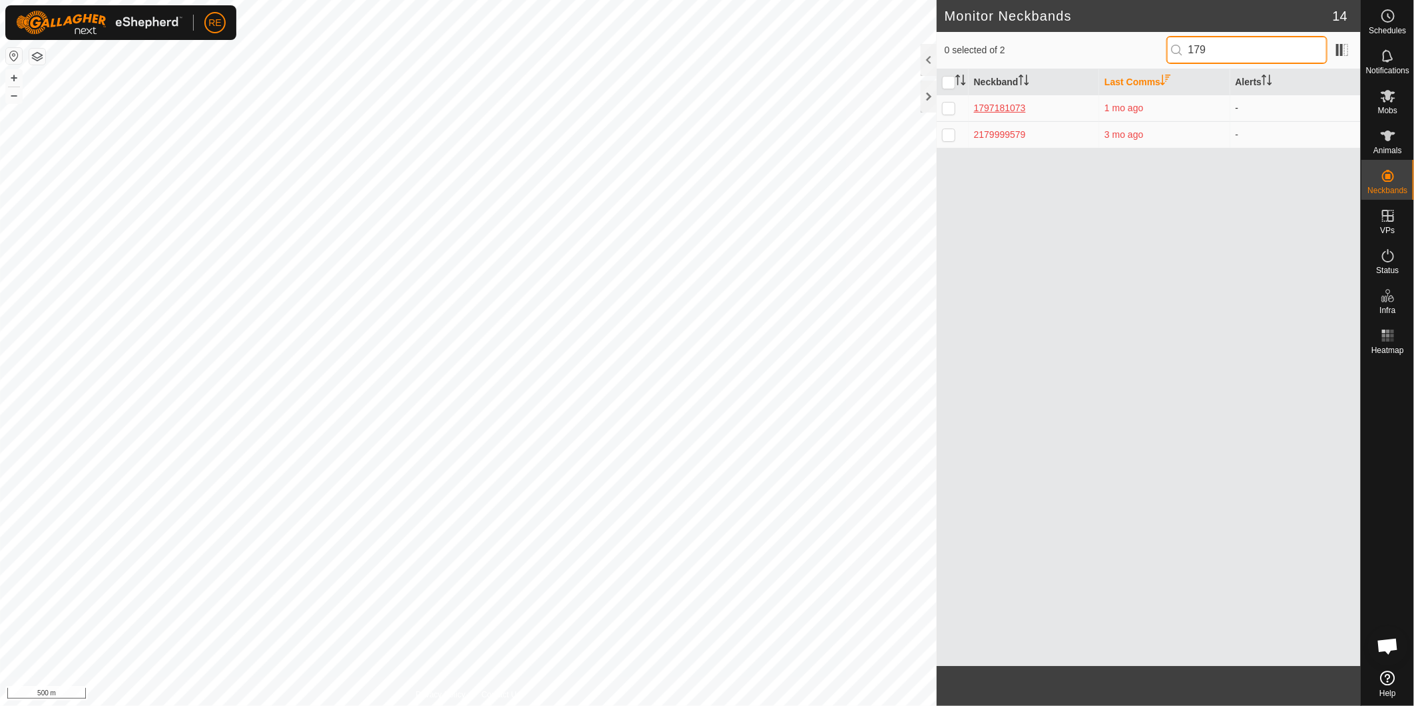
type input "179"
click at [1008, 109] on div "1797181073" at bounding box center [1034, 108] width 120 height 14
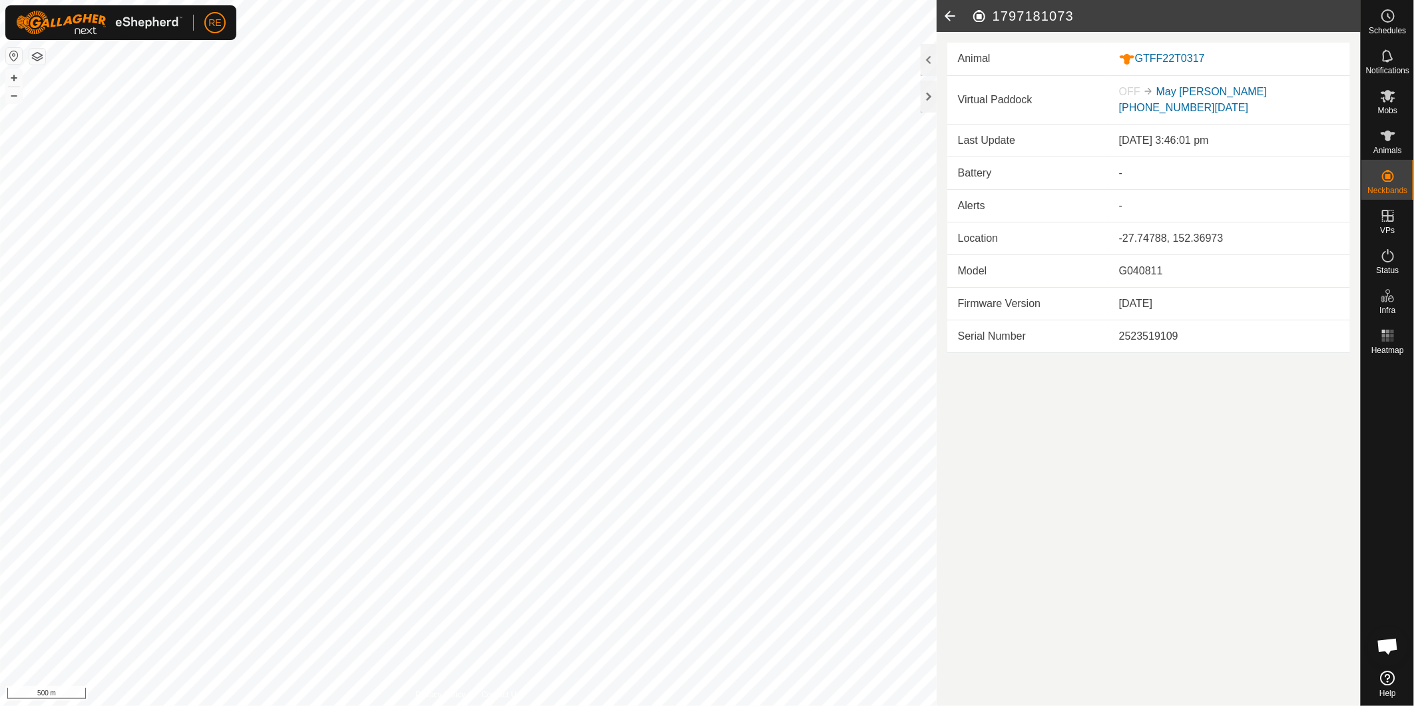
click at [954, 17] on icon at bounding box center [950, 16] width 27 height 32
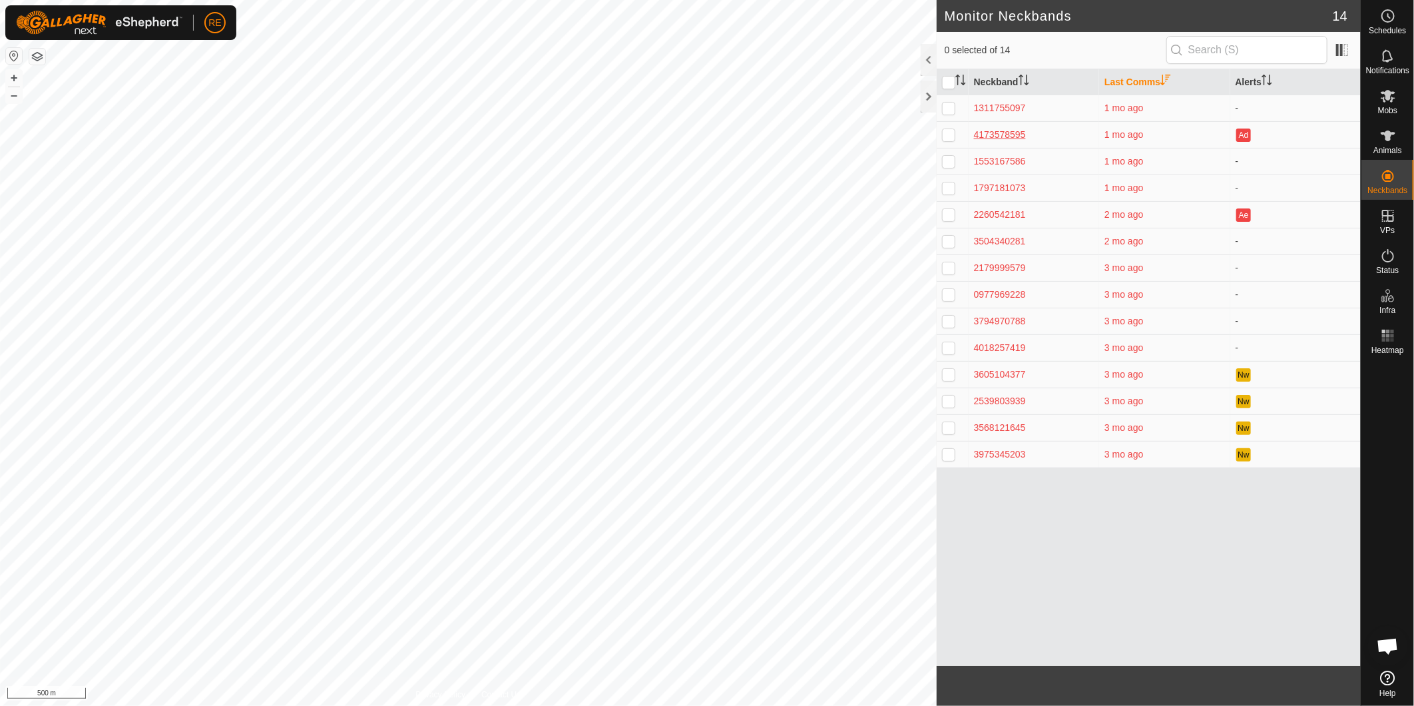
click at [1003, 135] on div "4173578595" at bounding box center [1034, 135] width 120 height 14
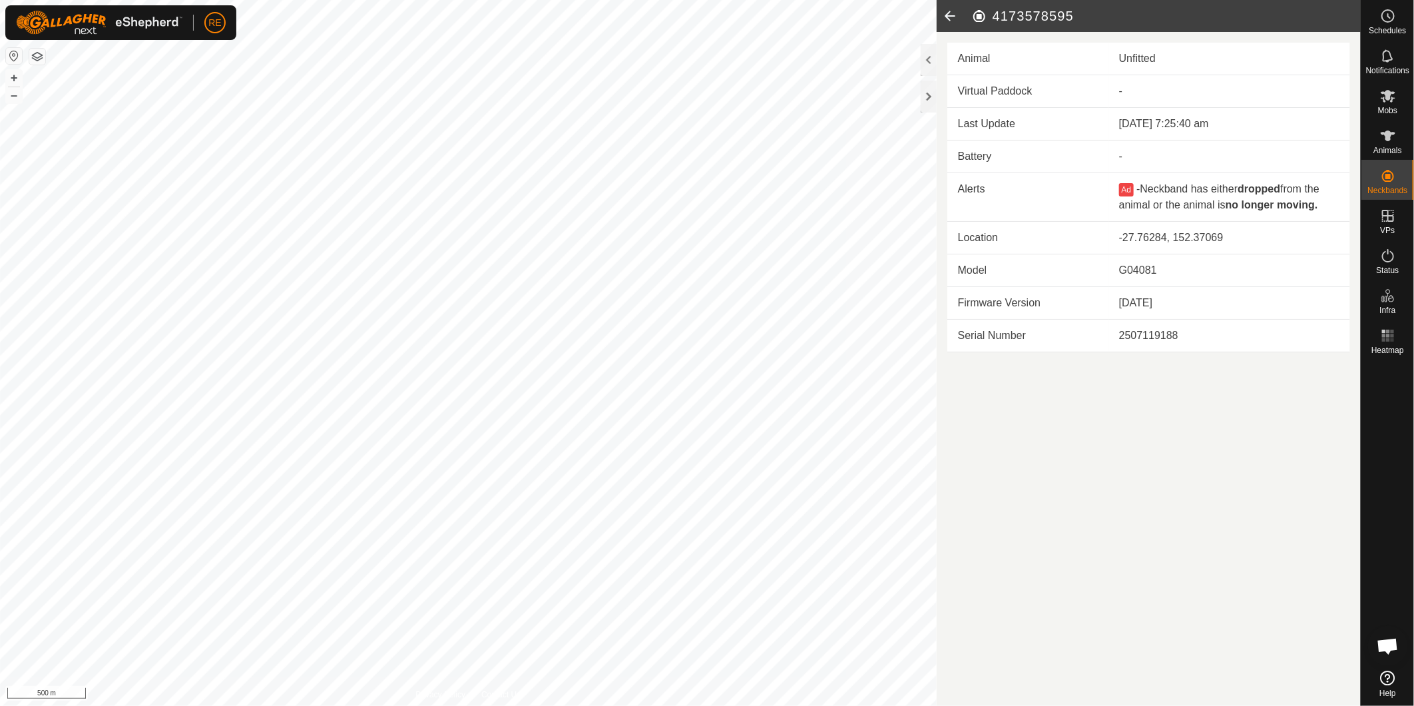
click at [956, 22] on icon at bounding box center [950, 16] width 27 height 32
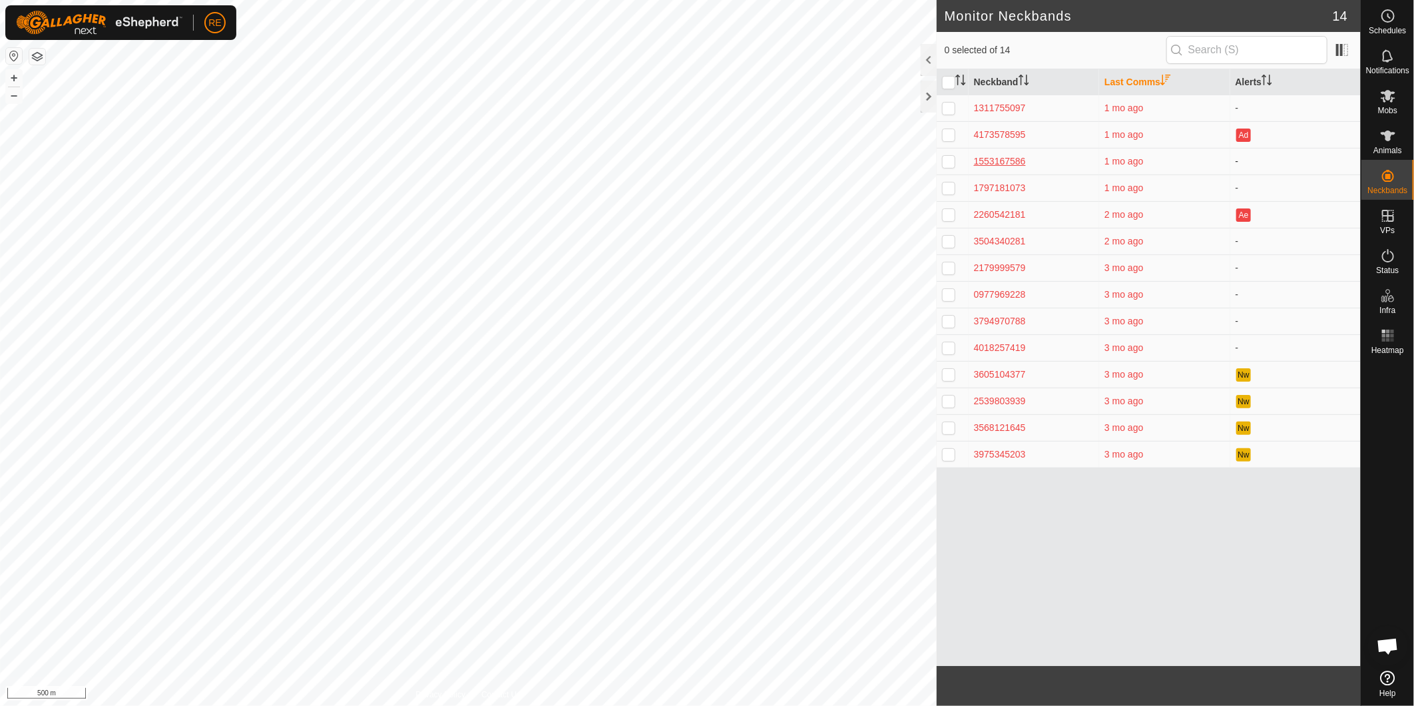
click at [1014, 160] on div "1553167586" at bounding box center [1034, 162] width 120 height 14
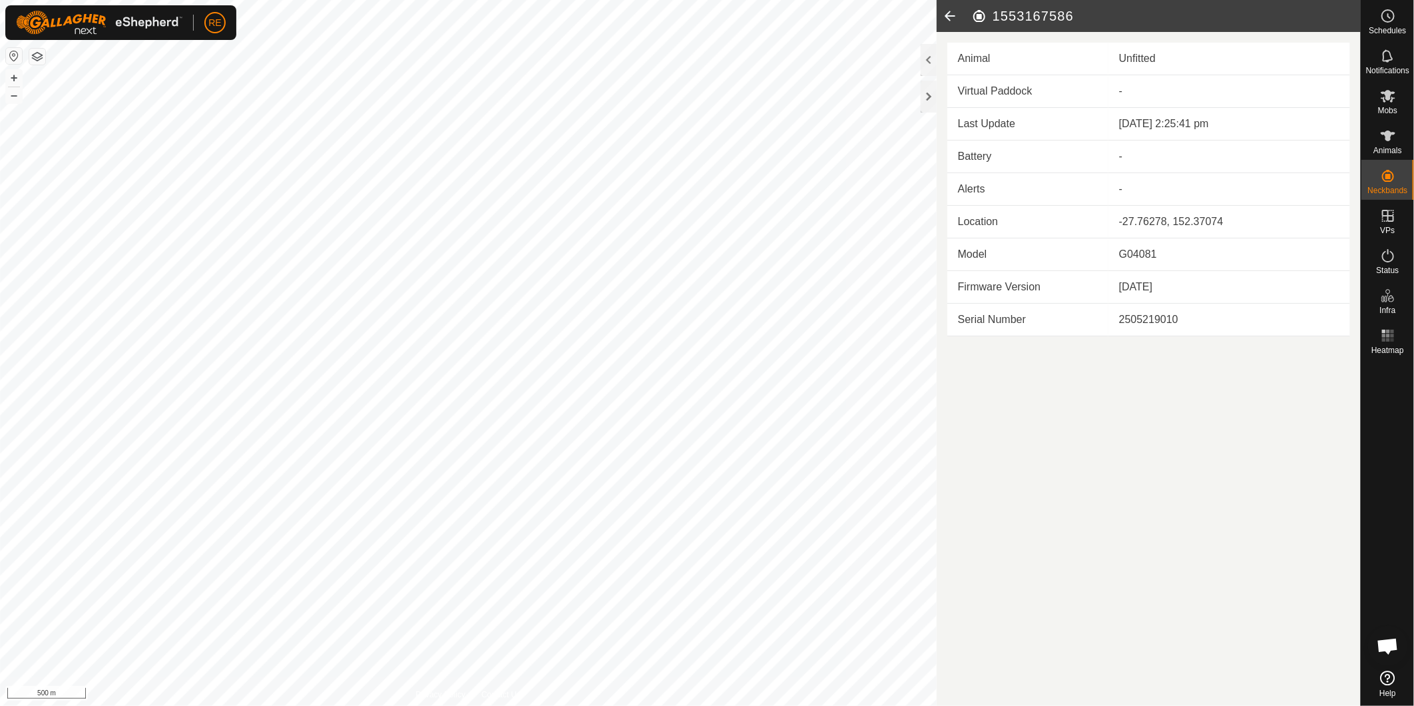
click at [947, 16] on icon at bounding box center [950, 16] width 27 height 32
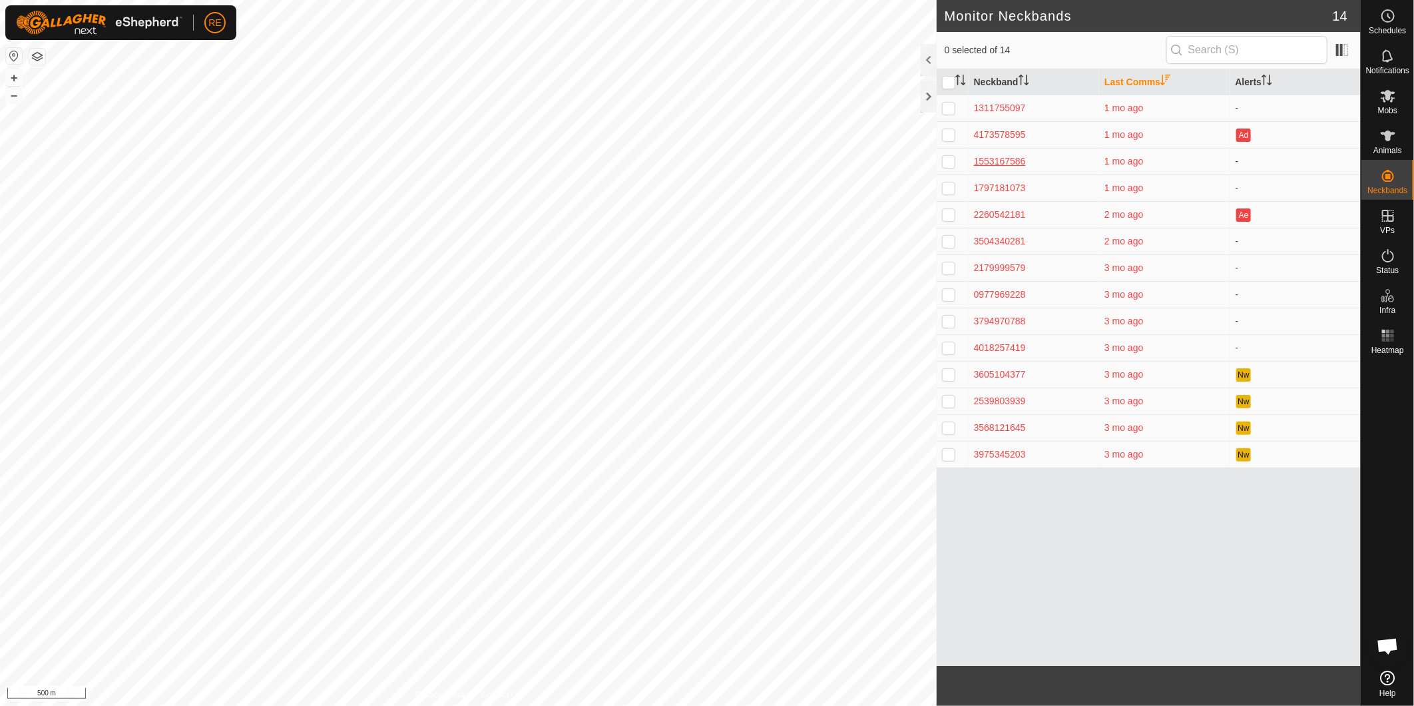
click at [996, 162] on div "1553167586" at bounding box center [1034, 162] width 120 height 14
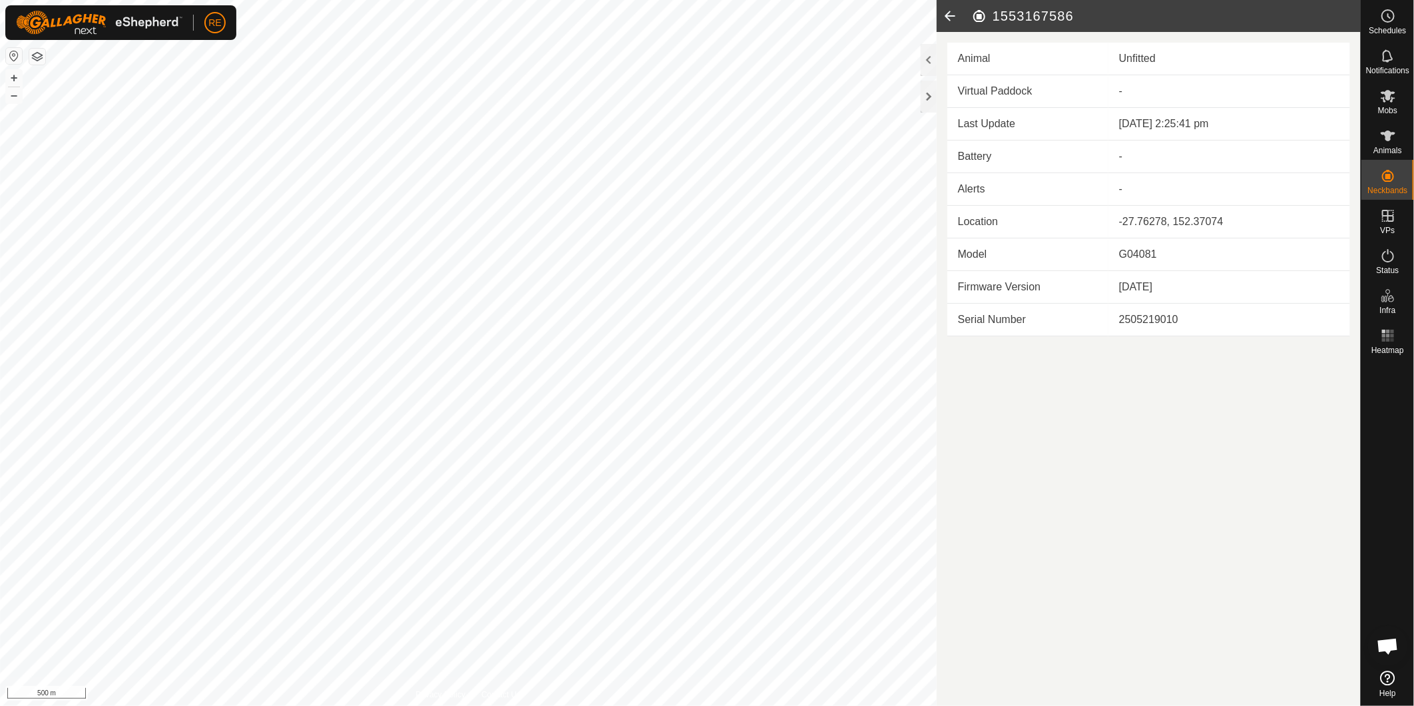
click at [948, 17] on icon at bounding box center [950, 16] width 27 height 32
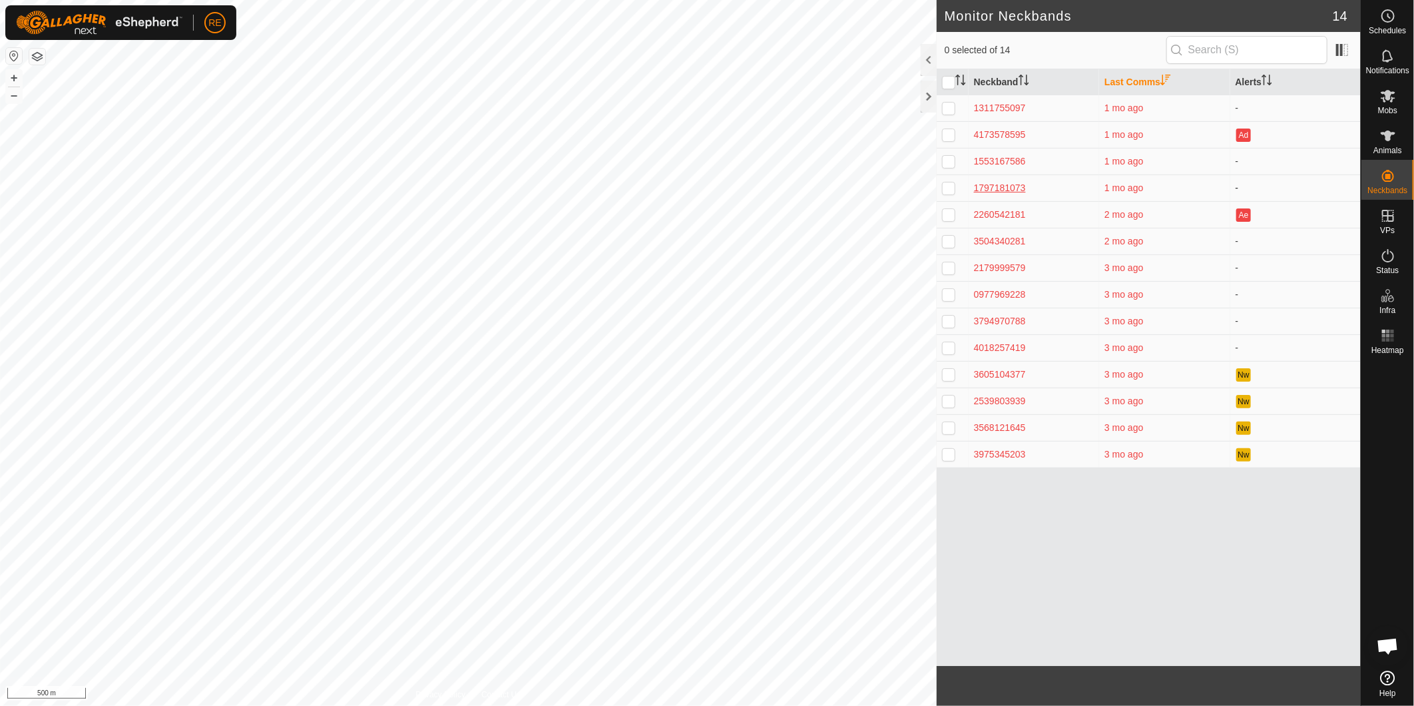
click at [1006, 181] on div "1797181073" at bounding box center [1034, 188] width 120 height 14
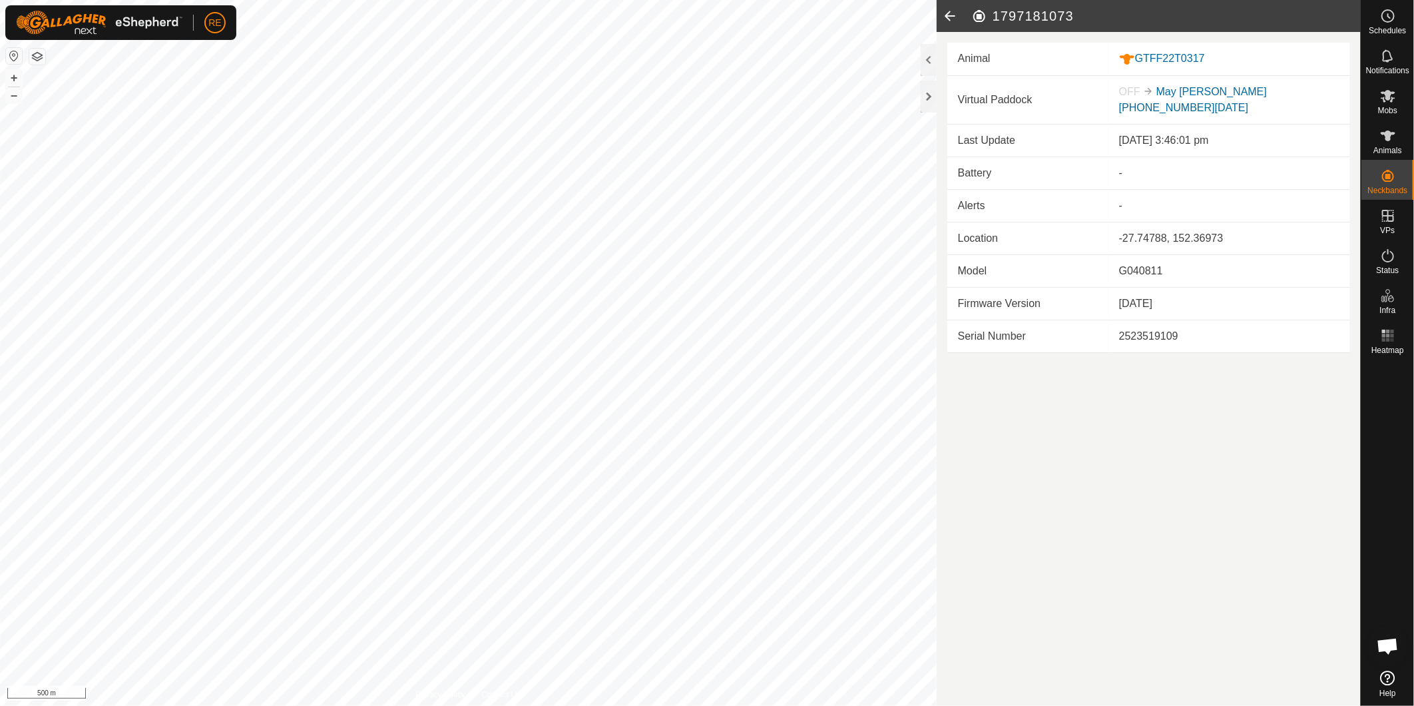
click at [943, 20] on icon at bounding box center [950, 16] width 27 height 32
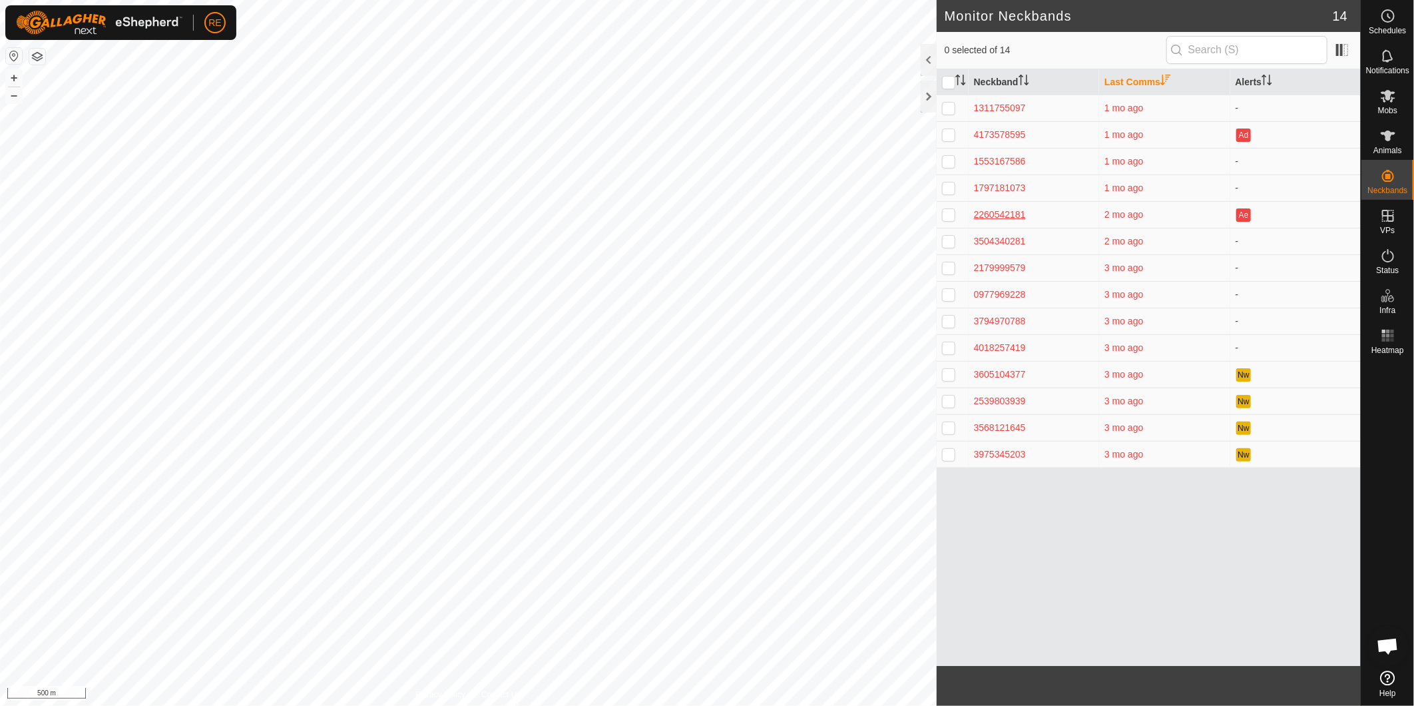
click at [1003, 212] on div "2260542181" at bounding box center [1034, 215] width 120 height 14
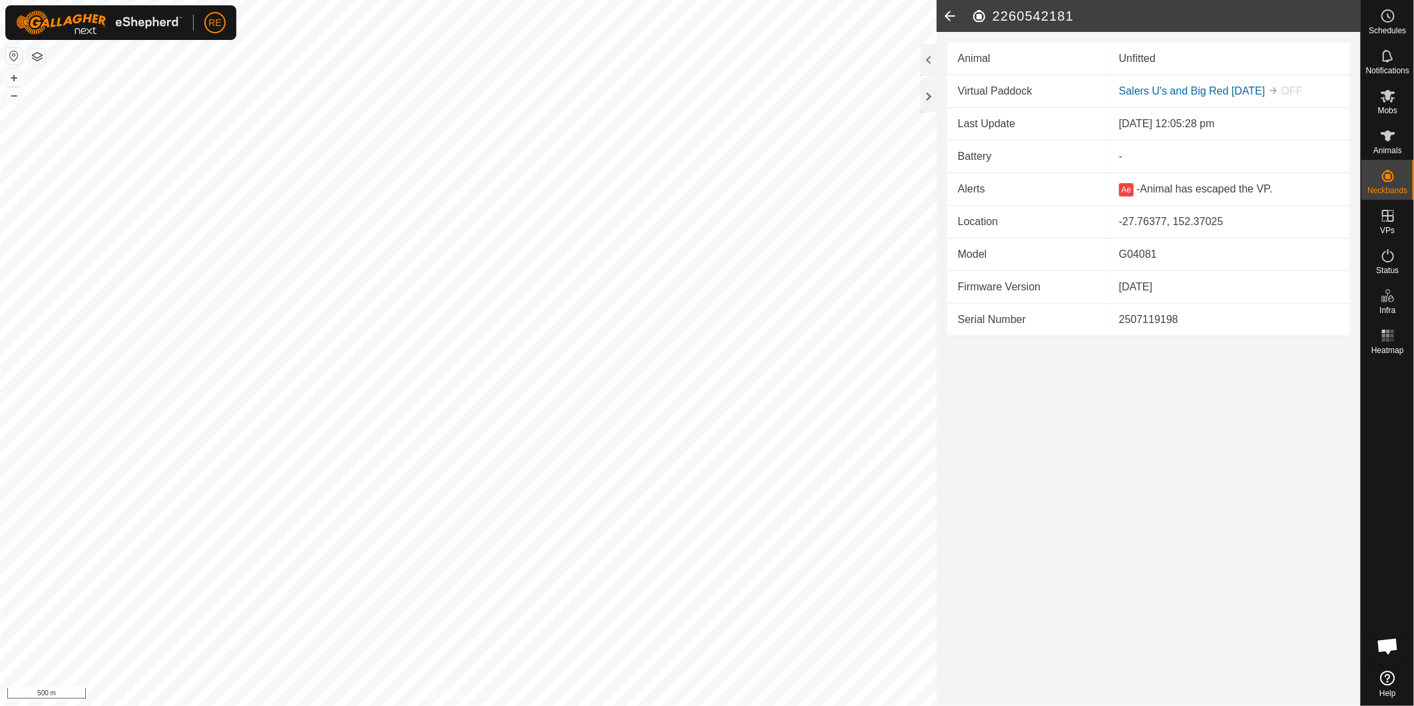
click at [954, 21] on icon at bounding box center [950, 16] width 27 height 32
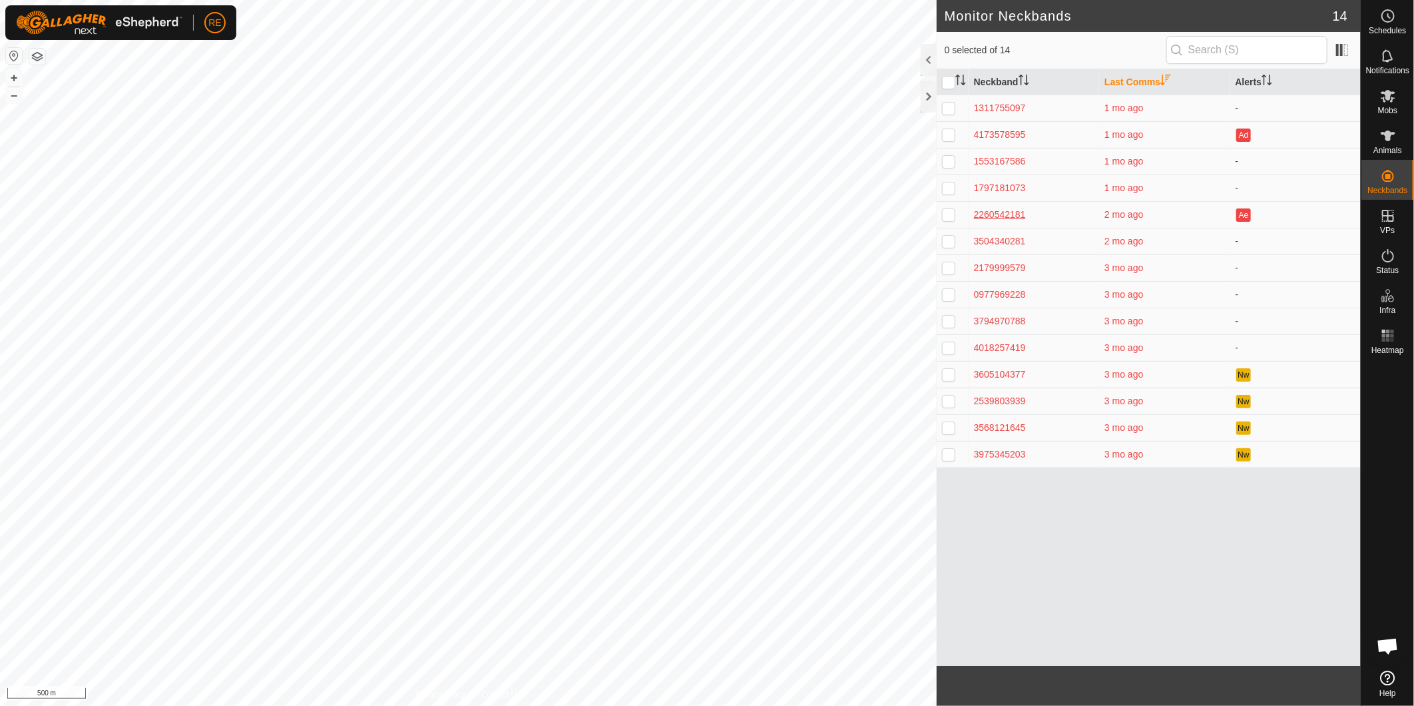
click at [1002, 213] on div "2260542181" at bounding box center [1034, 215] width 120 height 14
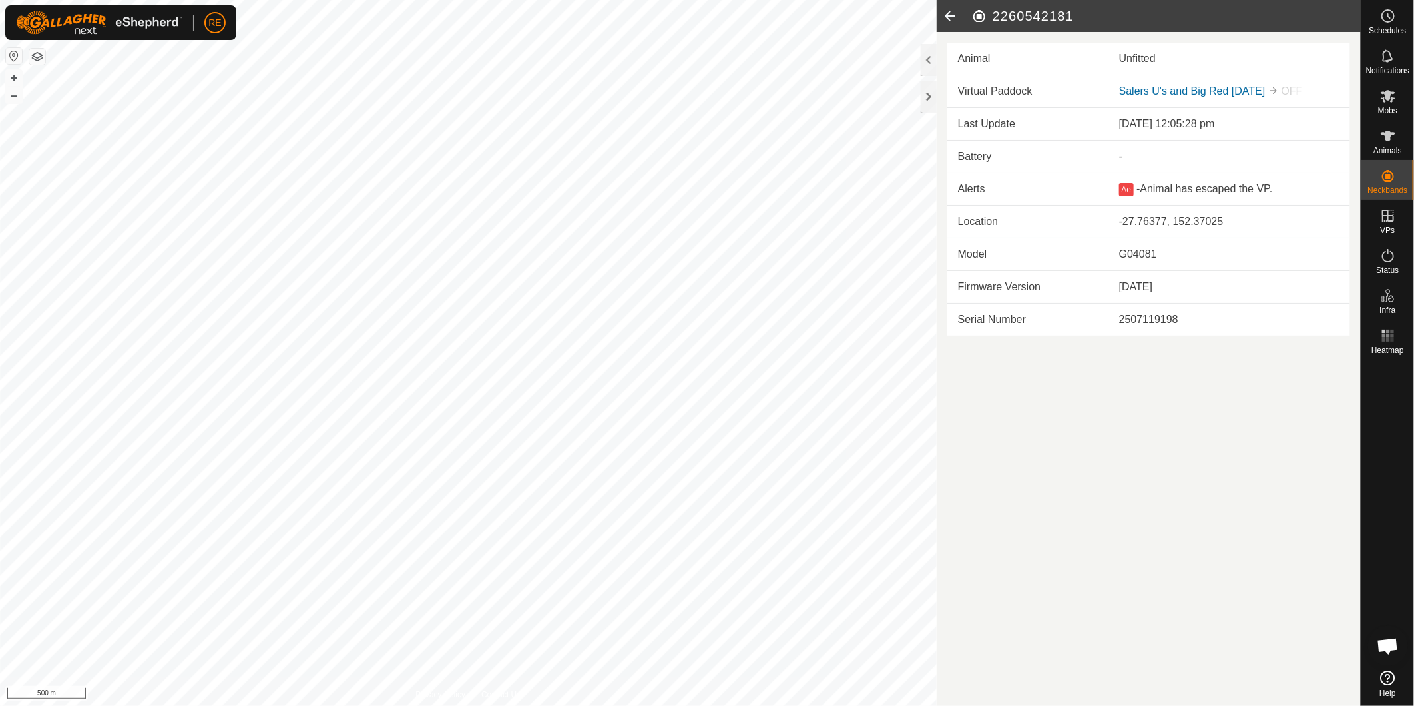
click at [951, 11] on icon at bounding box center [950, 16] width 27 height 32
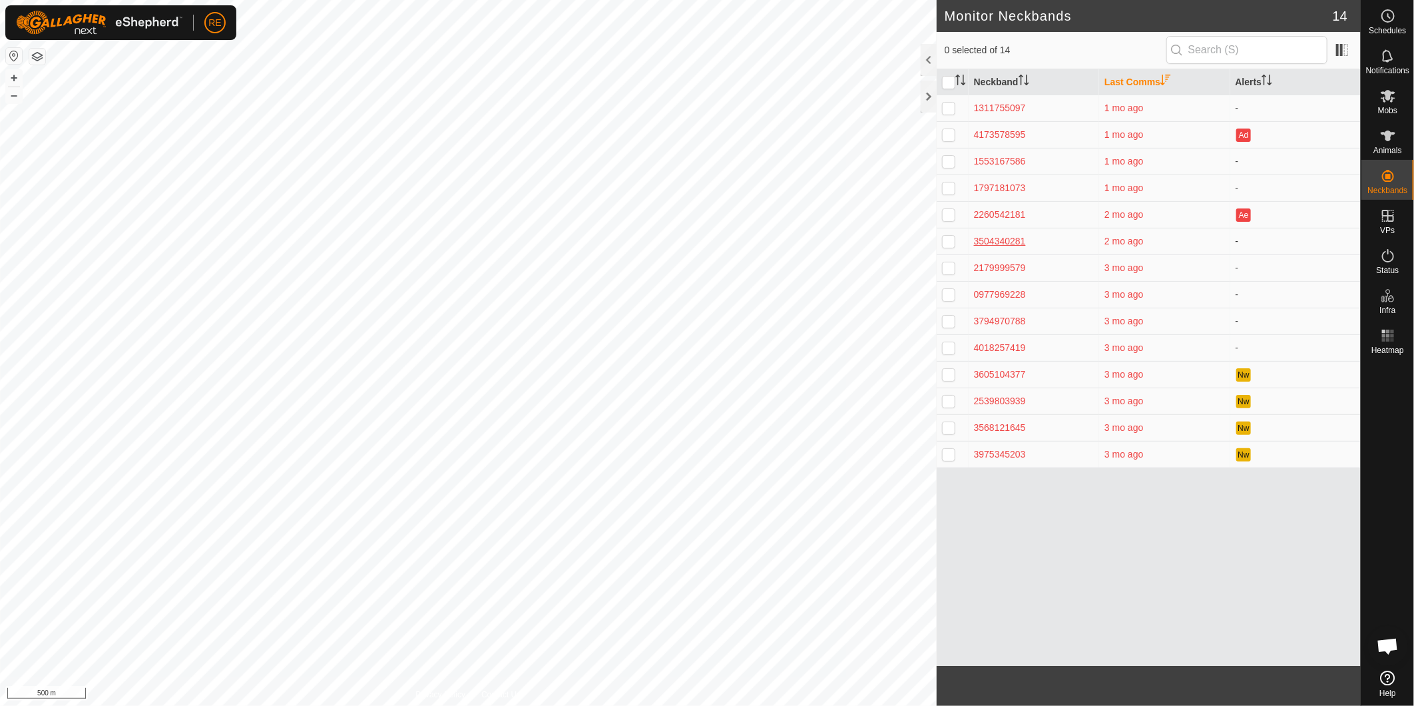
click at [1006, 240] on div "3504340281" at bounding box center [1034, 241] width 120 height 14
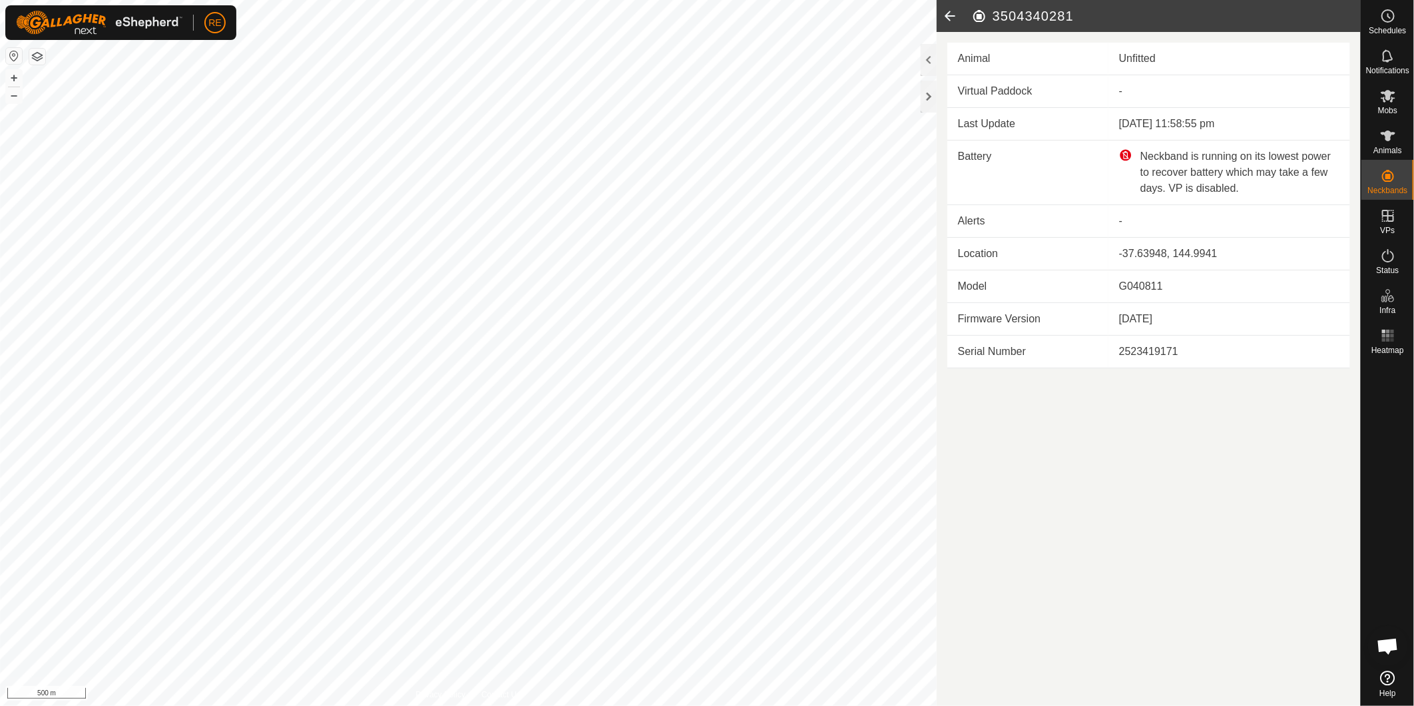
click at [951, 19] on icon at bounding box center [950, 16] width 27 height 32
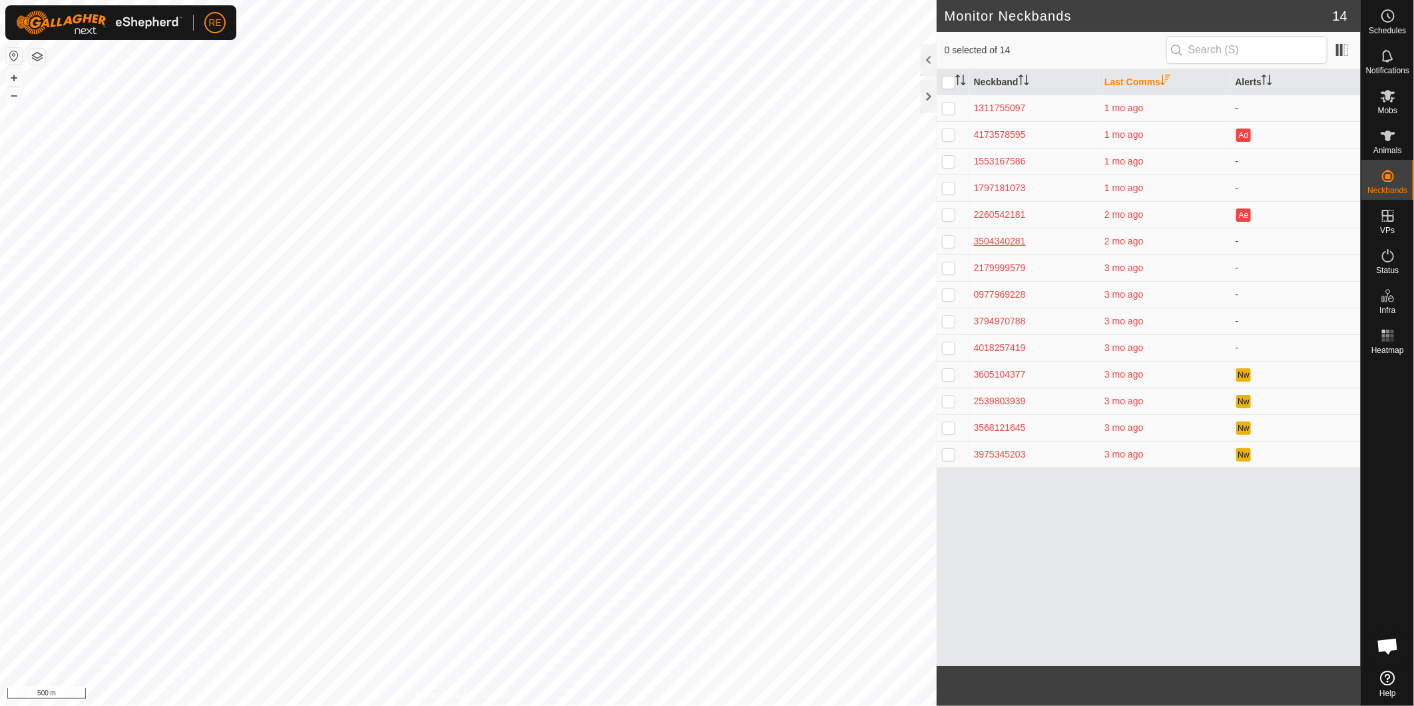
click at [1002, 240] on div "3504340281" at bounding box center [1034, 241] width 120 height 14
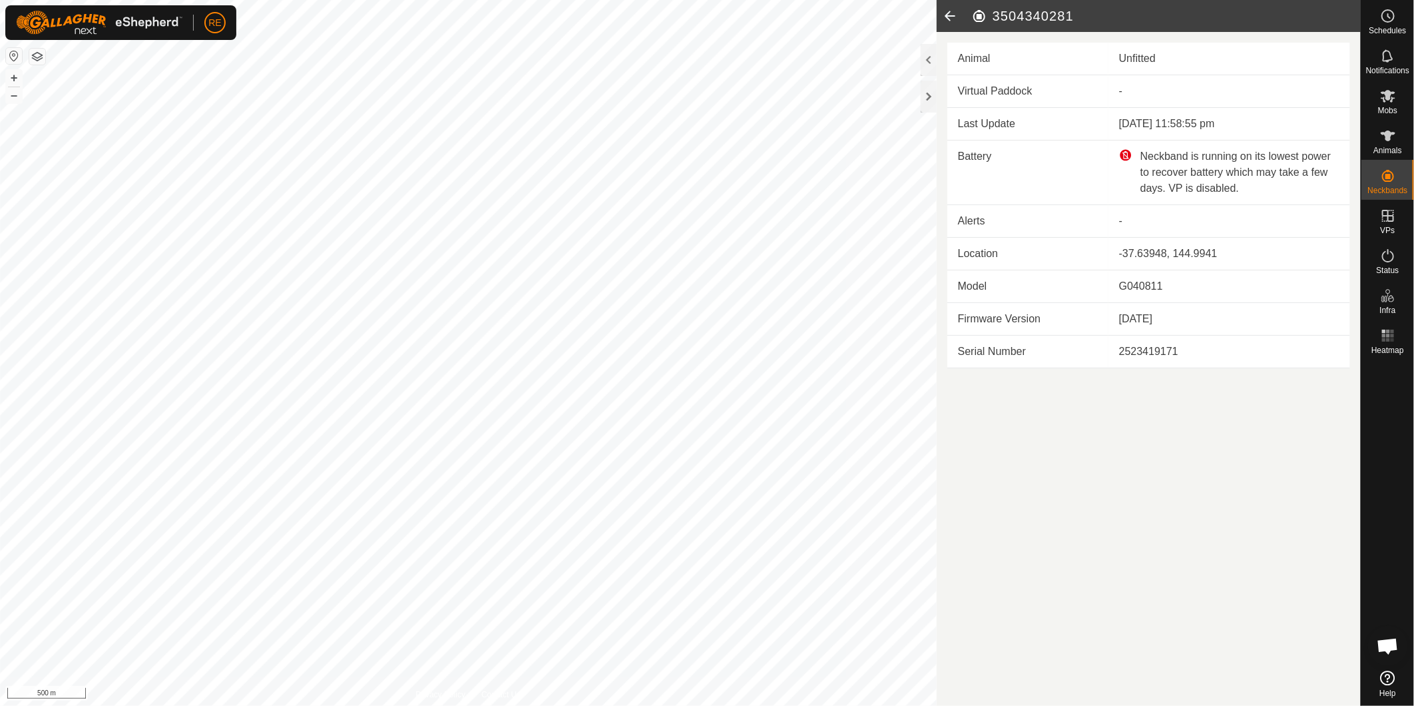
click at [948, 17] on icon at bounding box center [950, 16] width 27 height 32
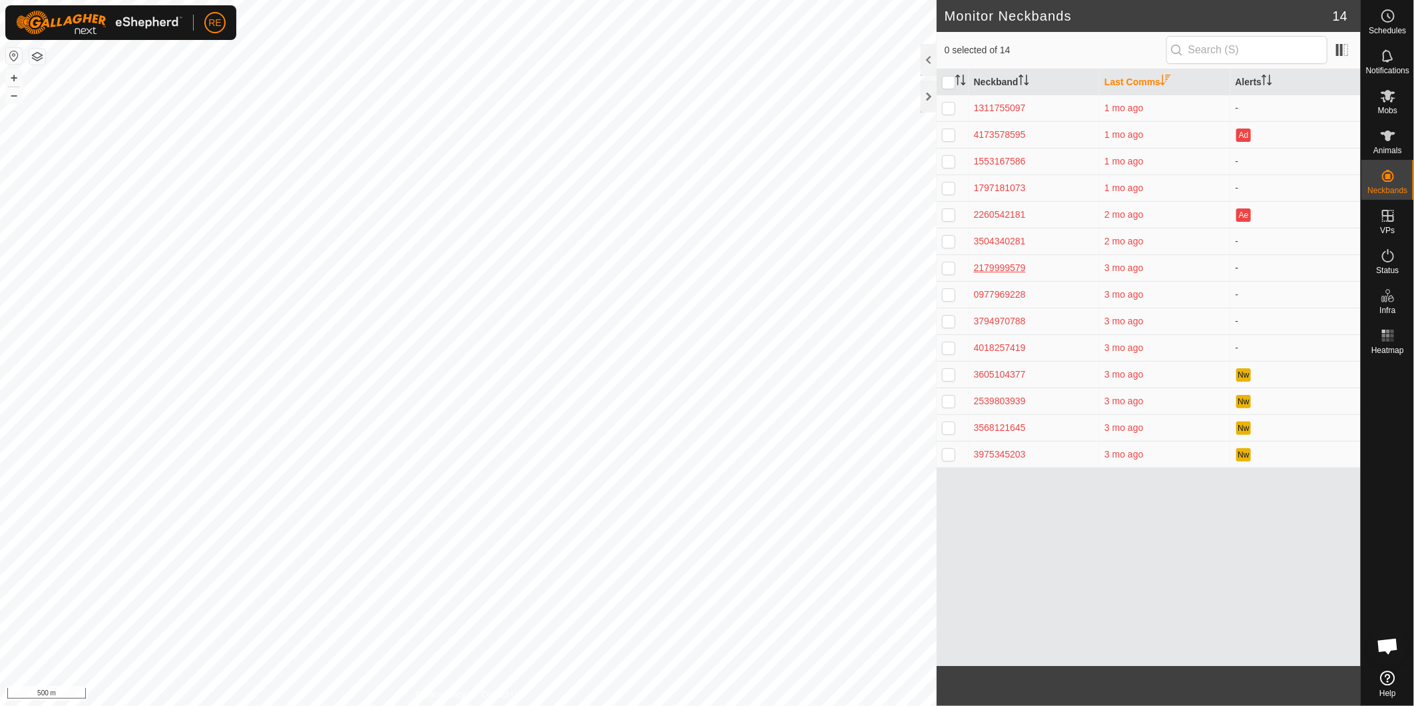
click at [1011, 271] on div "2179999579" at bounding box center [1034, 268] width 120 height 14
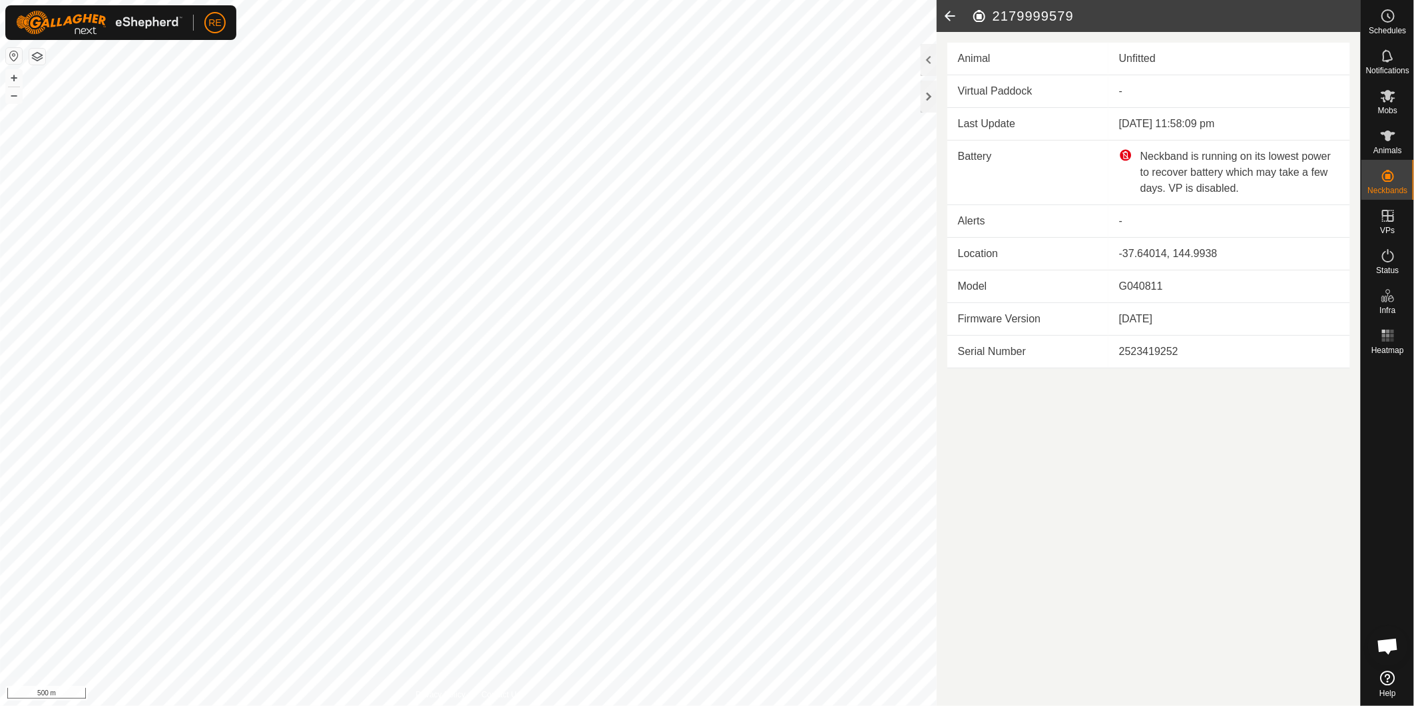
click at [950, 25] on icon at bounding box center [950, 16] width 27 height 32
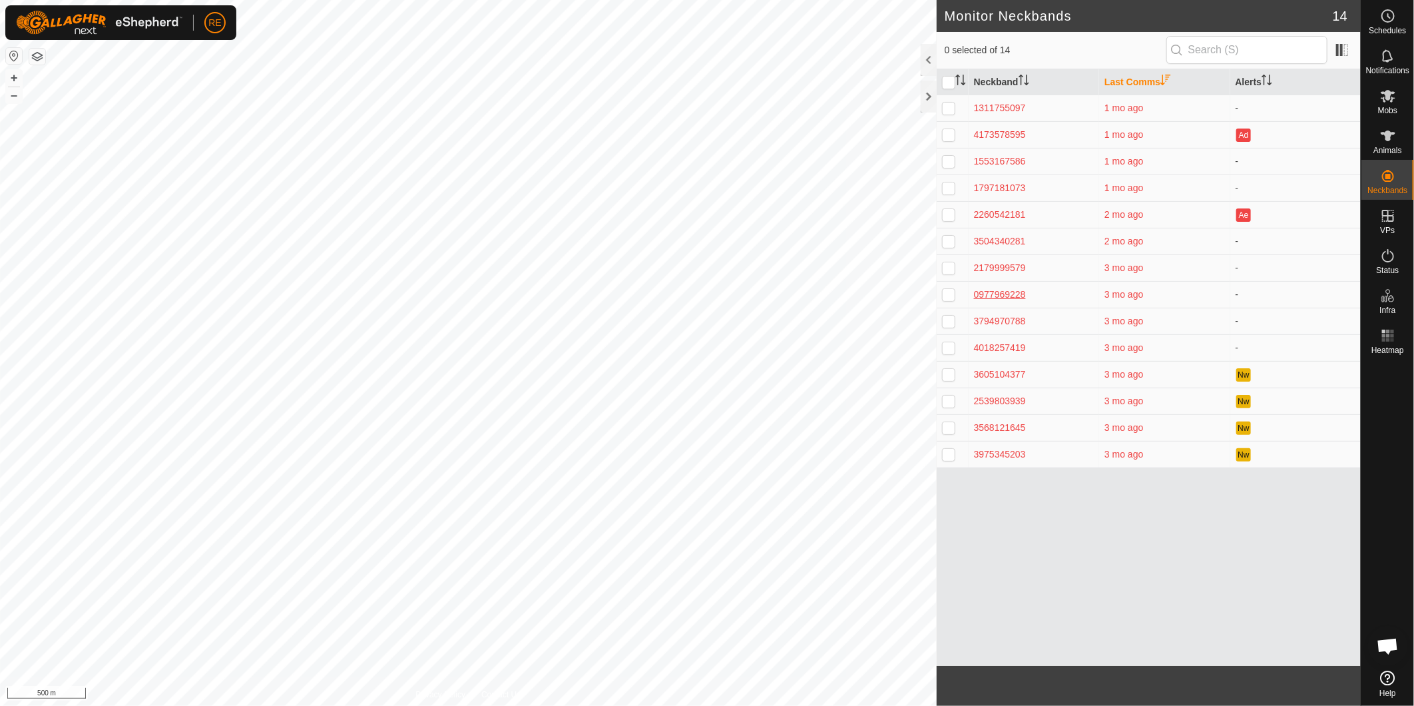
click at [1001, 294] on div "0977969228" at bounding box center [1034, 295] width 120 height 14
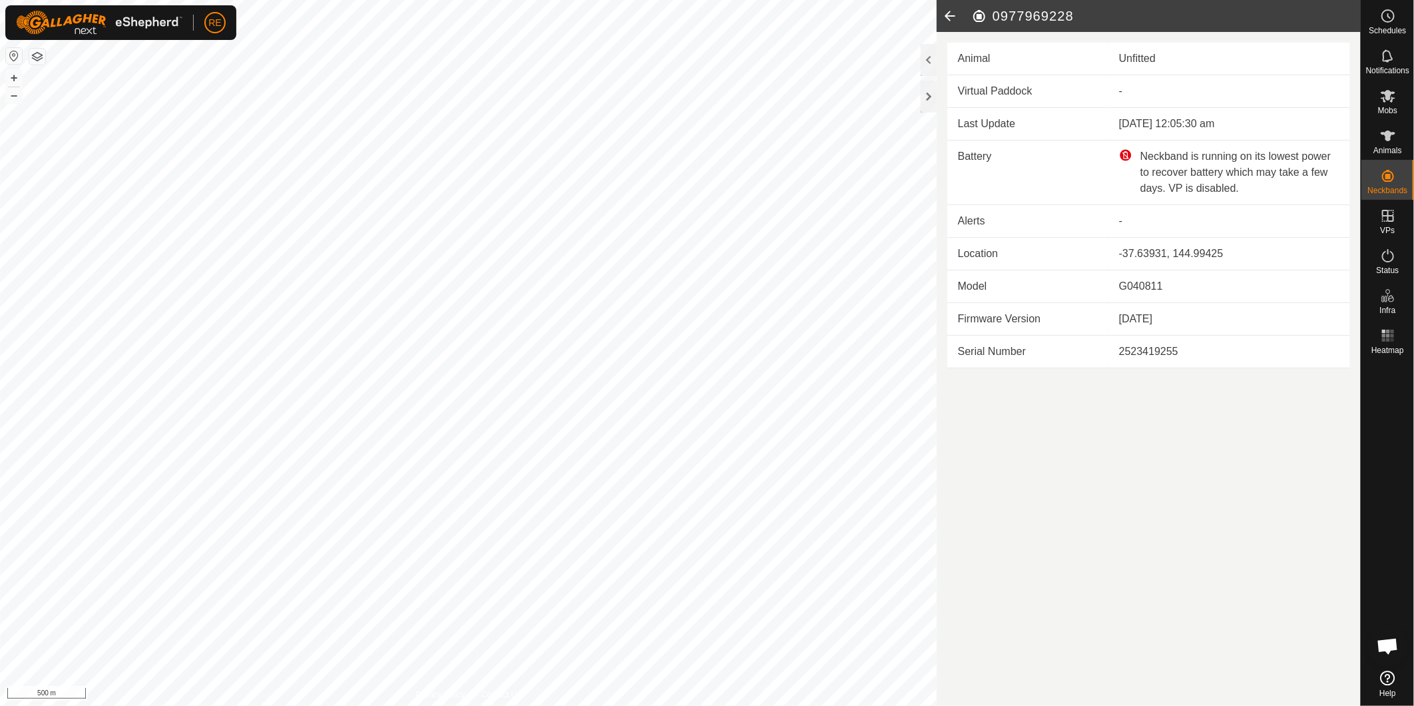
click at [948, 12] on icon at bounding box center [950, 16] width 27 height 32
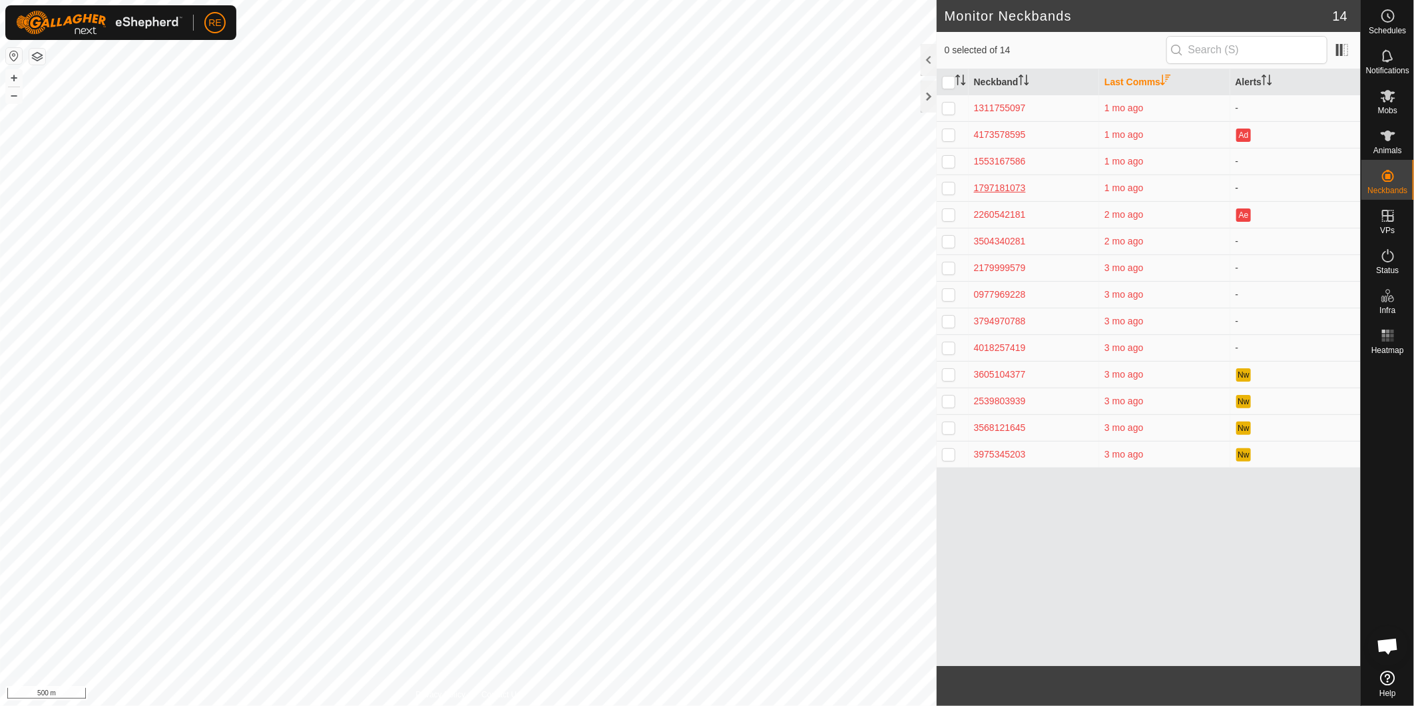
click at [1006, 182] on div "1797181073" at bounding box center [1034, 188] width 120 height 14
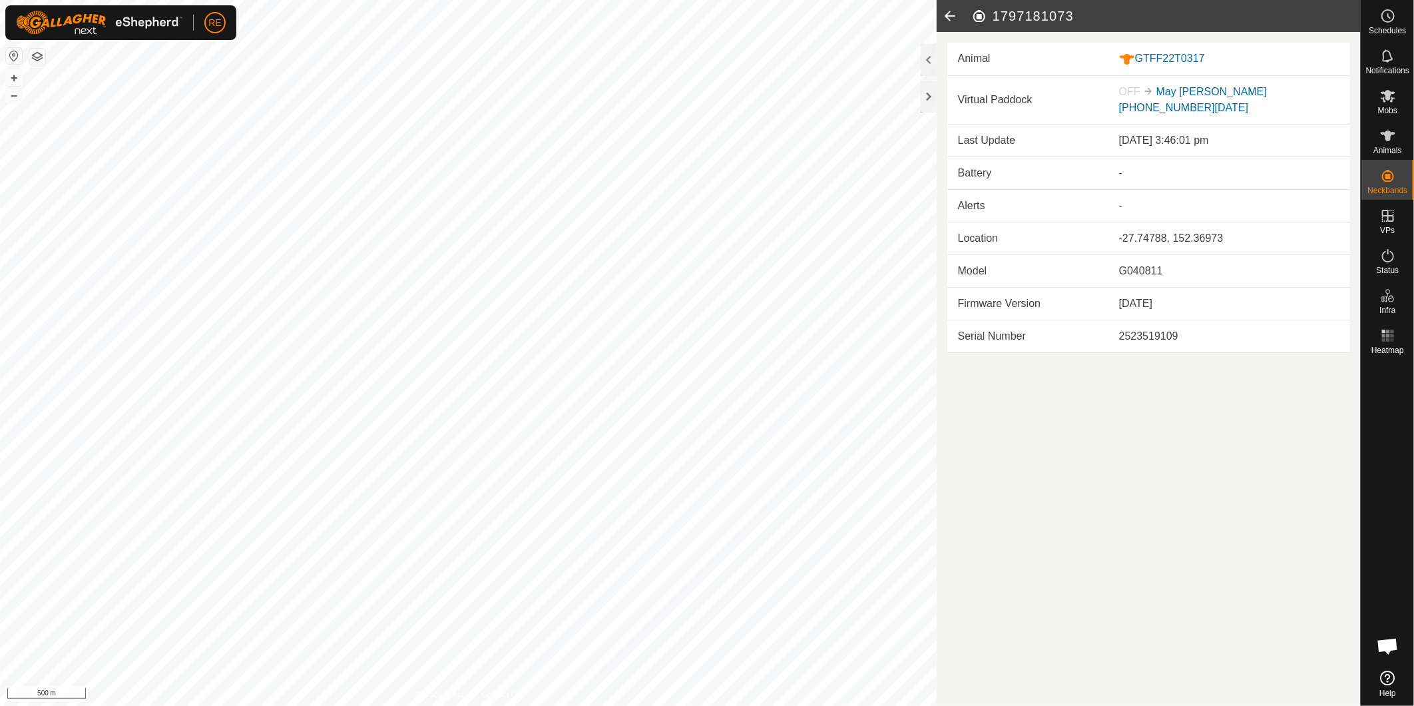
click at [950, 14] on icon at bounding box center [950, 16] width 27 height 32
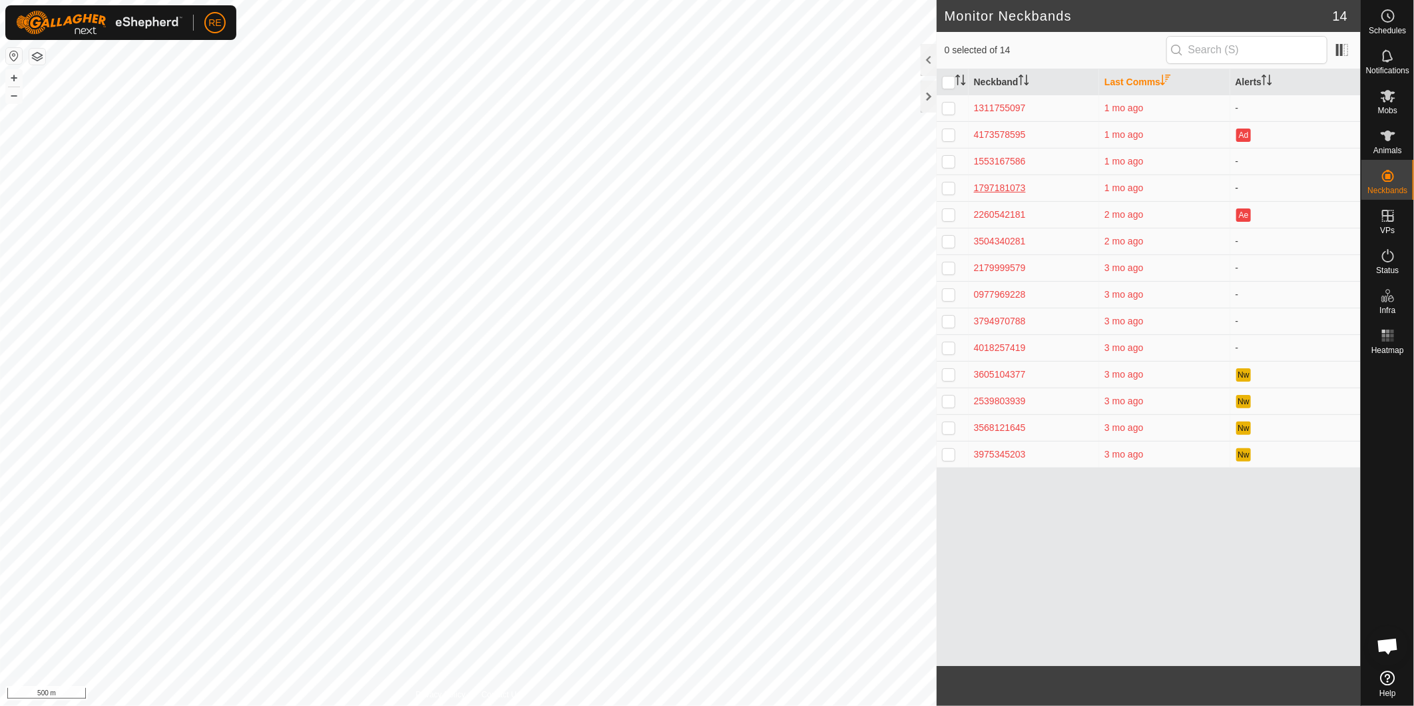
click at [995, 188] on div "1797181073" at bounding box center [1034, 188] width 120 height 14
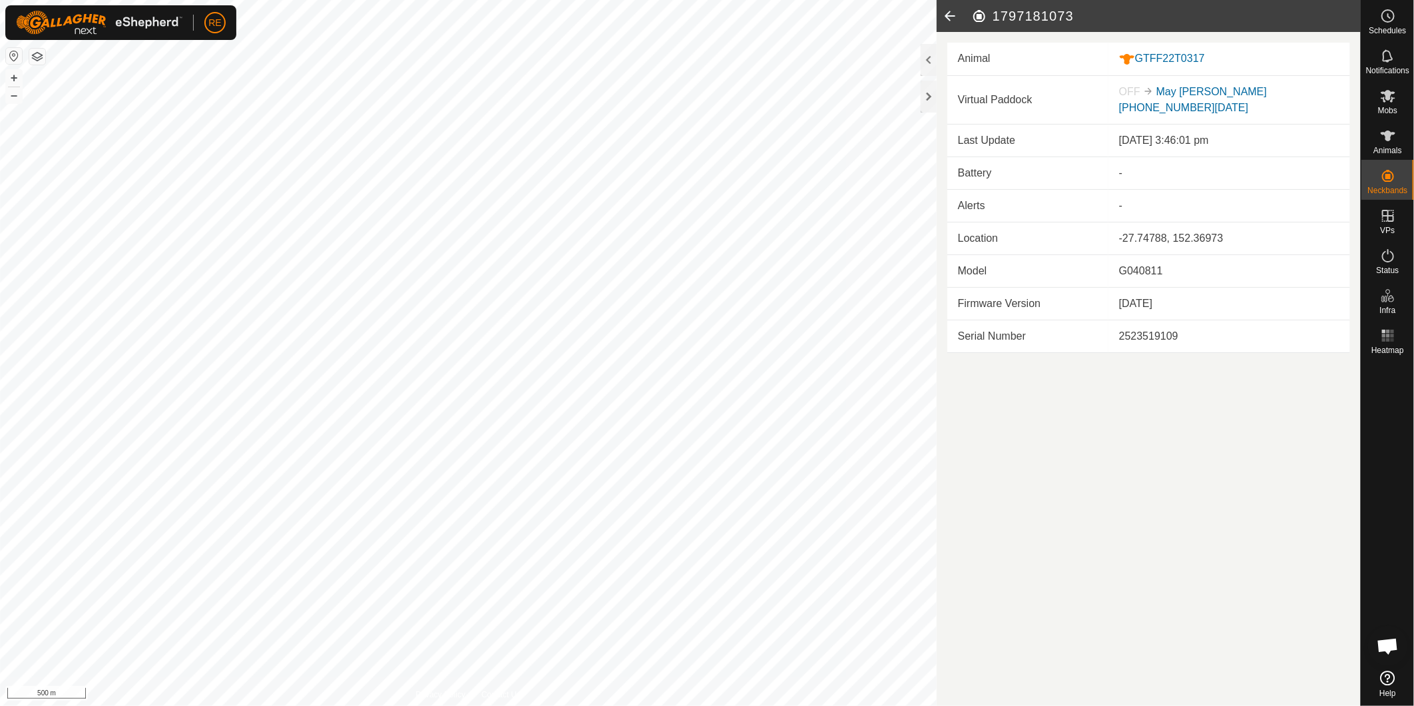
click at [949, 14] on icon at bounding box center [950, 16] width 27 height 32
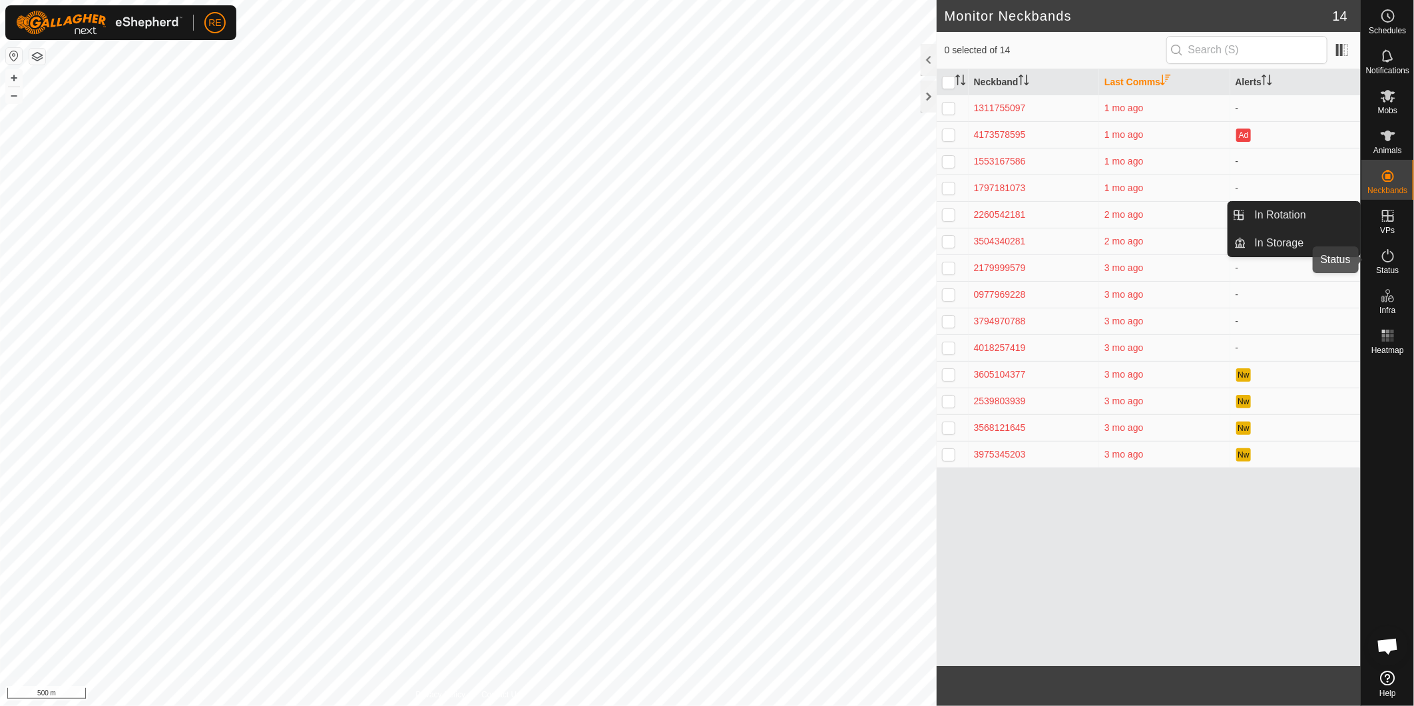
click at [1399, 261] on es-activation-svg-icon at bounding box center [1389, 255] width 24 height 21
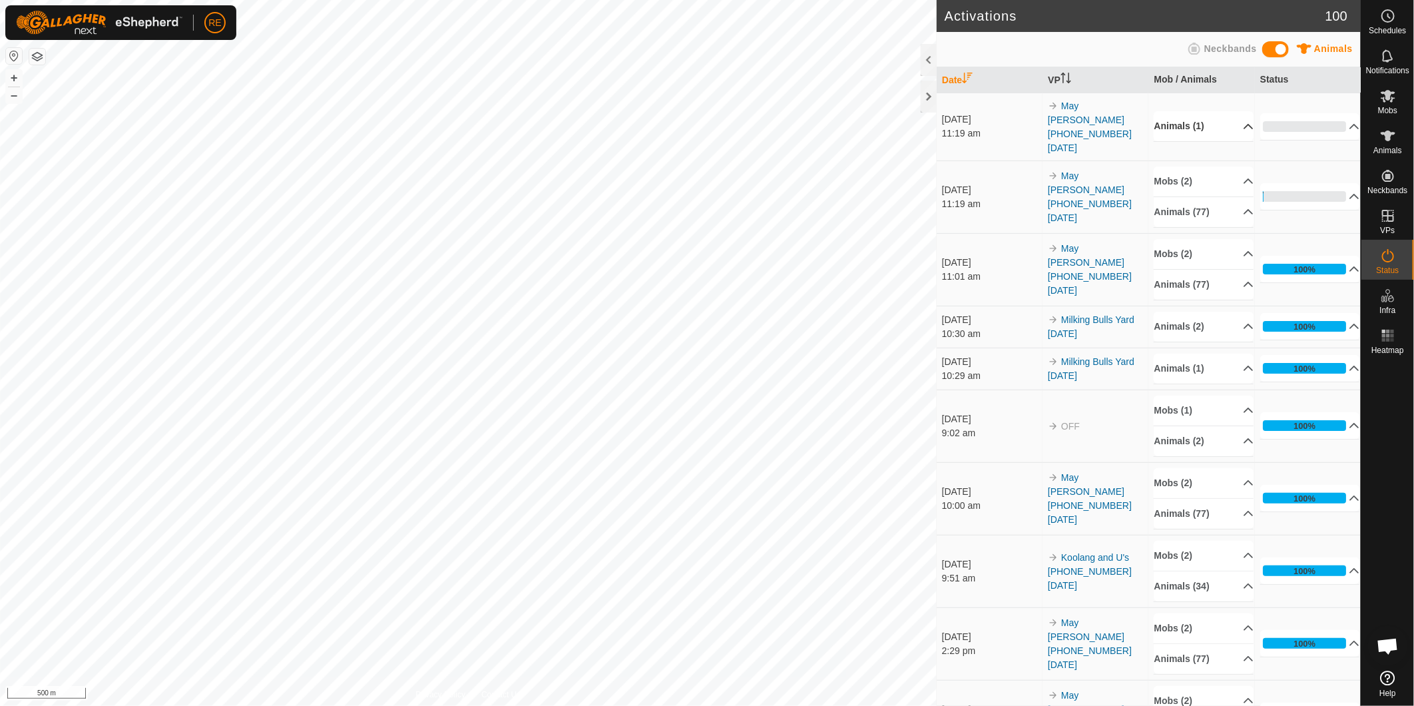
click at [1241, 115] on p-accordion-header "Animals (1)" at bounding box center [1204, 126] width 100 height 30
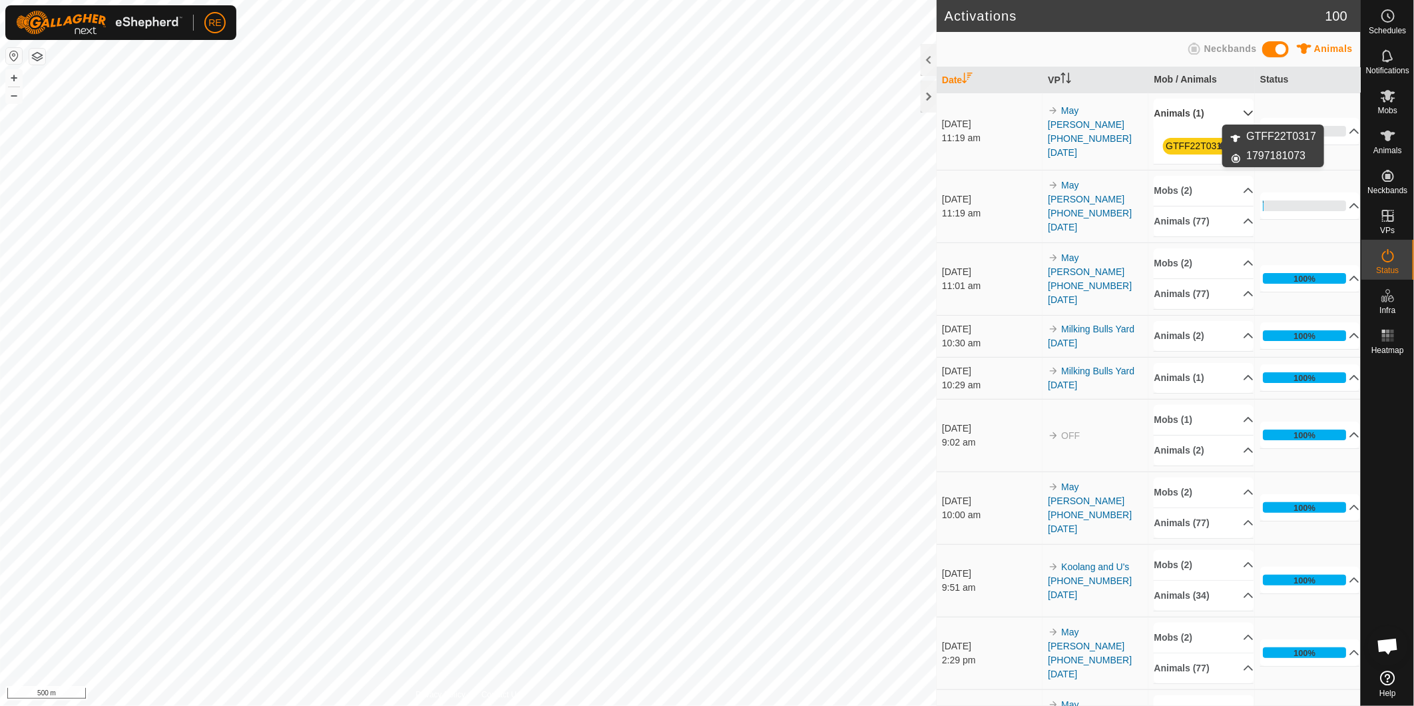
click at [1195, 147] on link "GTFF22T0317" at bounding box center [1196, 146] width 61 height 11
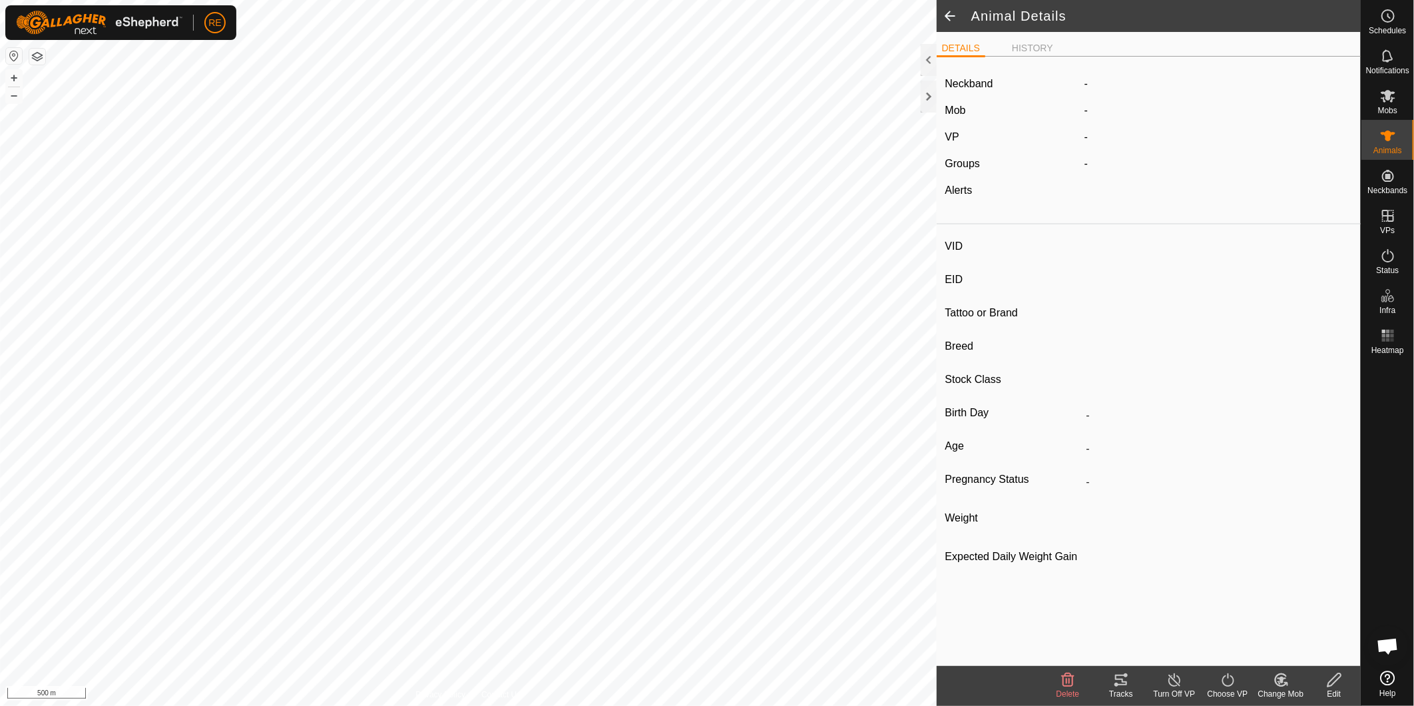
type input "GTFF22T0317"
type input "982123796135190"
type input "-"
type input "Wagyu"
type input "FB"
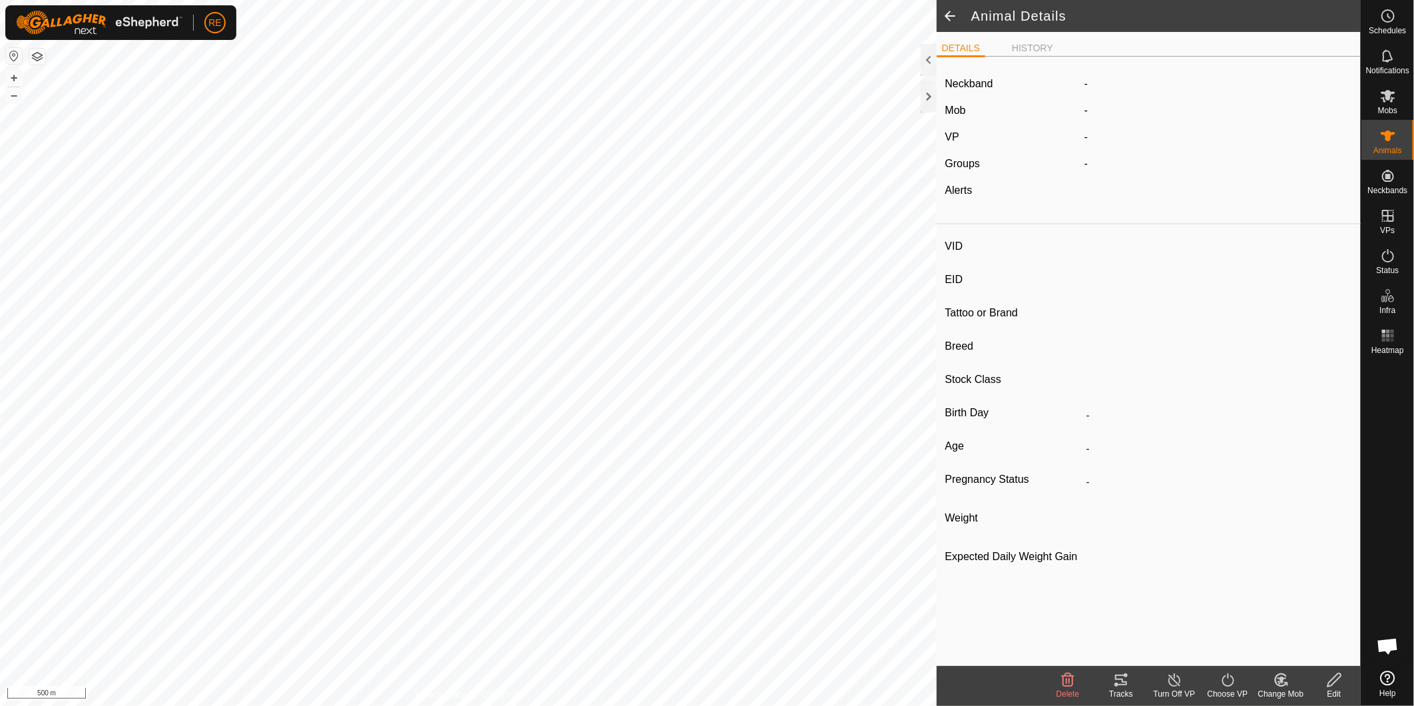
type input "11/2022"
type input "2 years 11 months"
type input "Pregnant"
type input "0 kg"
type input "-"
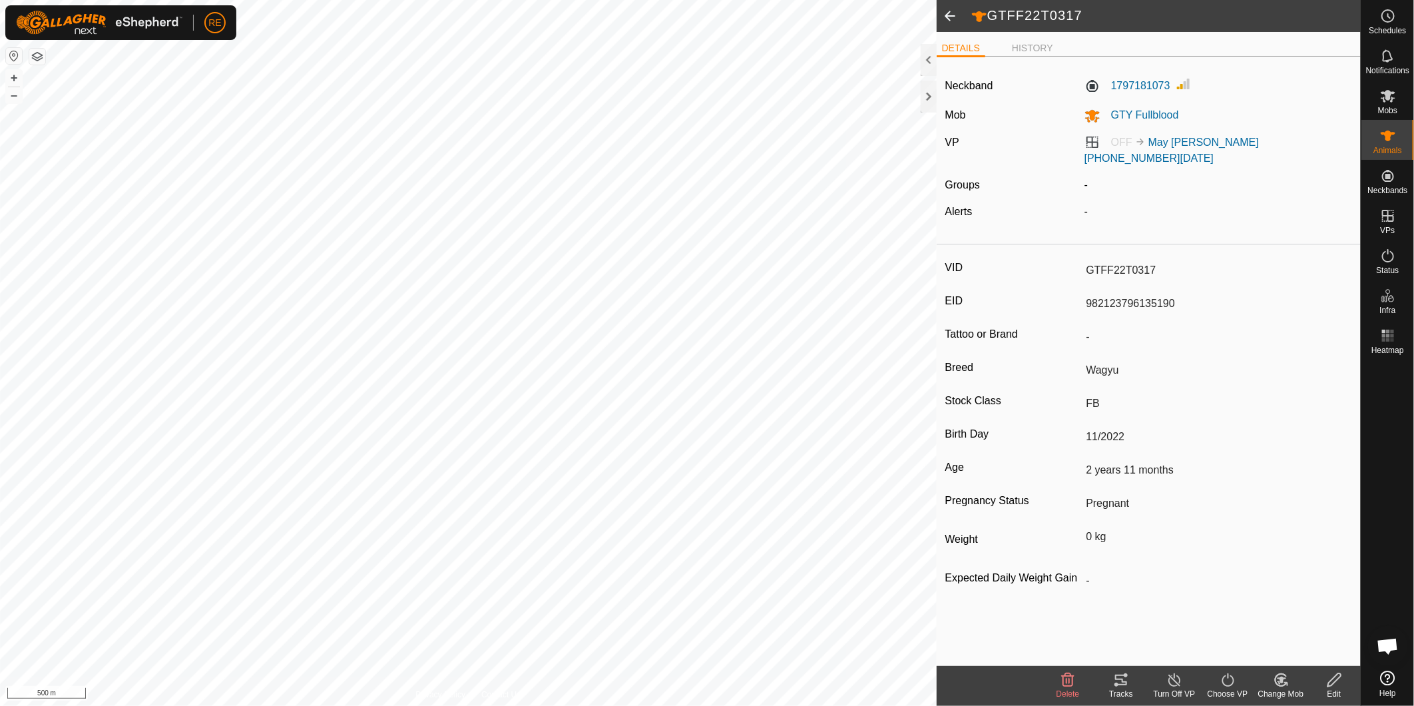
click at [950, 19] on span at bounding box center [950, 16] width 27 height 32
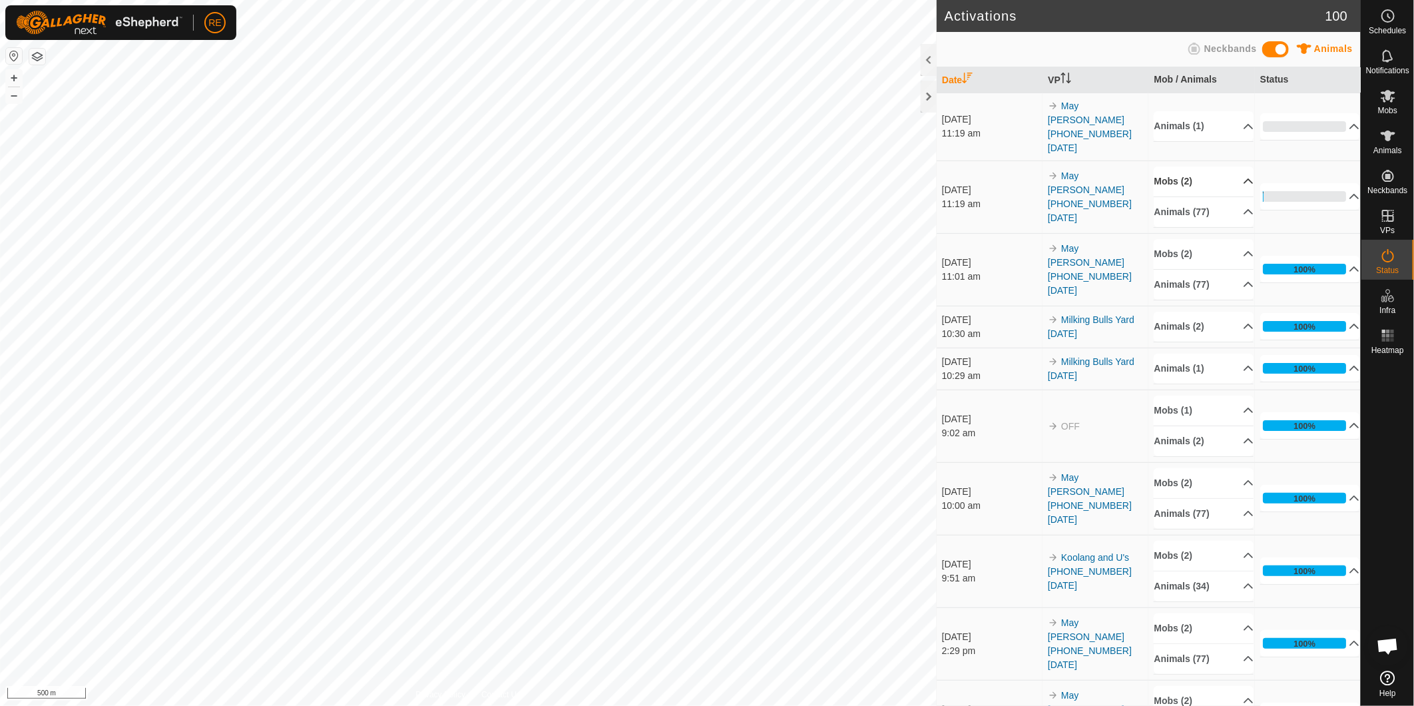
click at [1234, 166] on p-accordion-header "Mobs (2)" at bounding box center [1204, 181] width 100 height 30
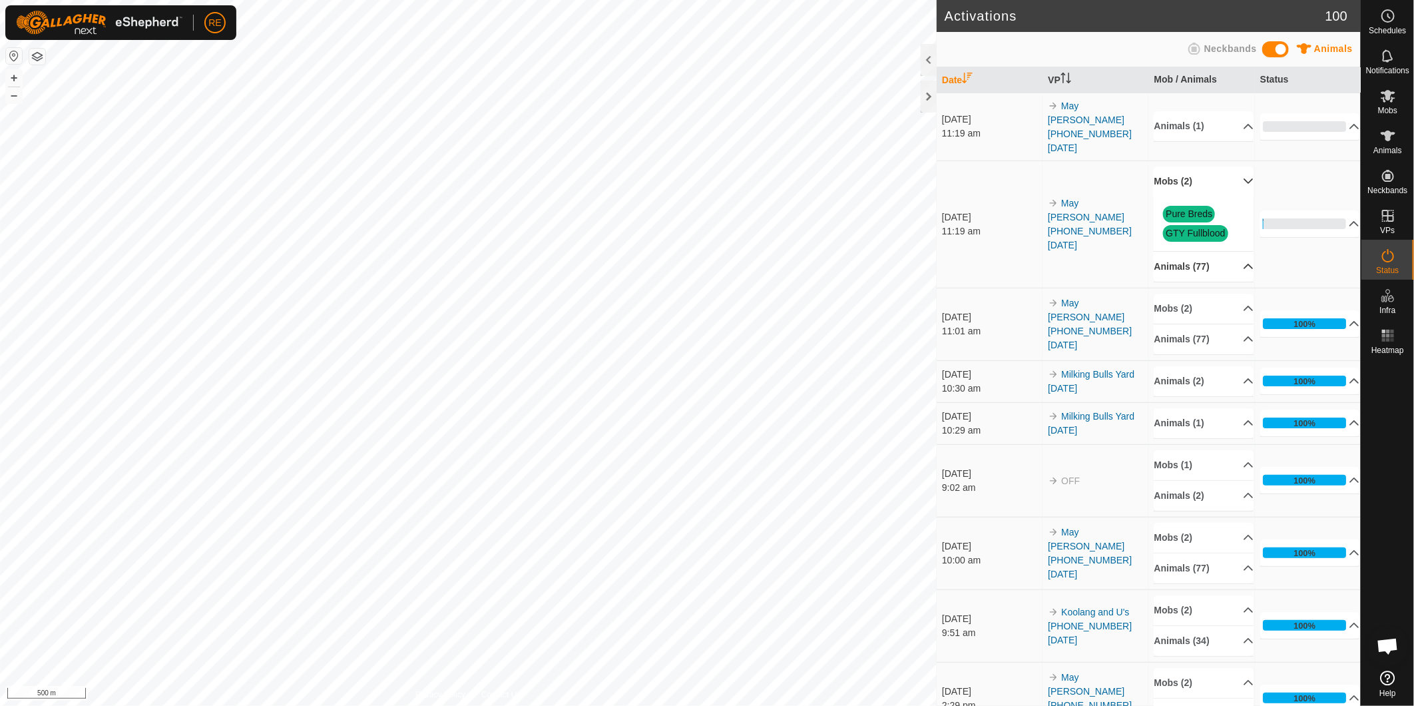
click at [1234, 252] on p-accordion-header "Animals (77)" at bounding box center [1204, 267] width 100 height 30
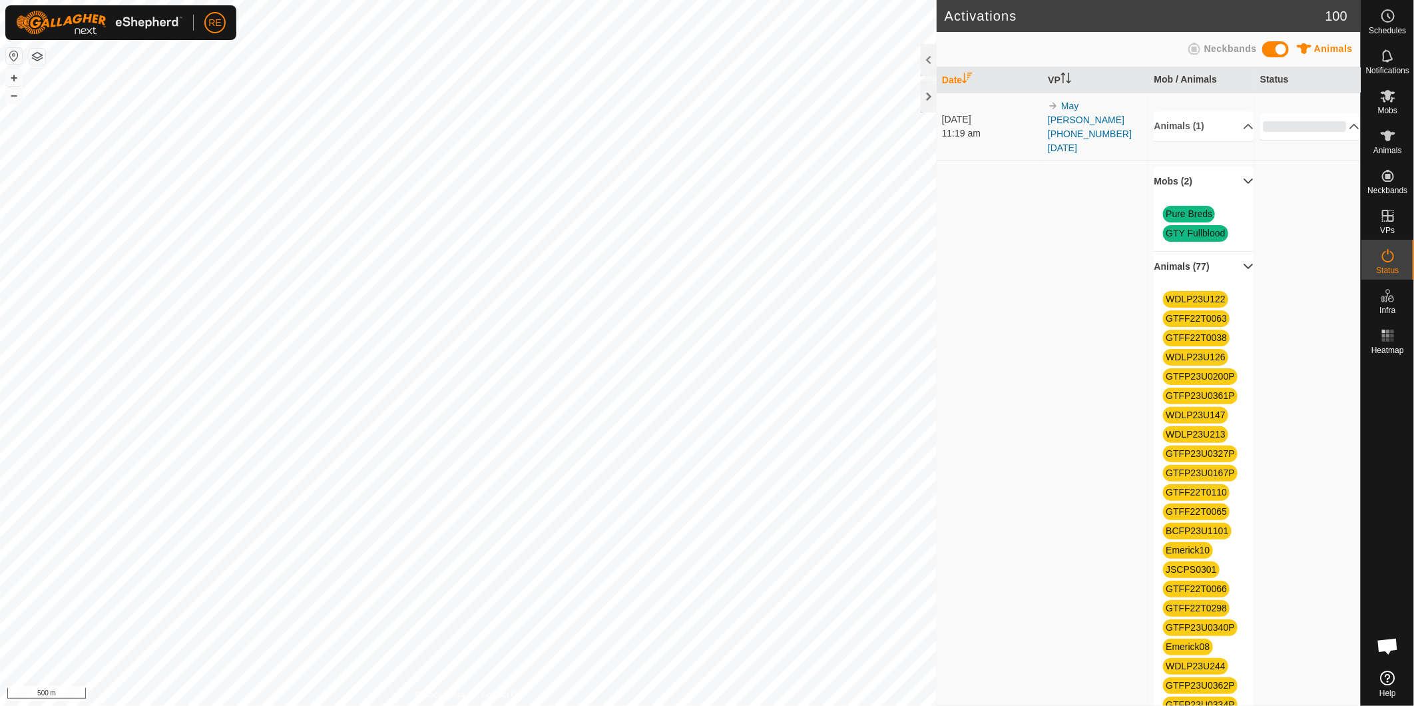
click at [1241, 252] on p-accordion-header "Animals (77)" at bounding box center [1204, 267] width 100 height 30
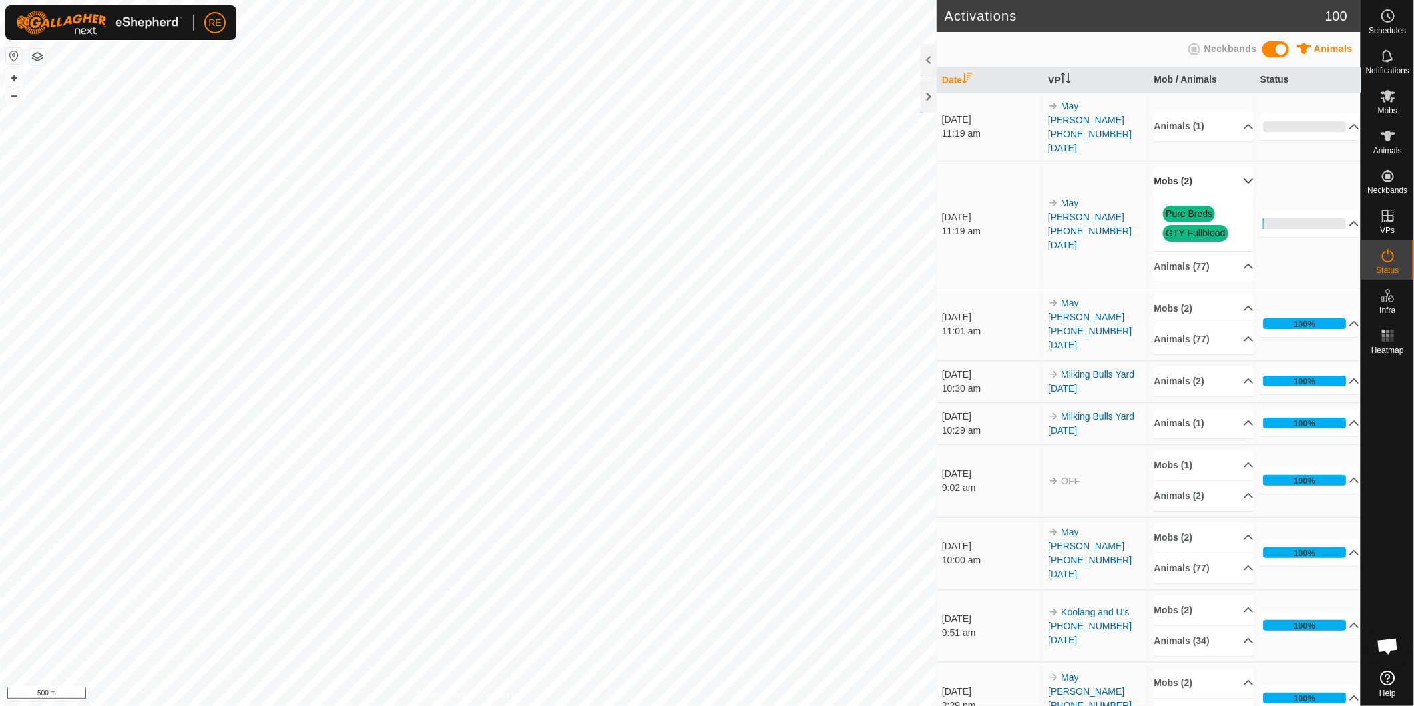
click at [1235, 166] on p-accordion-header "Mobs (2)" at bounding box center [1204, 181] width 100 height 30
